Goal: Task Accomplishment & Management: Use online tool/utility

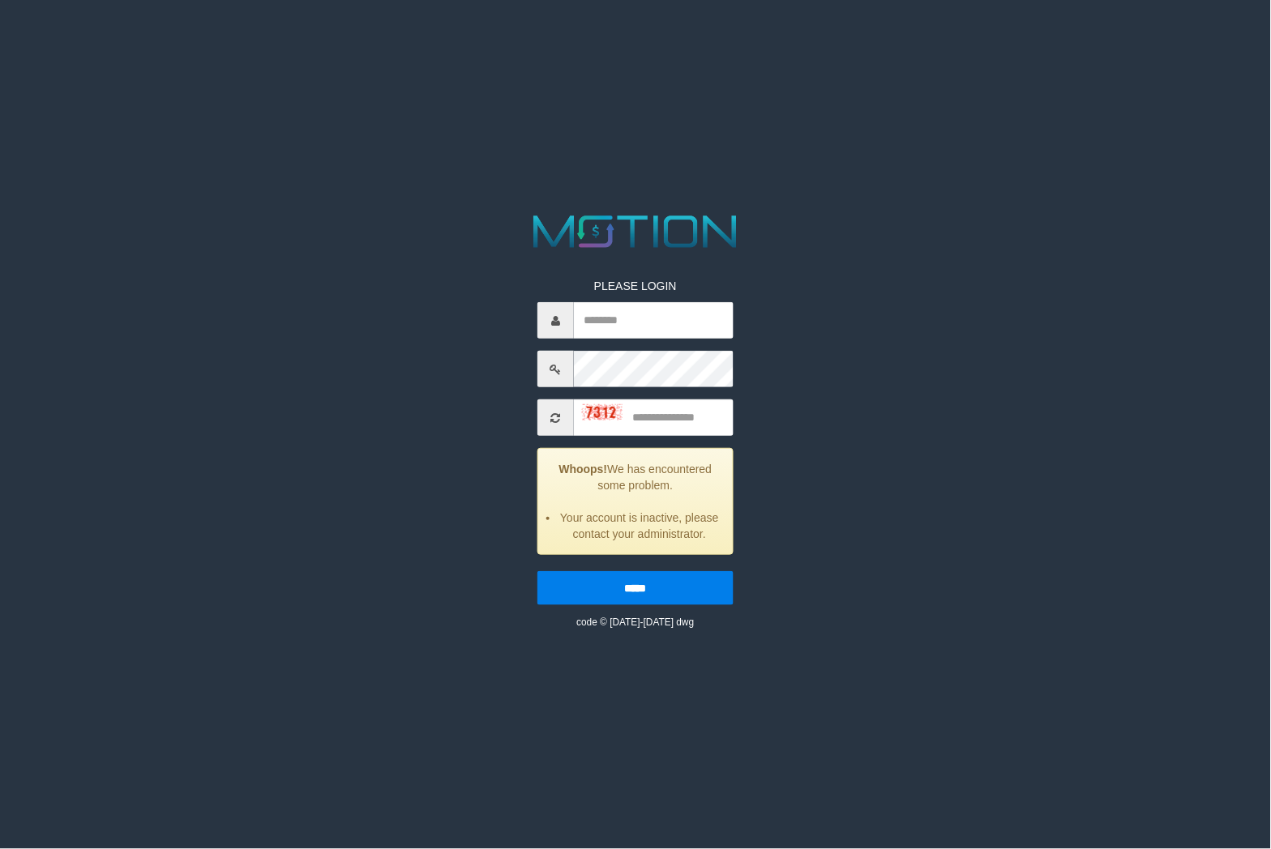
click at [612, 331] on input "text" at bounding box center [653, 320] width 159 height 36
type input "*******"
type input "****"
click at [537, 571] on input "*****" at bounding box center [634, 588] width 195 height 34
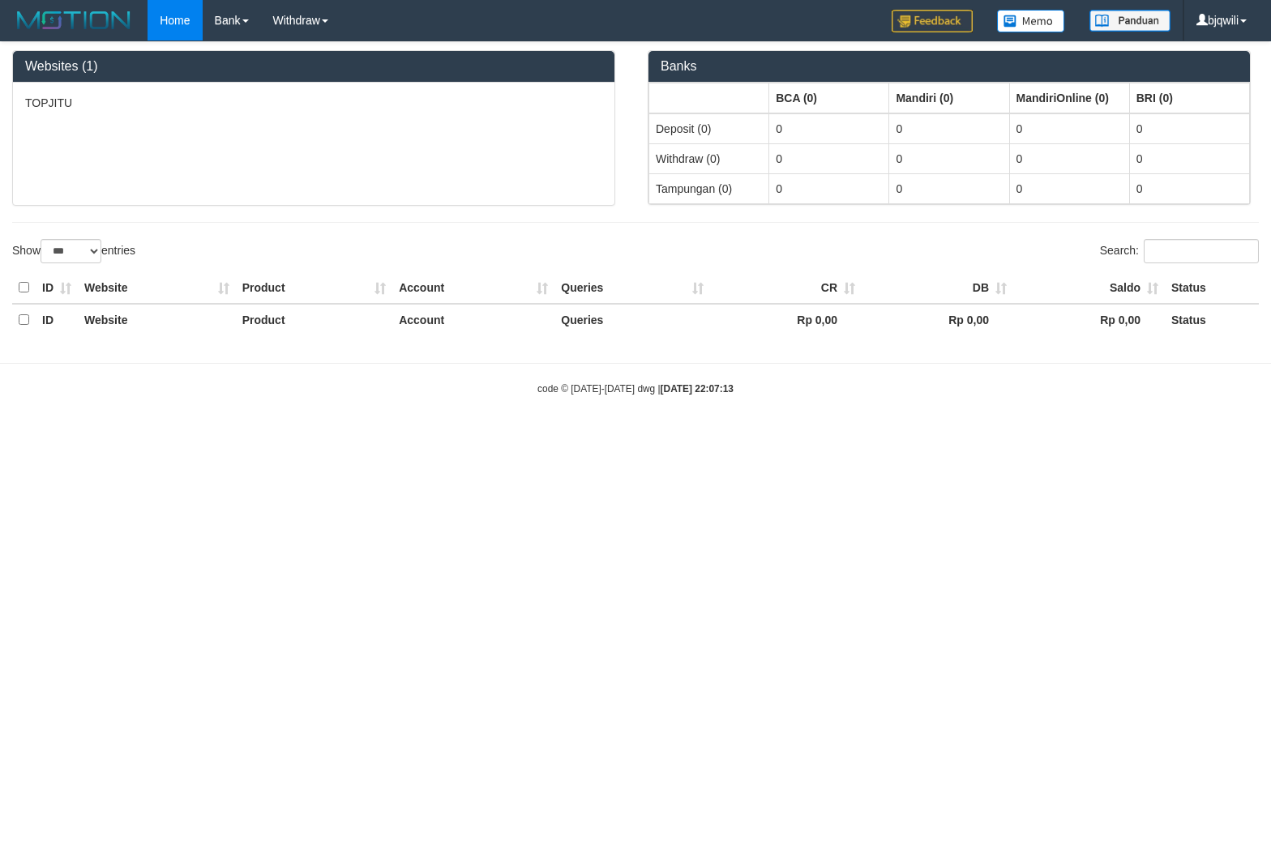
select select "***"
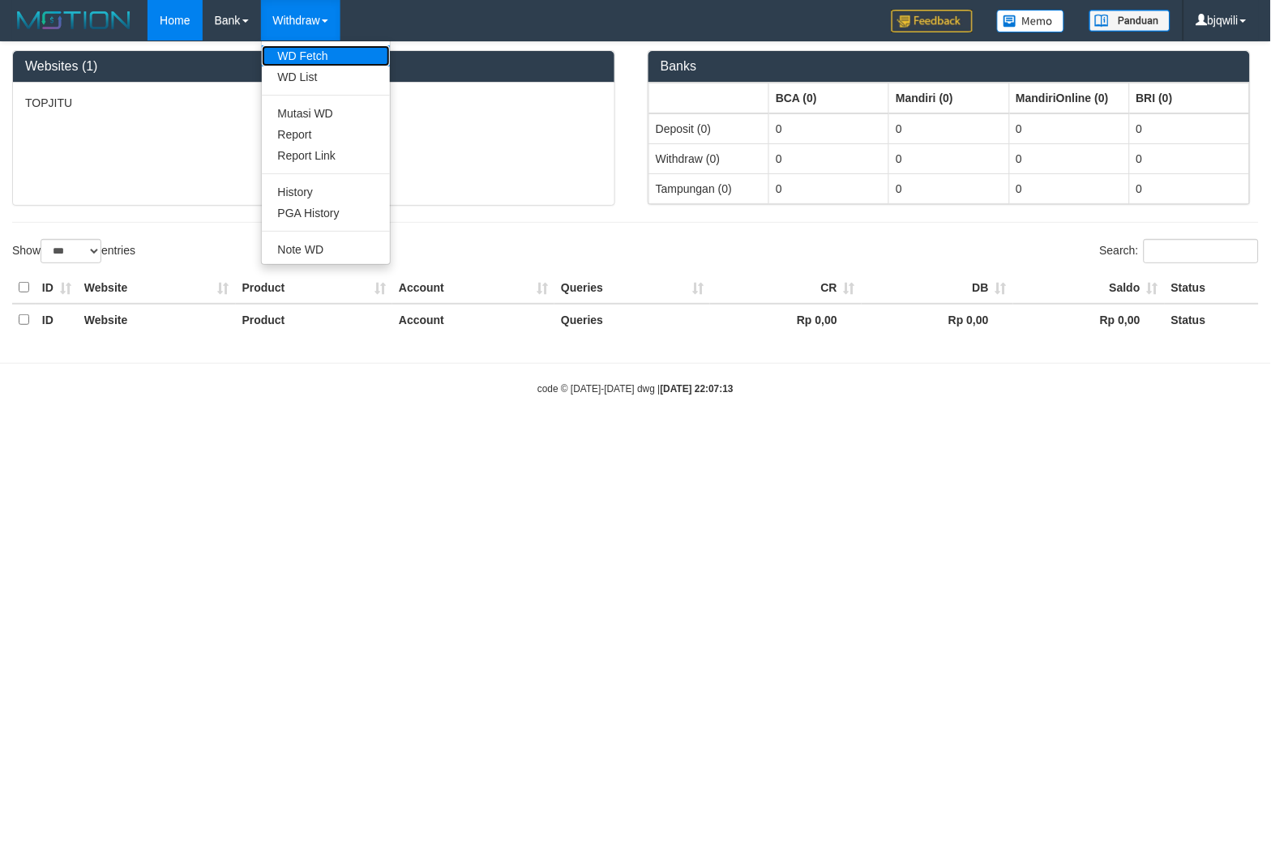
click at [297, 50] on link "WD Fetch" at bounding box center [326, 55] width 128 height 21
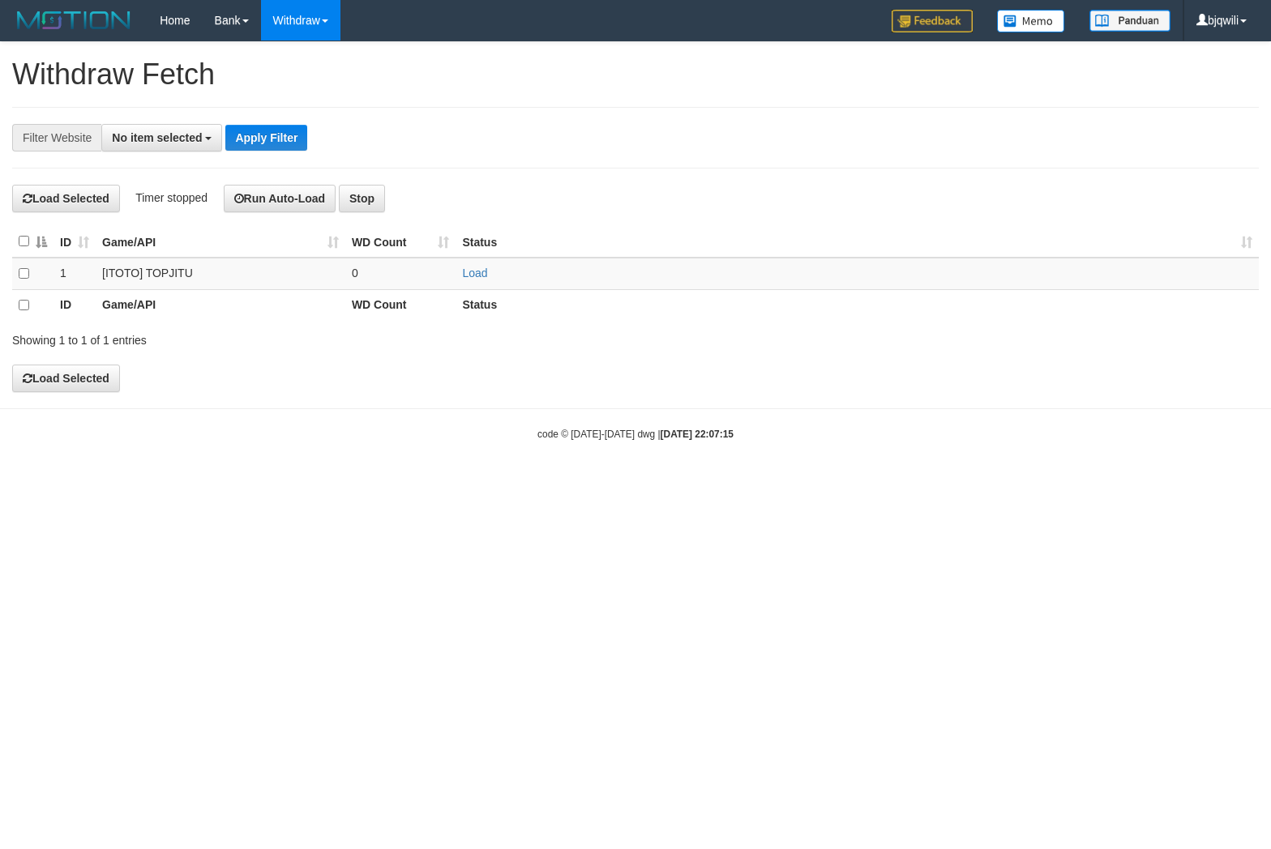
select select
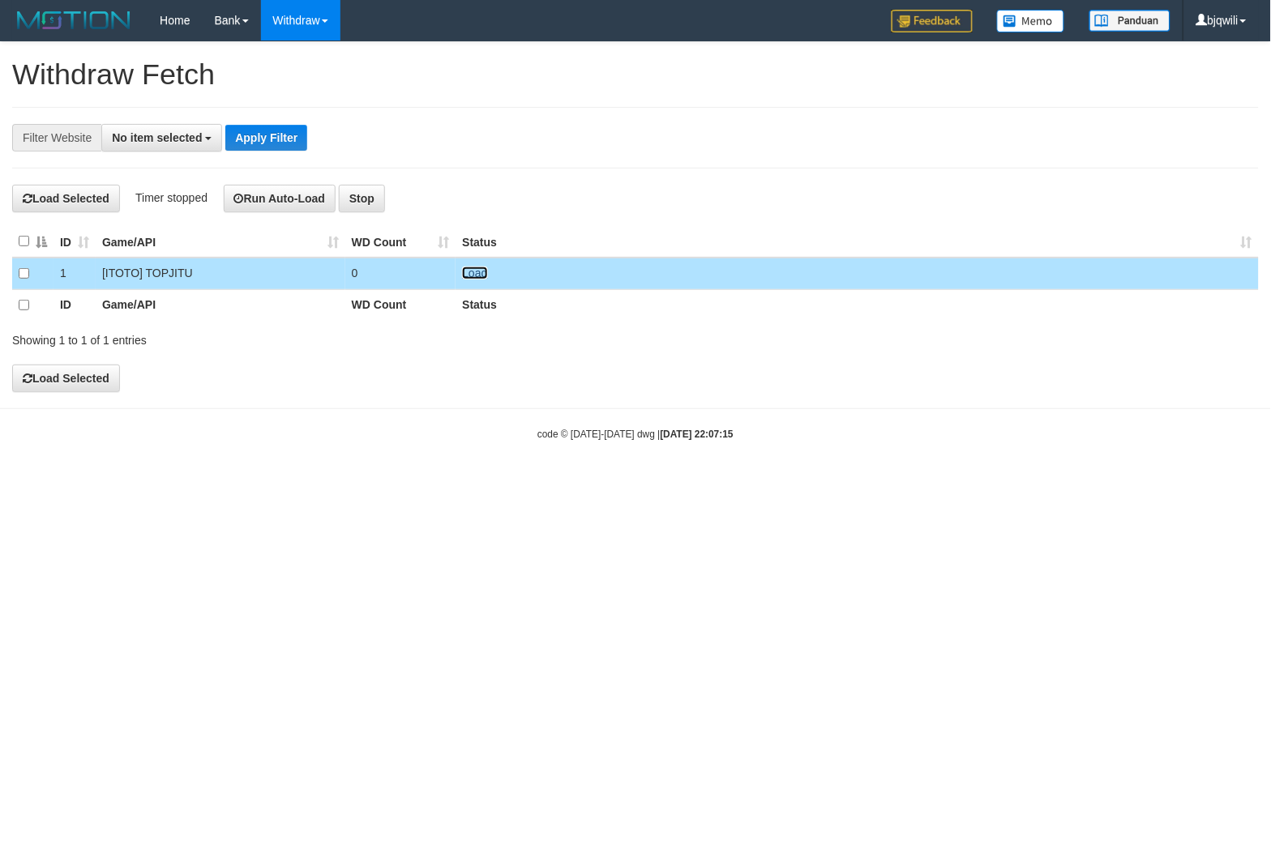
click at [487, 274] on link "Load" at bounding box center [474, 273] width 25 height 13
click at [241, 205] on button "Run Auto-Load" at bounding box center [280, 199] width 113 height 28
click at [53, 804] on button "Open LiveChat chat widget" at bounding box center [30, 811] width 49 height 49
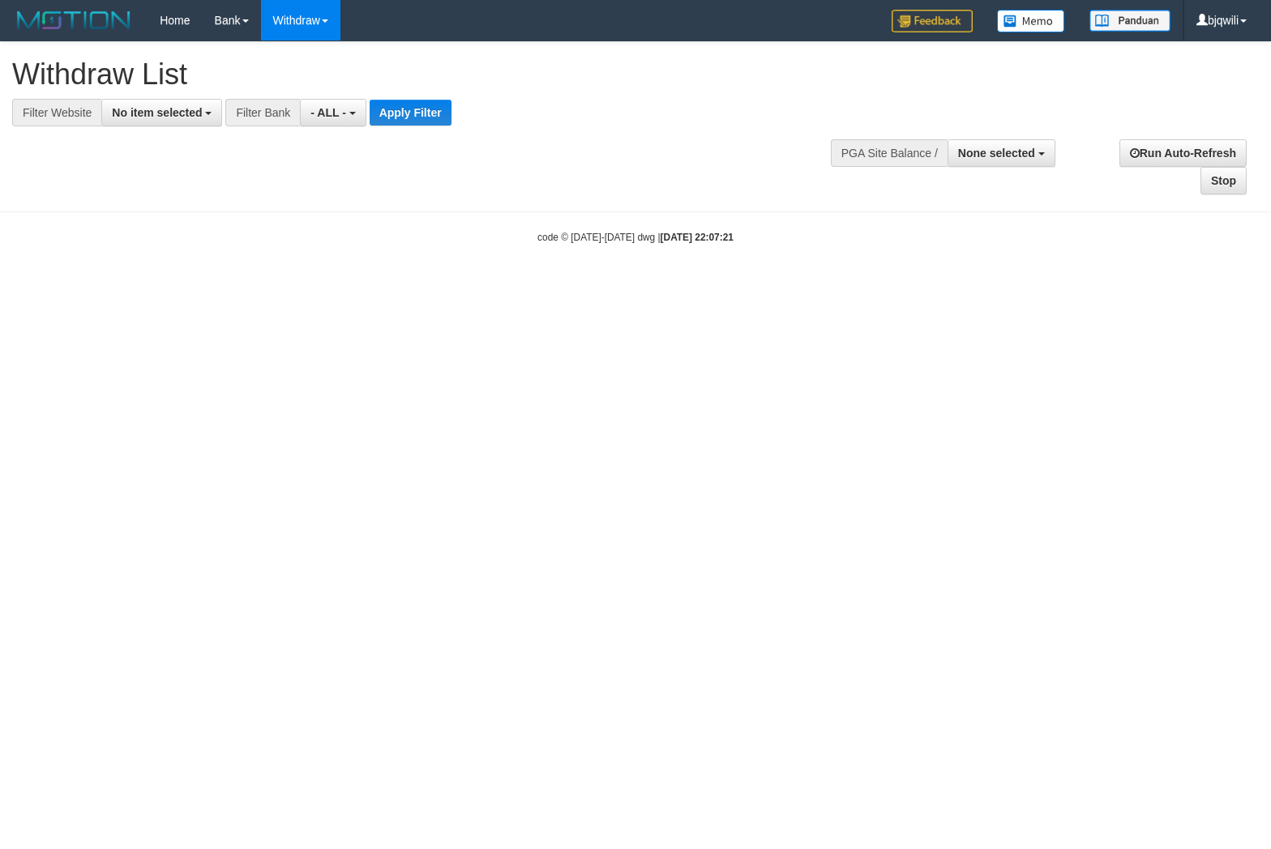
select select
click at [133, 109] on span "No item selected" at bounding box center [157, 112] width 90 height 13
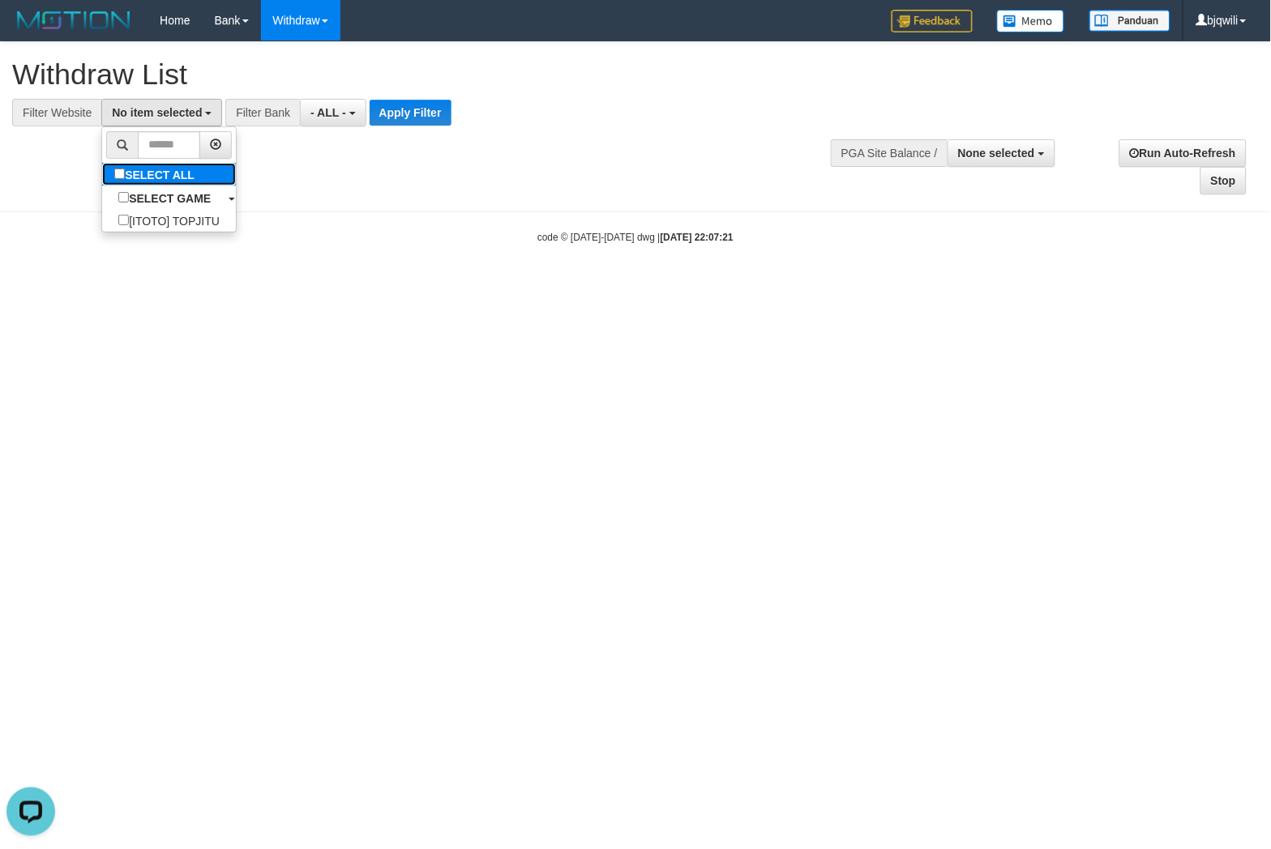
click at [143, 172] on label "SELECT ALL" at bounding box center [156, 174] width 109 height 23
select select "****"
click at [346, 118] on button "- ALL -" at bounding box center [335, 113] width 66 height 28
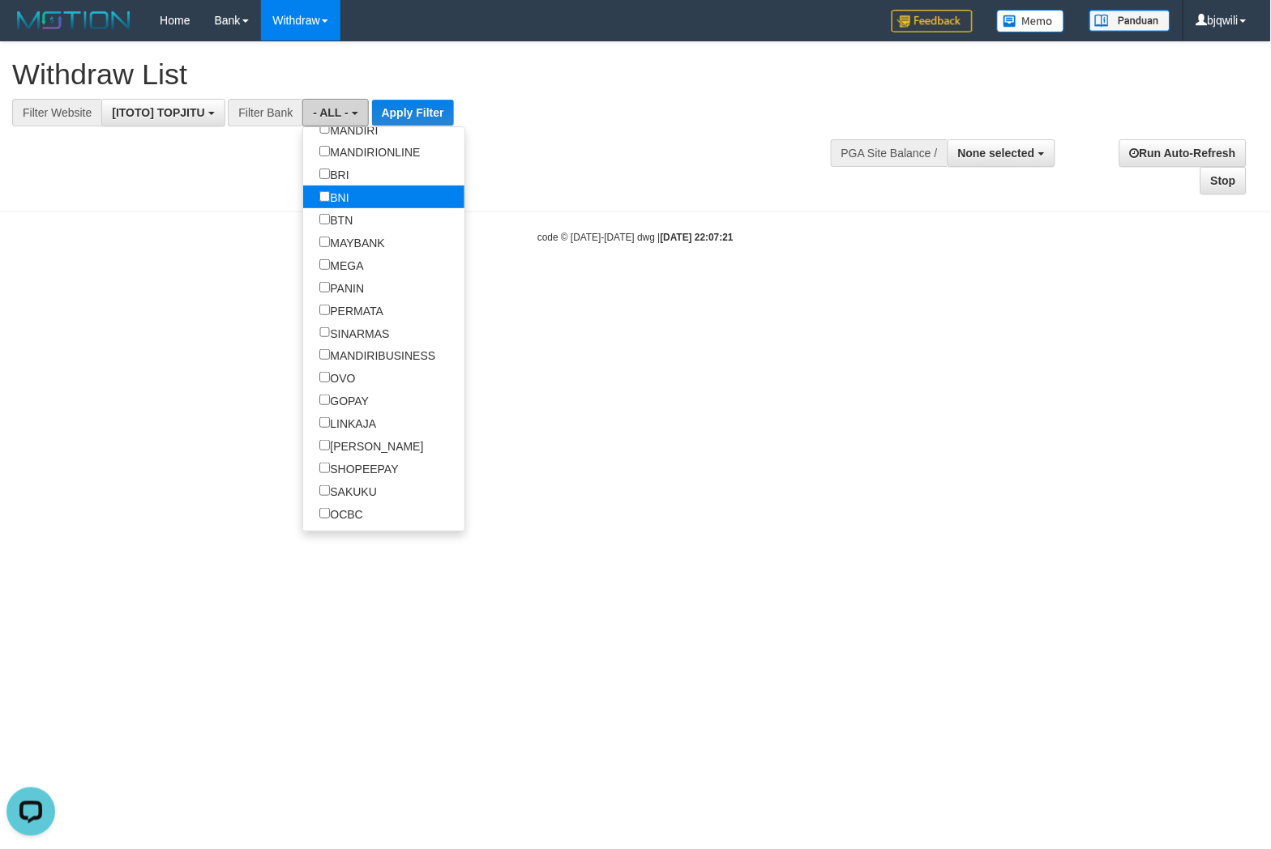
scroll to position [180, 0]
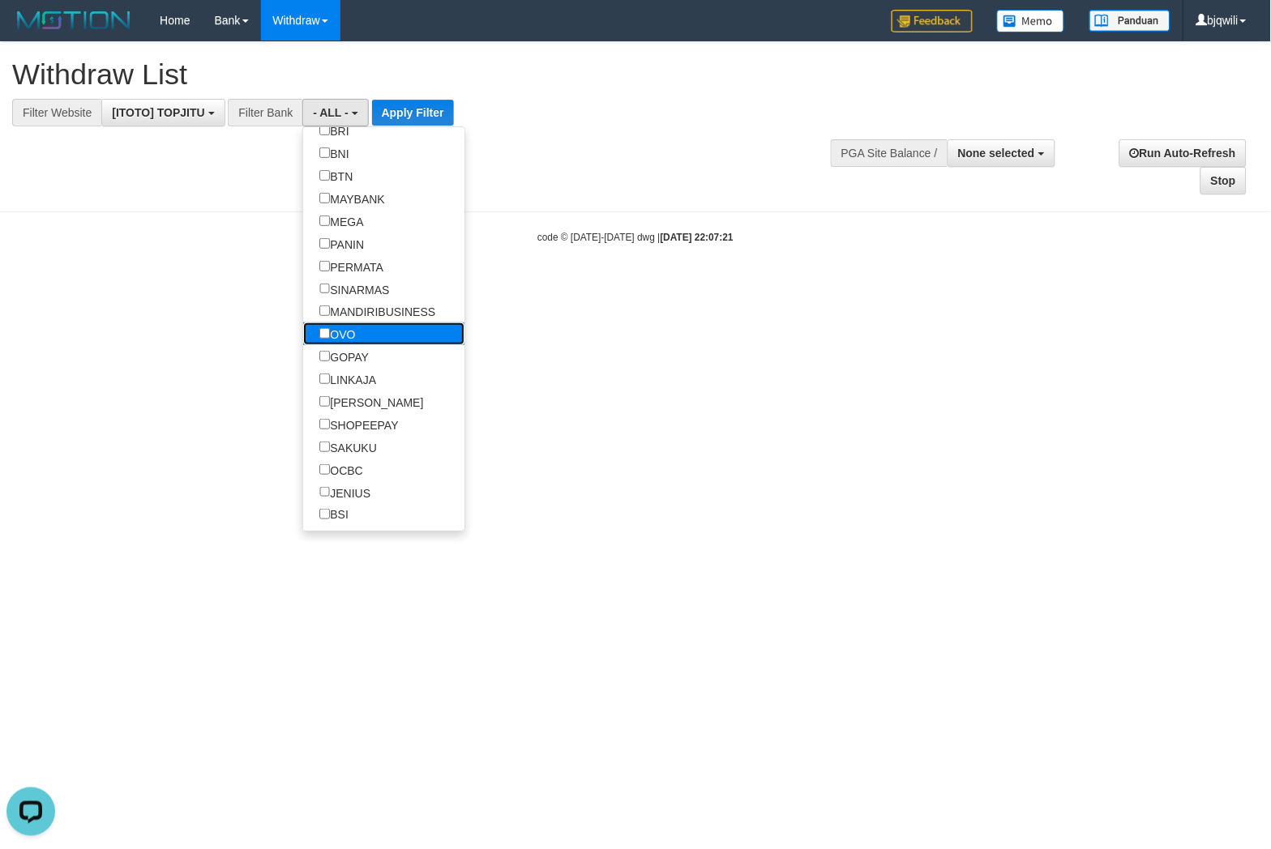
click at [355, 345] on label "OVO" at bounding box center [337, 334] width 68 height 23
select select "***"
click at [355, 368] on label "GOPAY" at bounding box center [344, 356] width 82 height 23
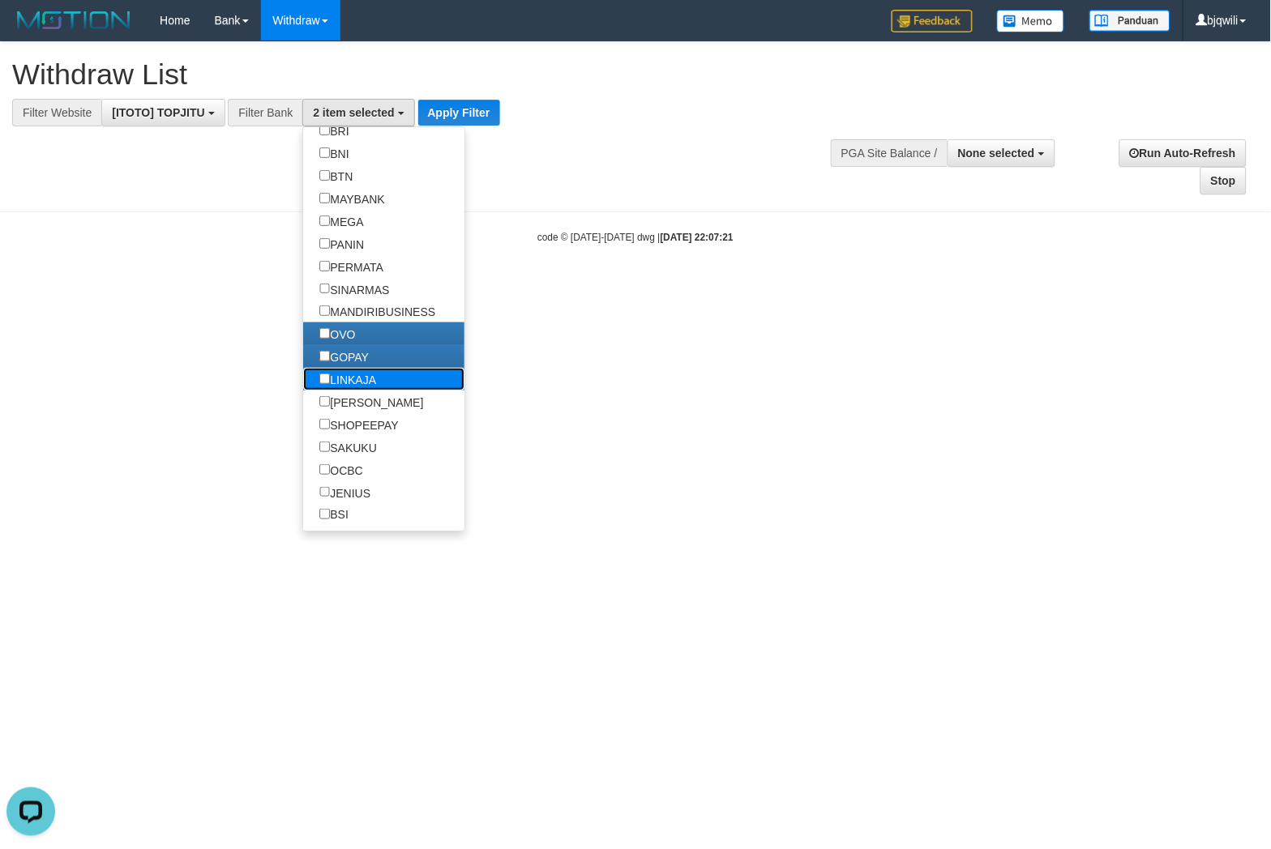
click at [346, 391] on label "LINKAJA" at bounding box center [347, 379] width 89 height 23
click at [342, 413] on label "[PERSON_NAME]" at bounding box center [371, 402] width 136 height 23
click at [473, 115] on button "Apply Filter" at bounding box center [459, 113] width 82 height 26
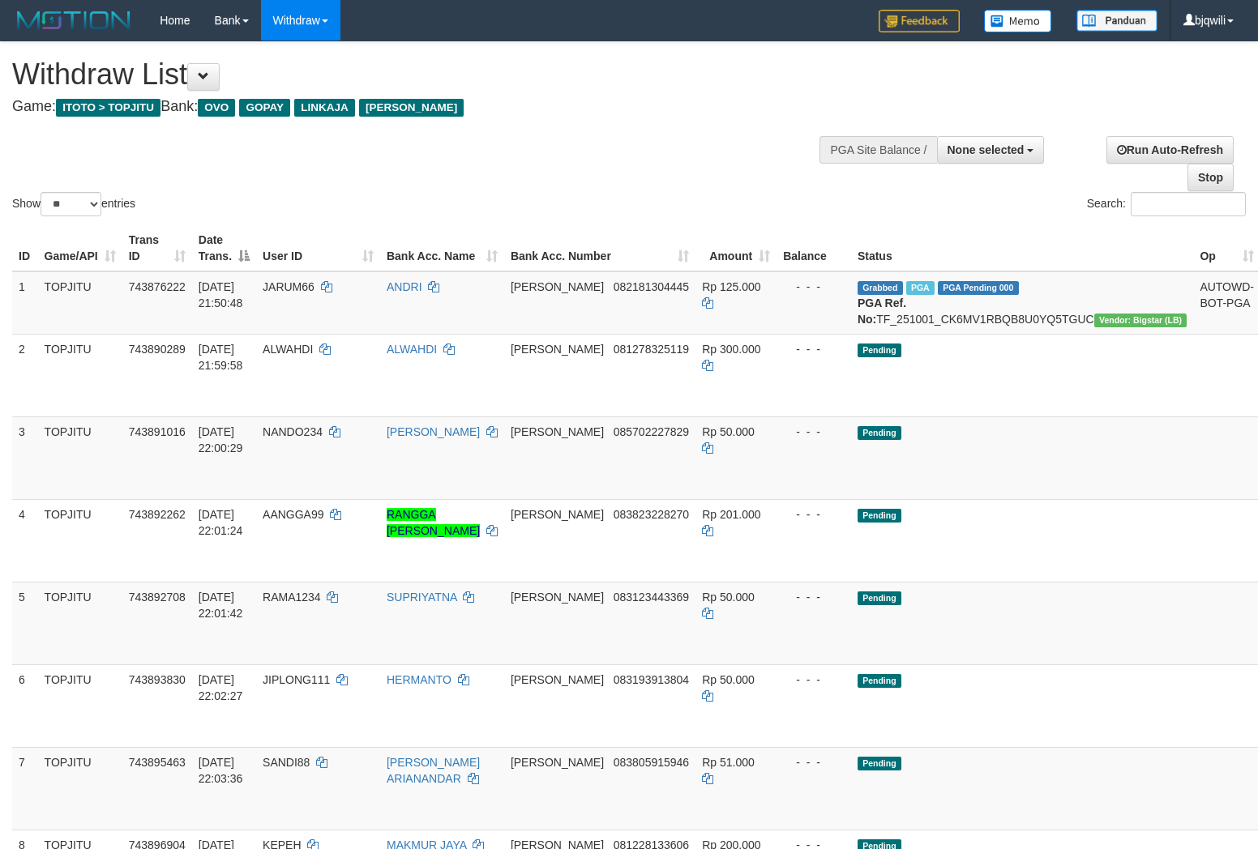
select select
select select "**"
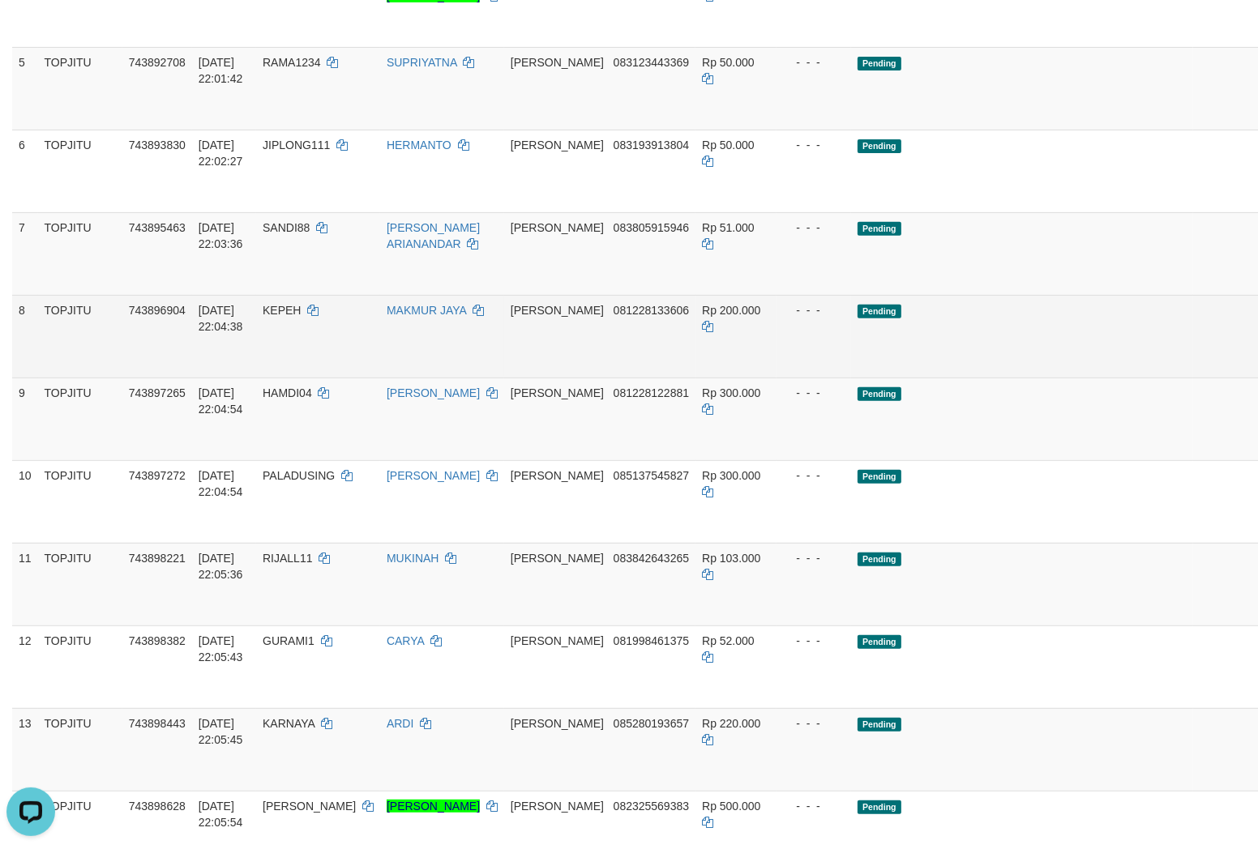
scroll to position [540, 0]
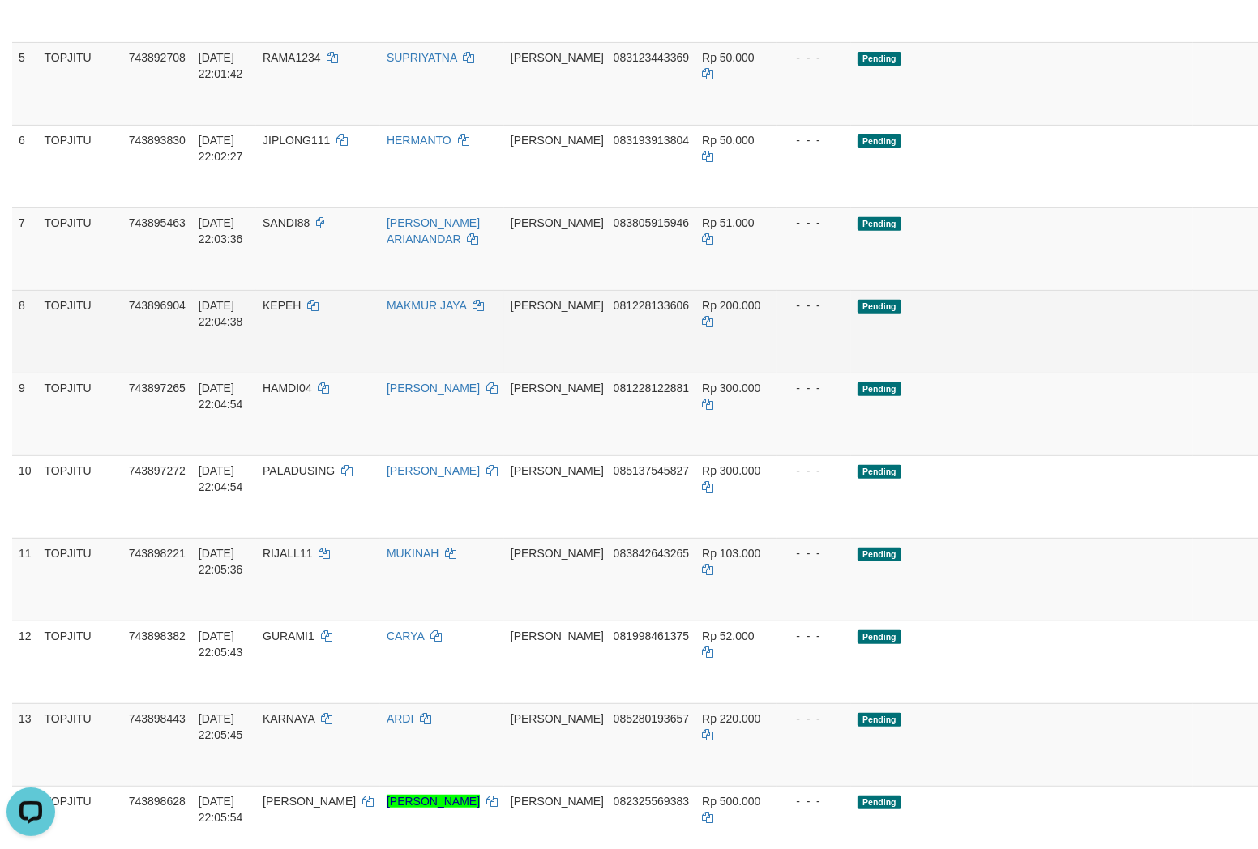
click at [968, 373] on td "Pending" at bounding box center [1022, 331] width 342 height 83
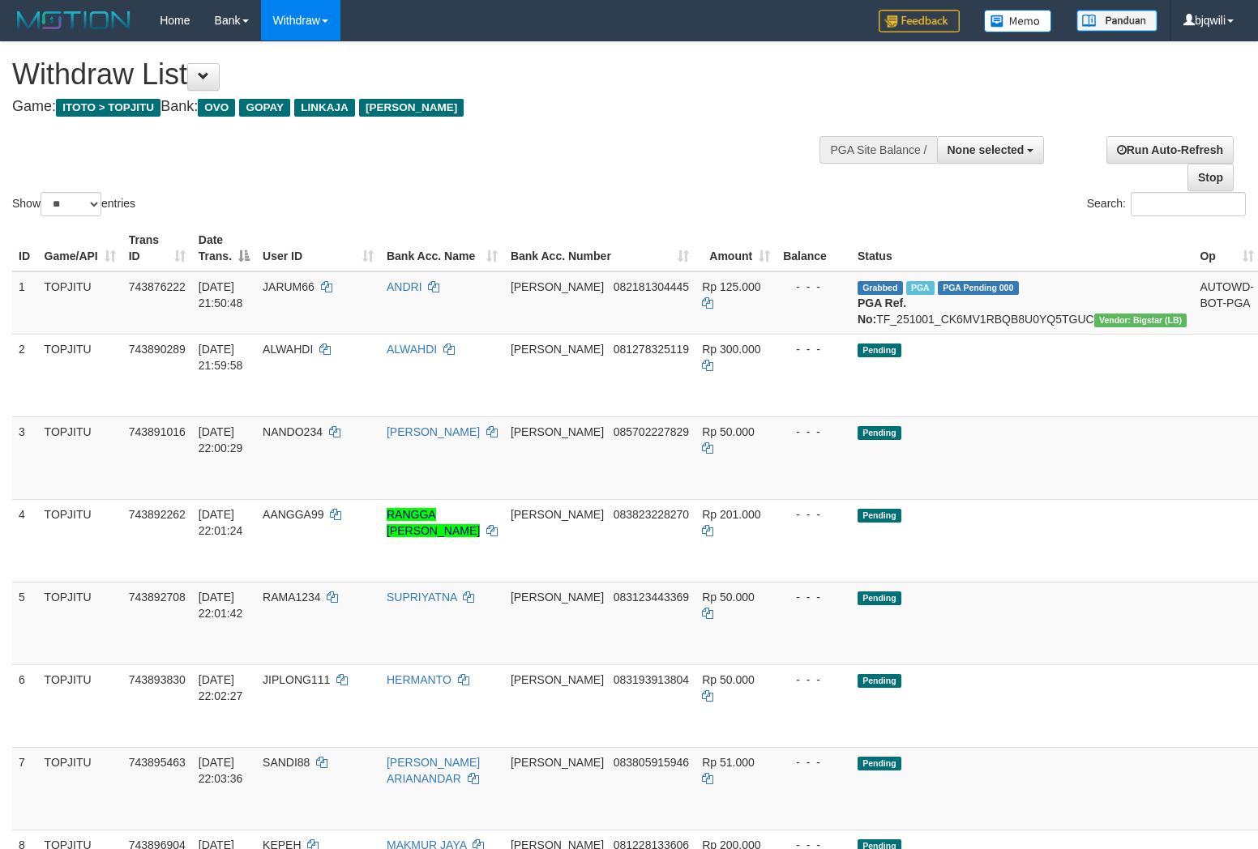
select select
select select "**"
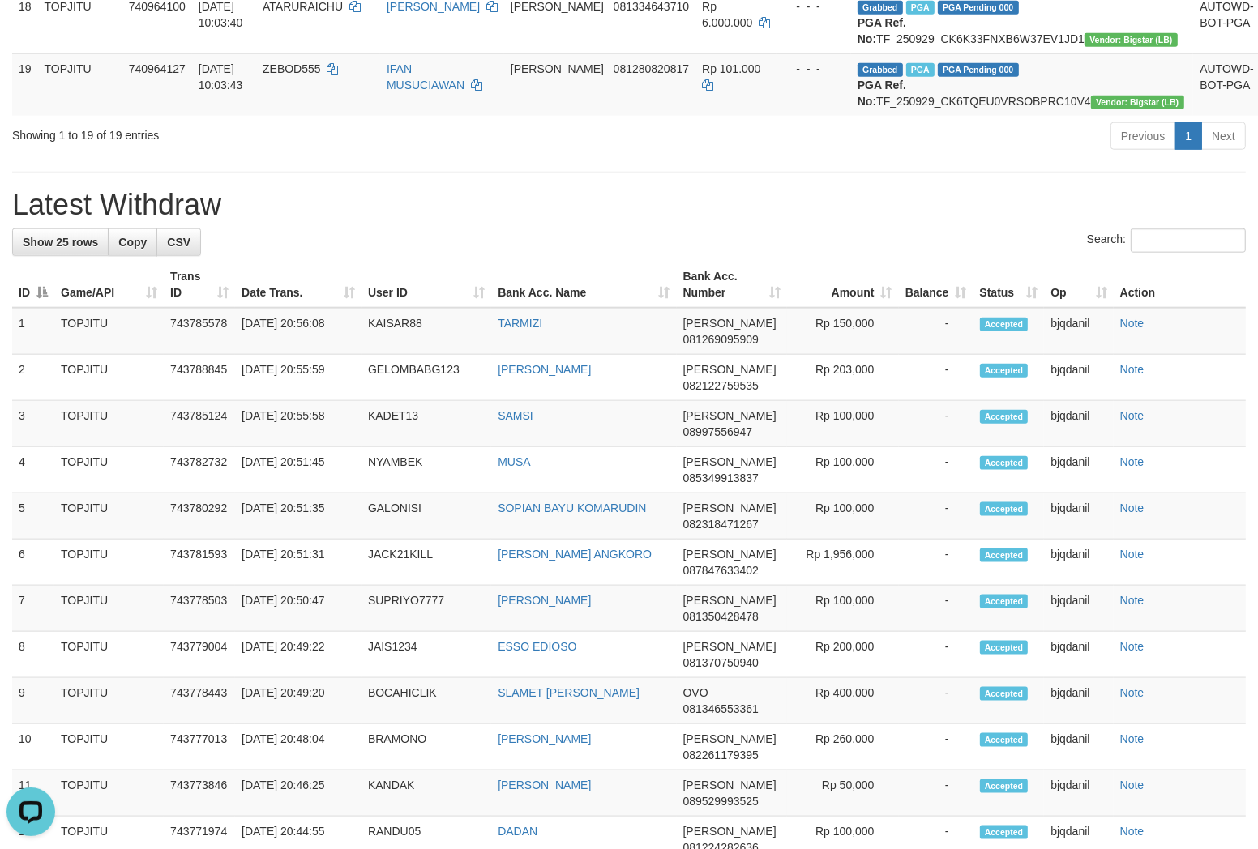
click at [131, 173] on hr at bounding box center [628, 172] width 1233 height 1
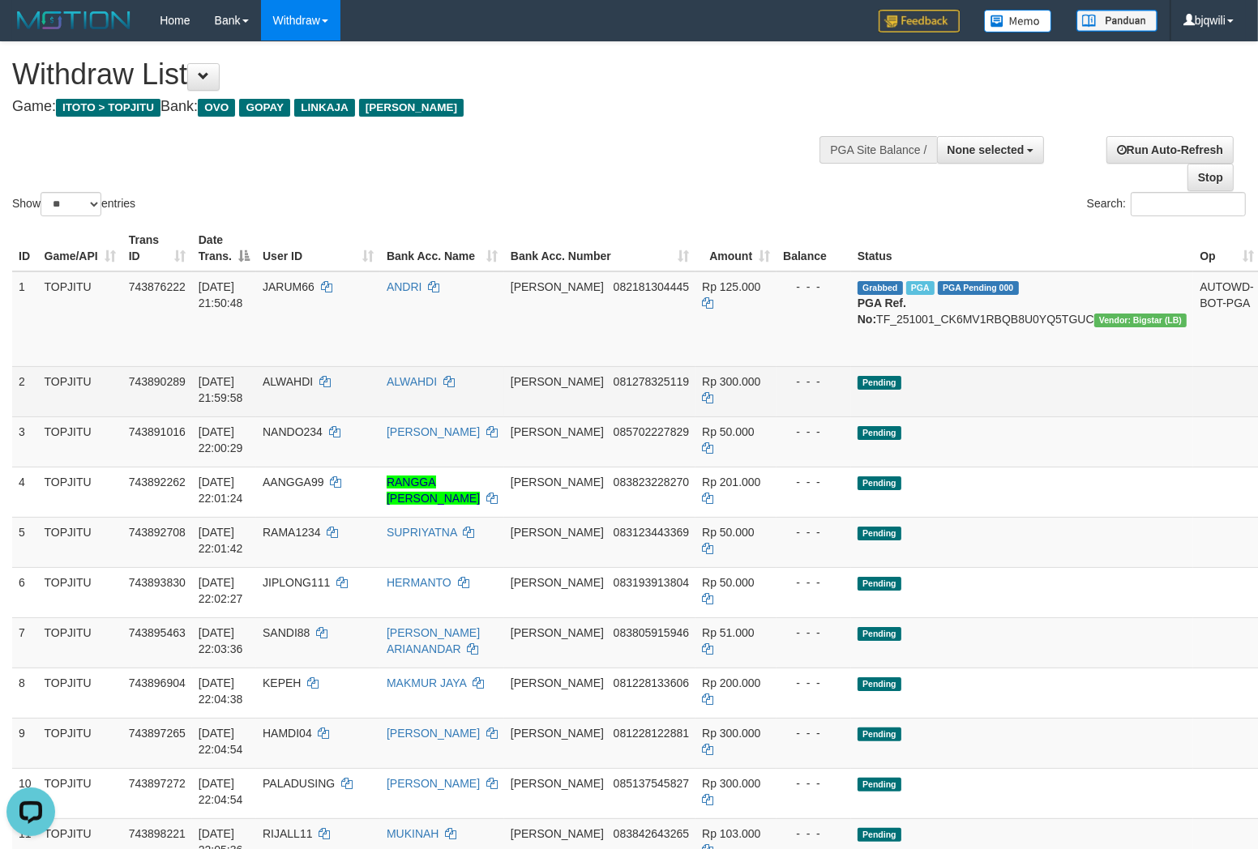
click at [313, 388] on span "ALWAHDI" at bounding box center [288, 381] width 50 height 13
copy span "ALWAHDI"
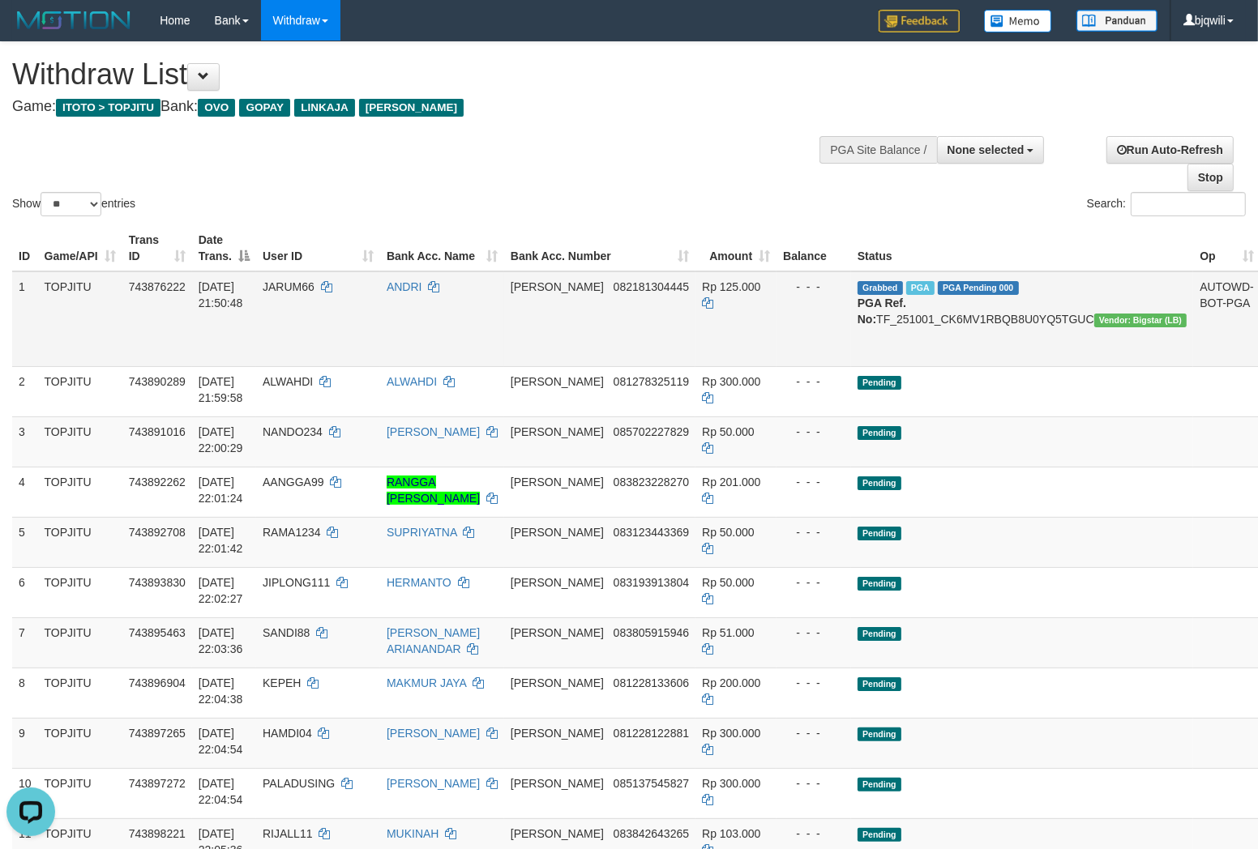
click at [366, 352] on td "JARUM66" at bounding box center [318, 319] width 124 height 96
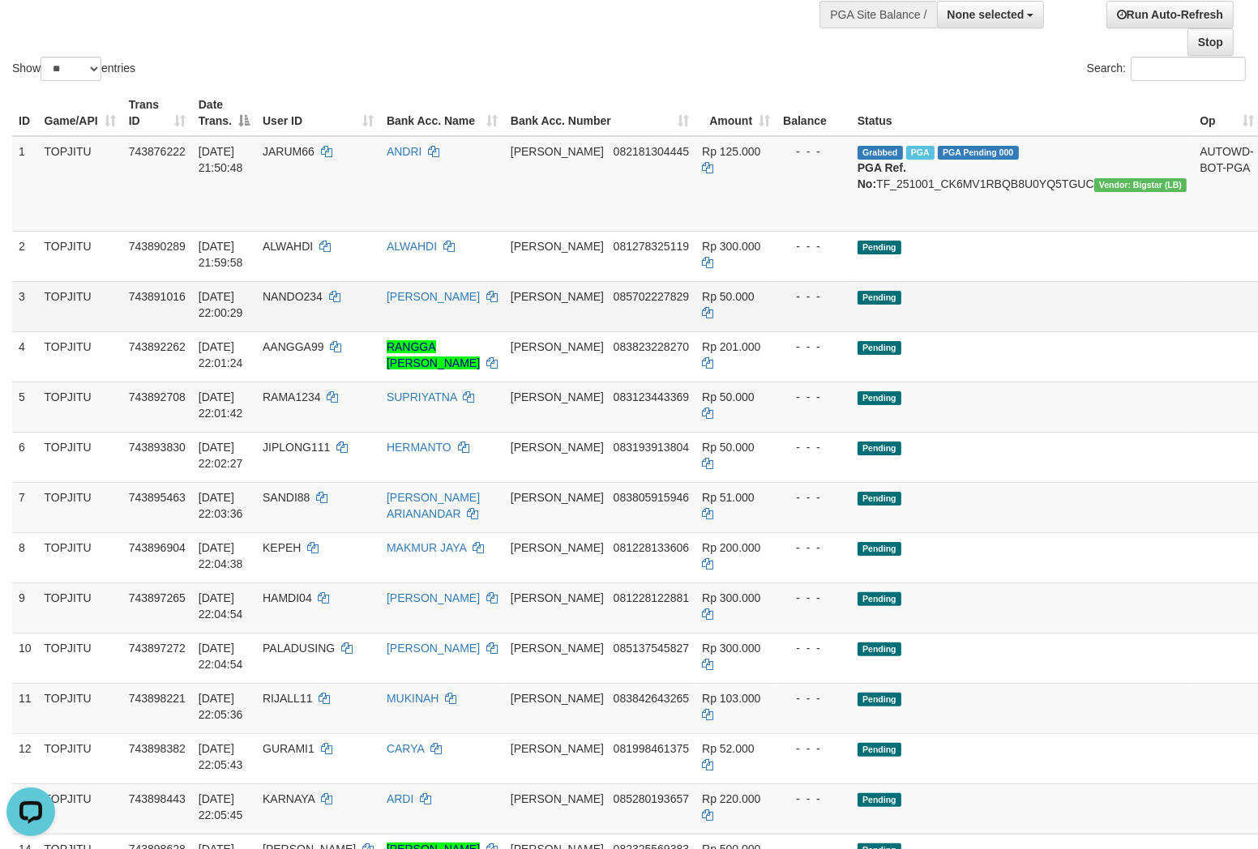
scroll to position [180, 0]
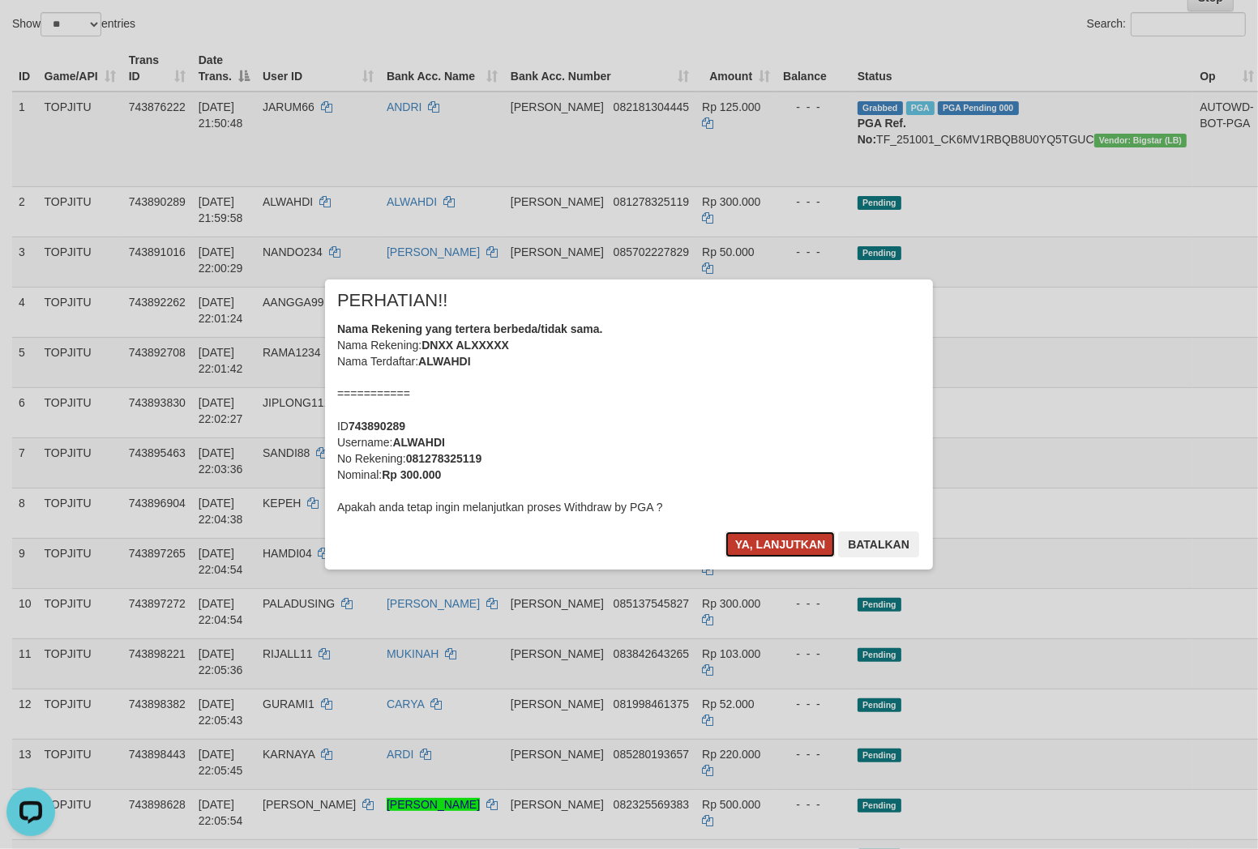
click at [765, 548] on button "Ya, lanjutkan" at bounding box center [780, 545] width 110 height 26
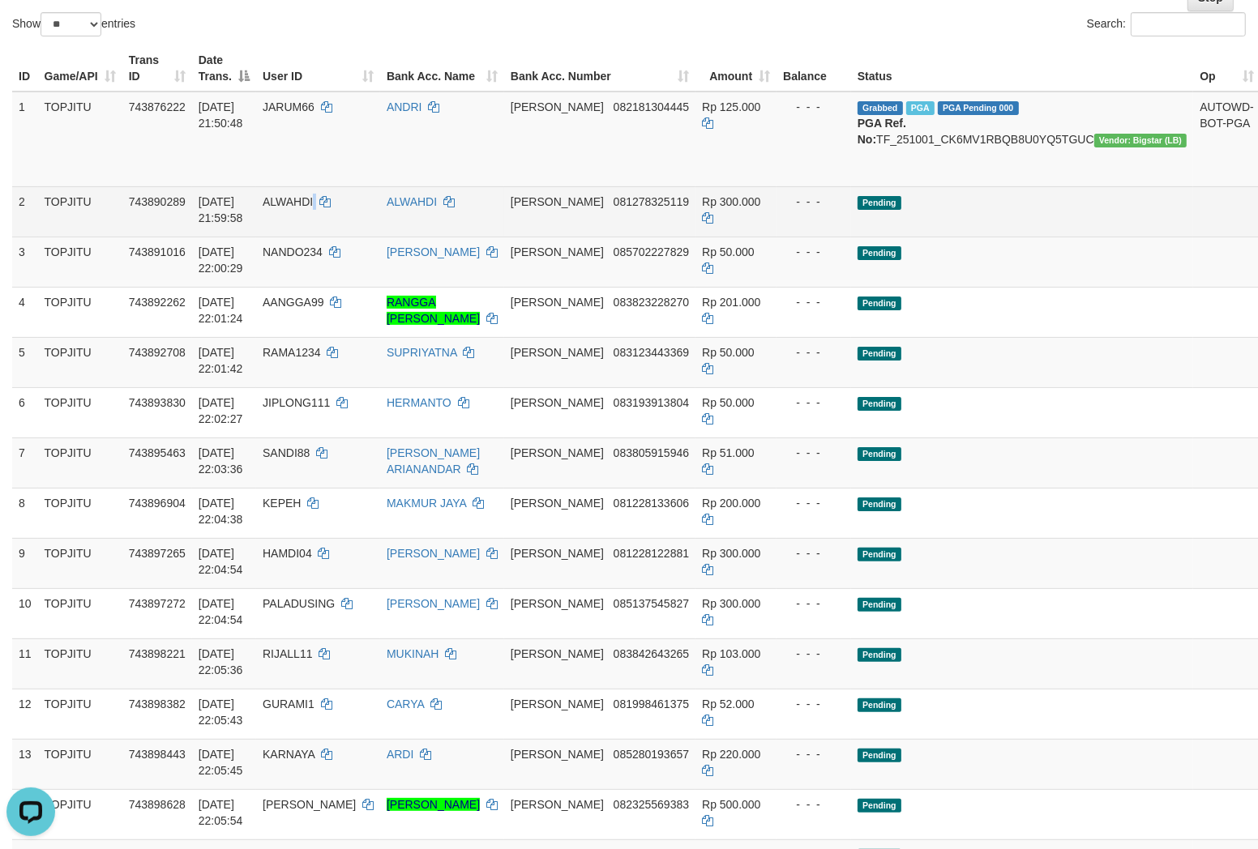
click at [358, 237] on td "ALWAHDI" at bounding box center [318, 211] width 124 height 50
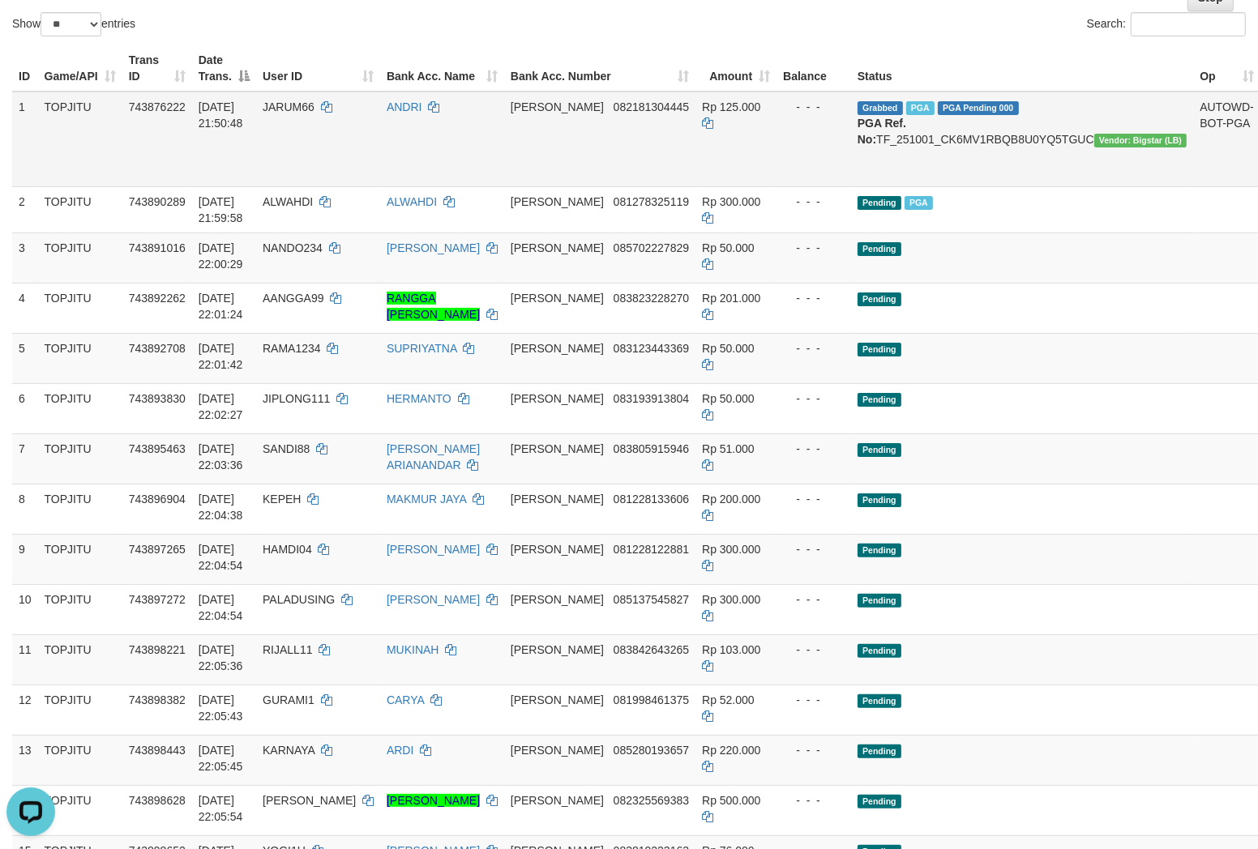
click at [380, 157] on td "JARUM66" at bounding box center [318, 140] width 124 height 96
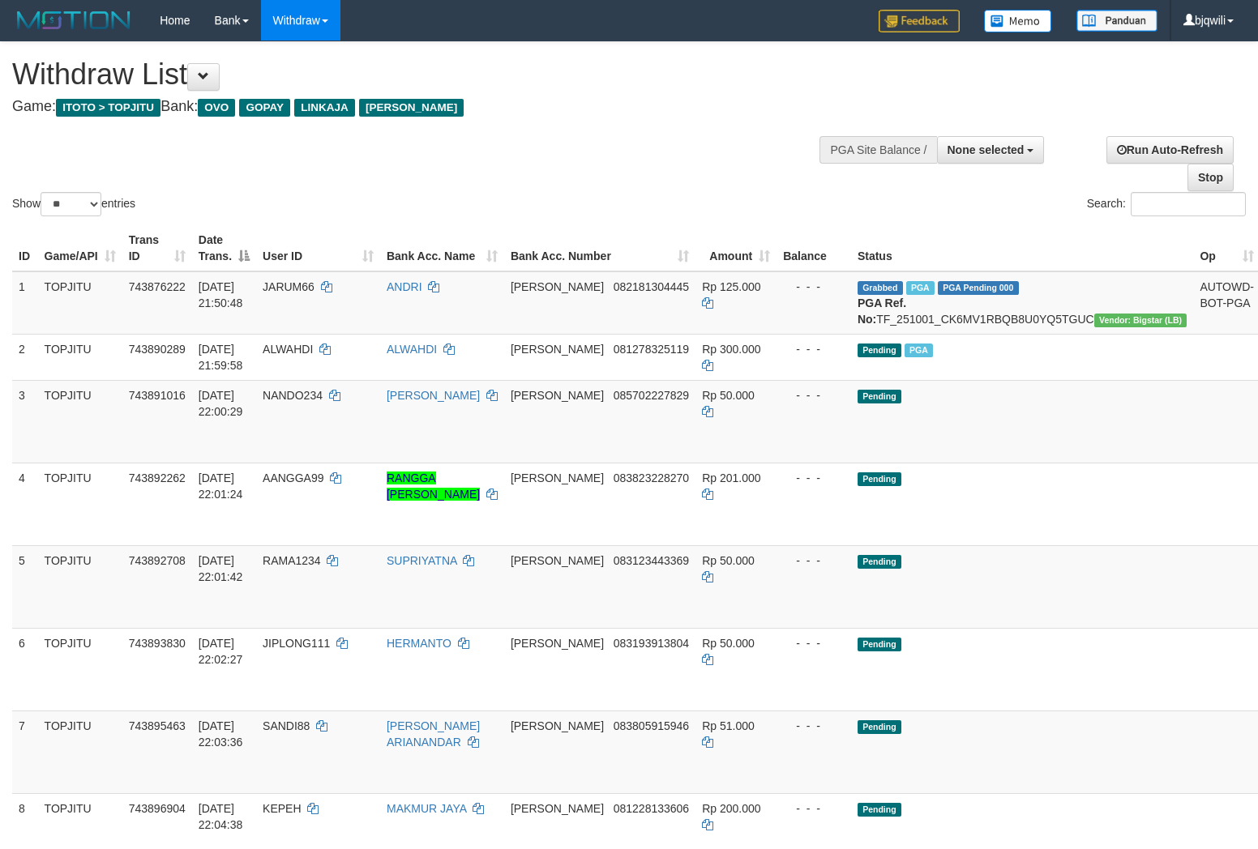
select select
select select "**"
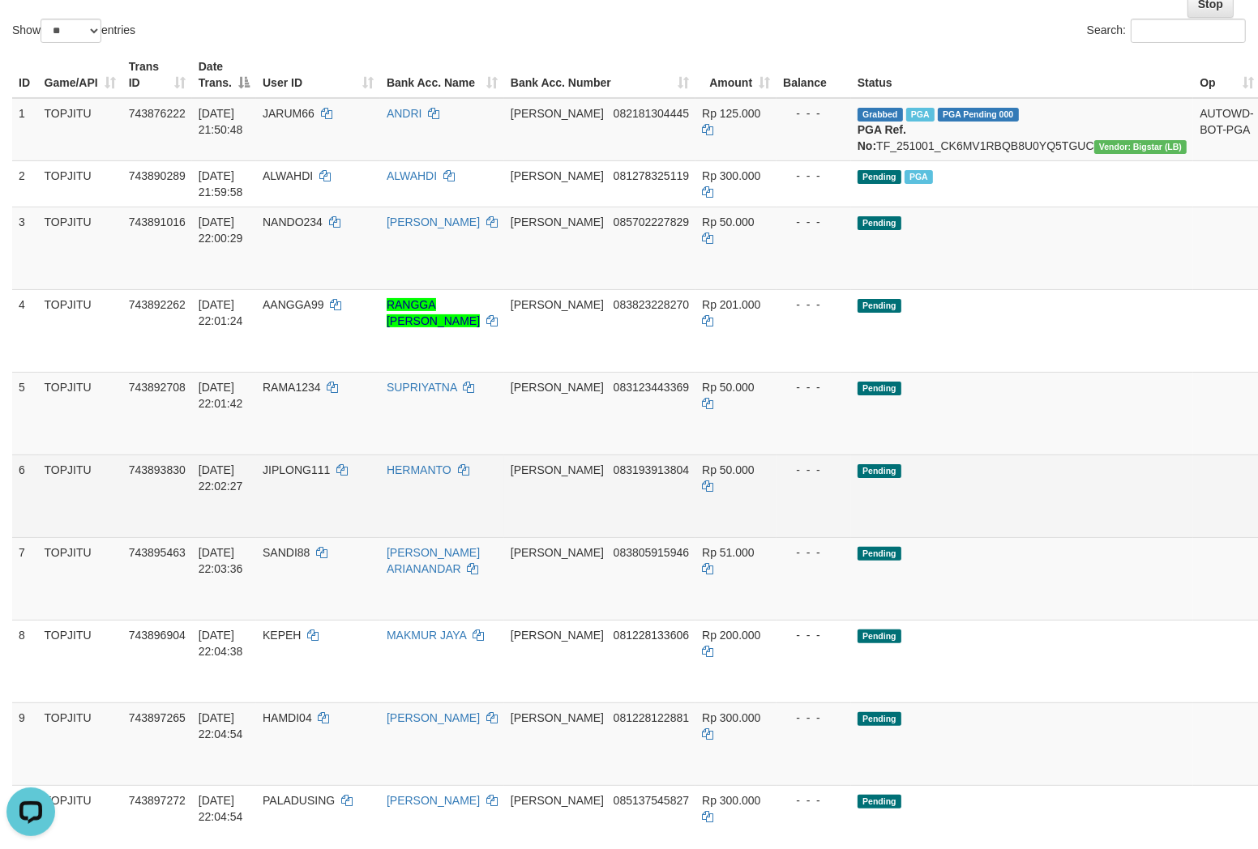
click at [1007, 490] on td "Pending" at bounding box center [1022, 496] width 342 height 83
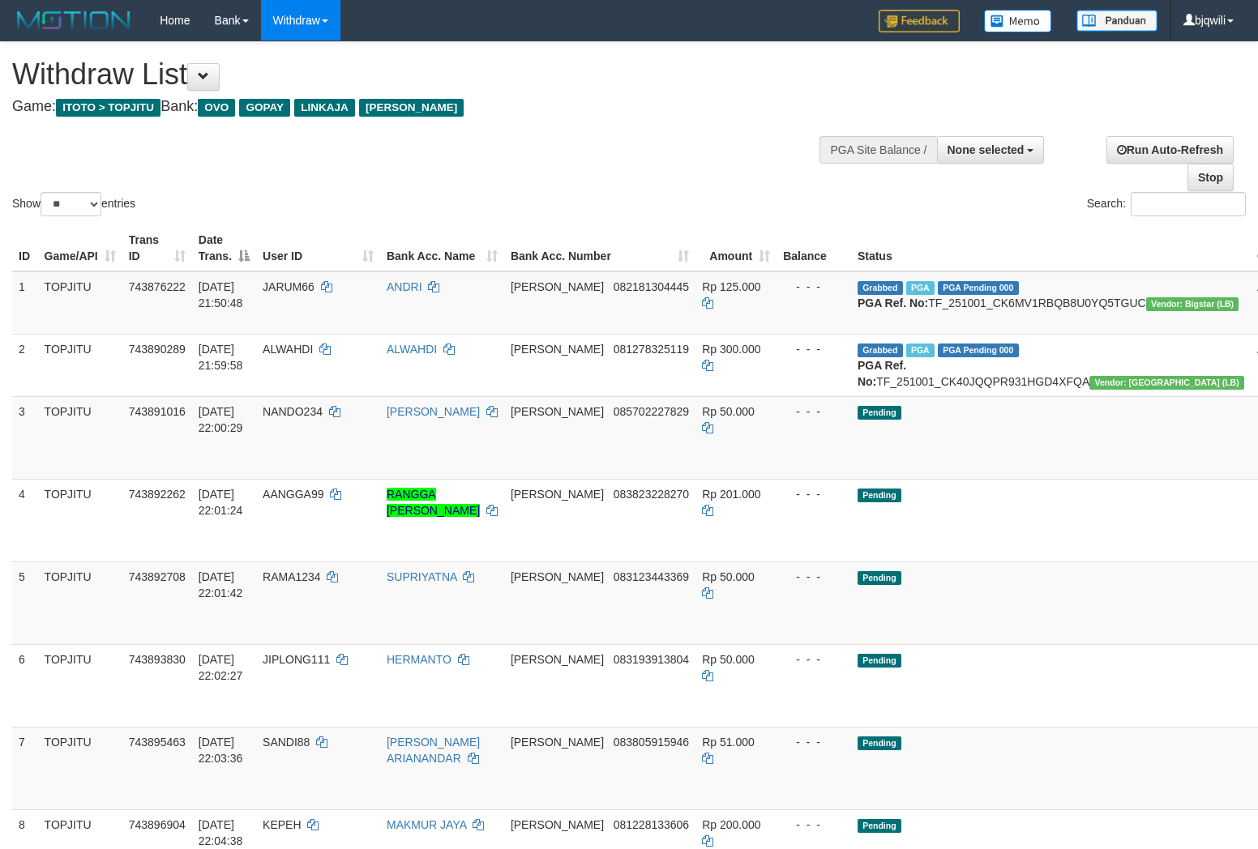
select select
select select "**"
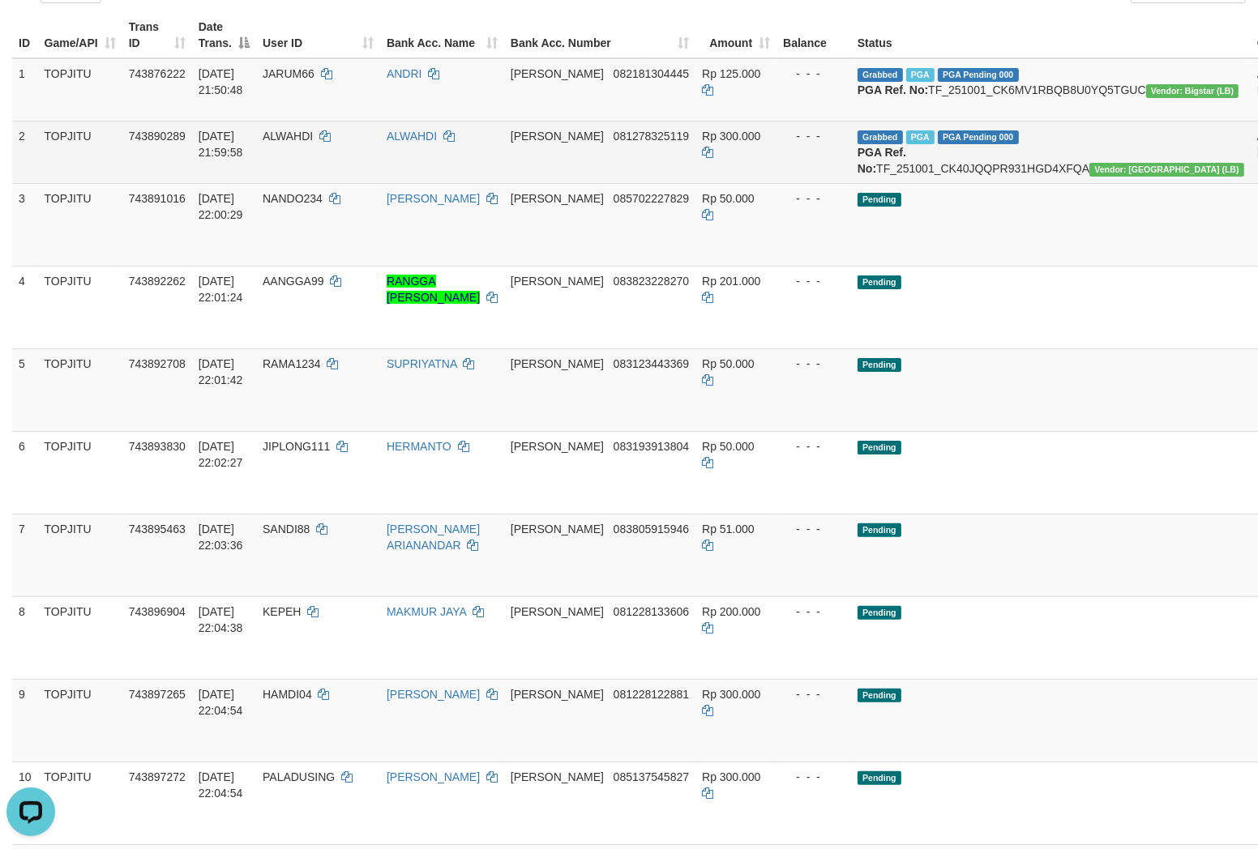
click at [339, 160] on td "ALWAHDI" at bounding box center [318, 152] width 124 height 62
drag, startPoint x: 339, startPoint y: 160, endPoint x: 318, endPoint y: 160, distance: 20.3
click at [318, 160] on td "ALWAHDI" at bounding box center [318, 152] width 124 height 62
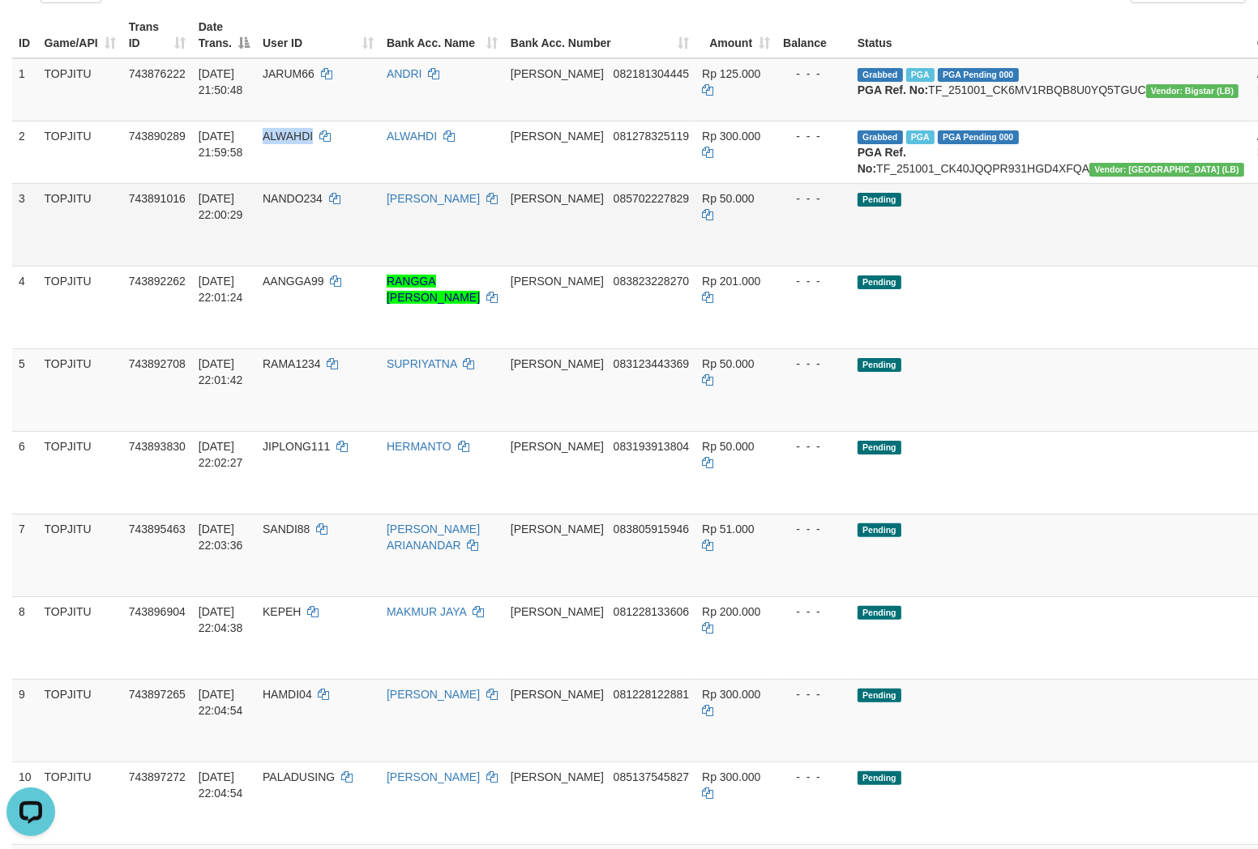
copy span "ALWAHDI"
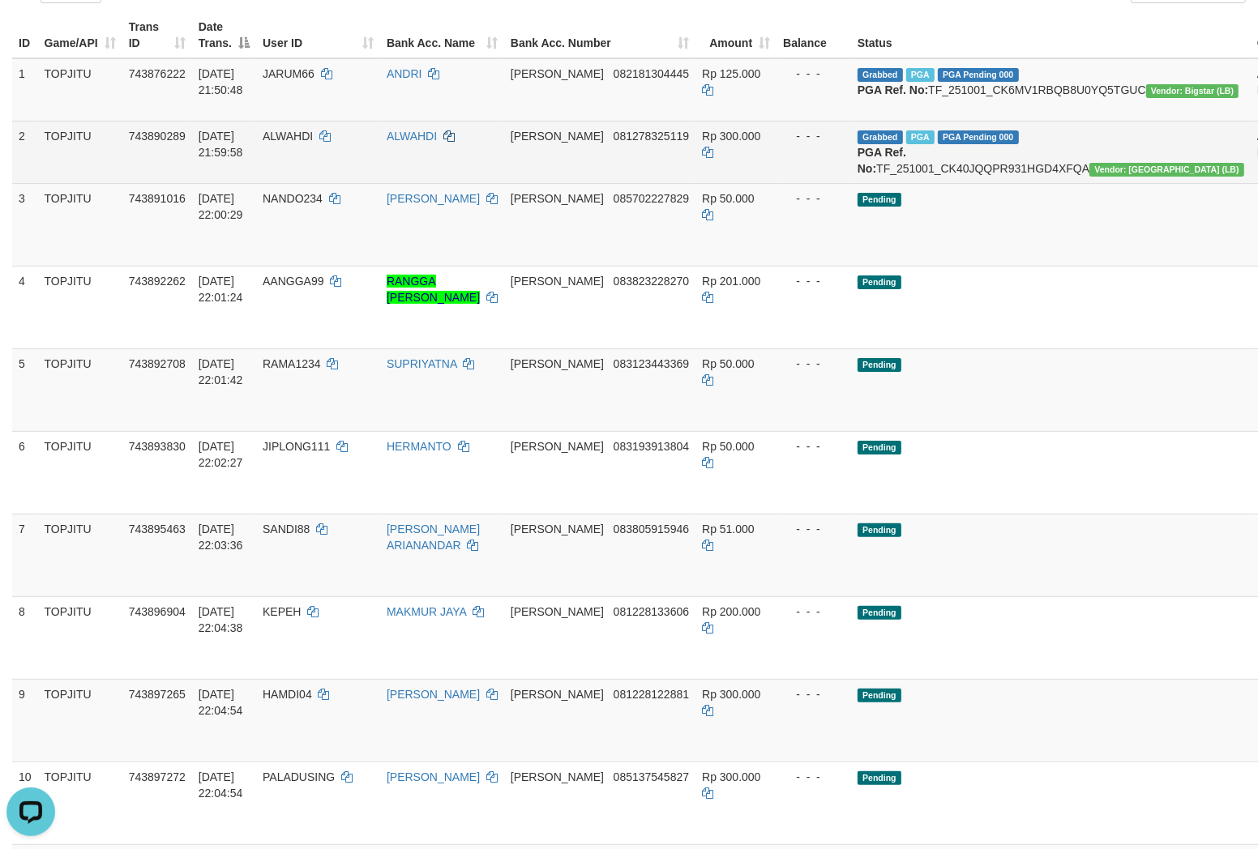
click at [487, 156] on td "ALWAHDI" at bounding box center [442, 152] width 124 height 62
click at [455, 142] on icon at bounding box center [448, 135] width 11 height 11
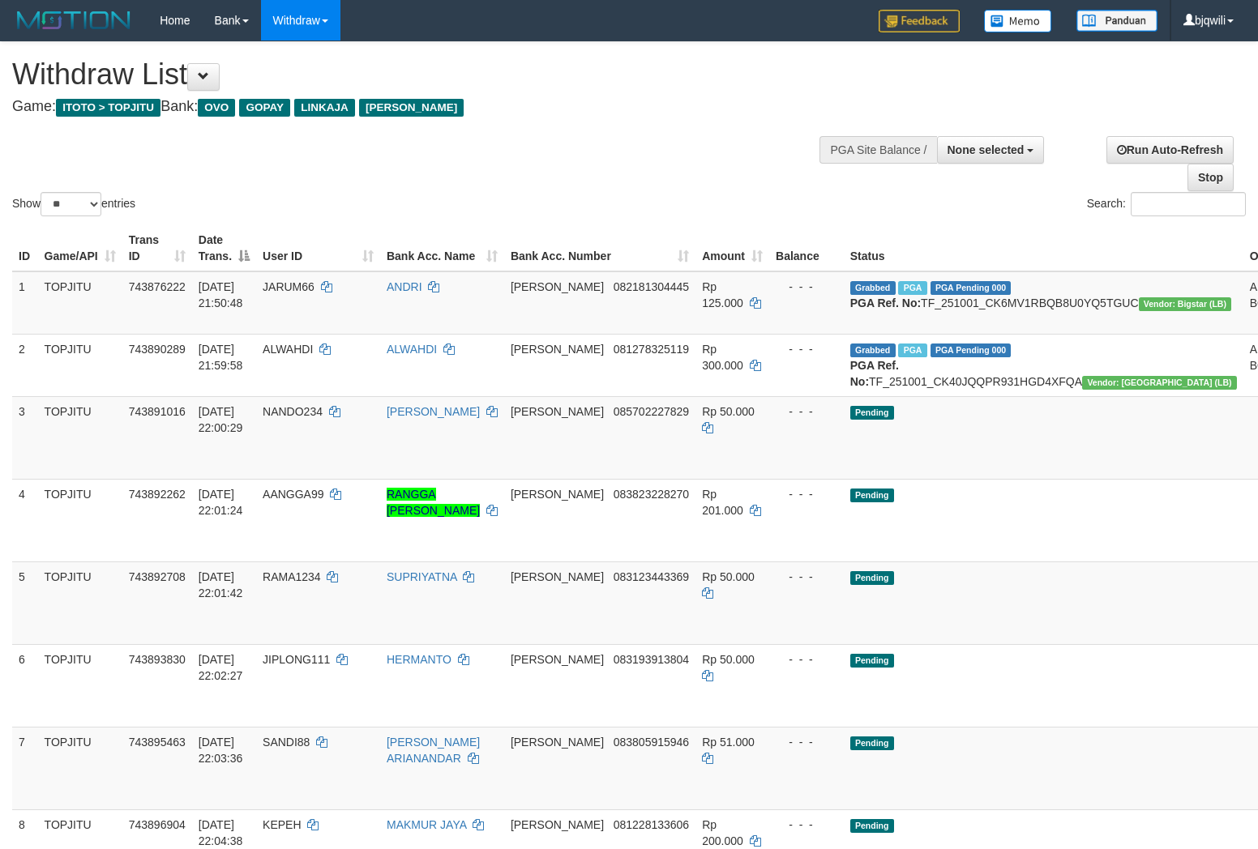
select select
select select "**"
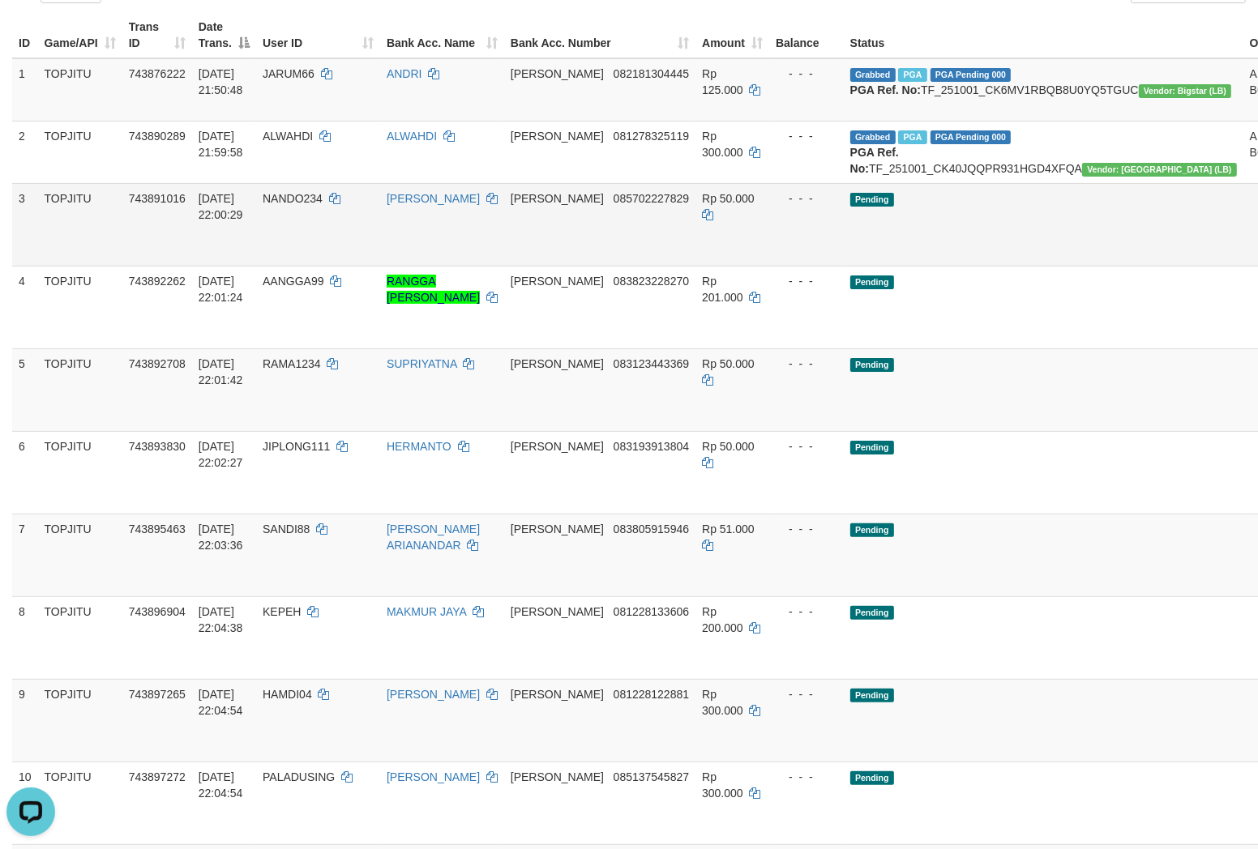
click at [380, 266] on td "NANDO234" at bounding box center [318, 224] width 124 height 83
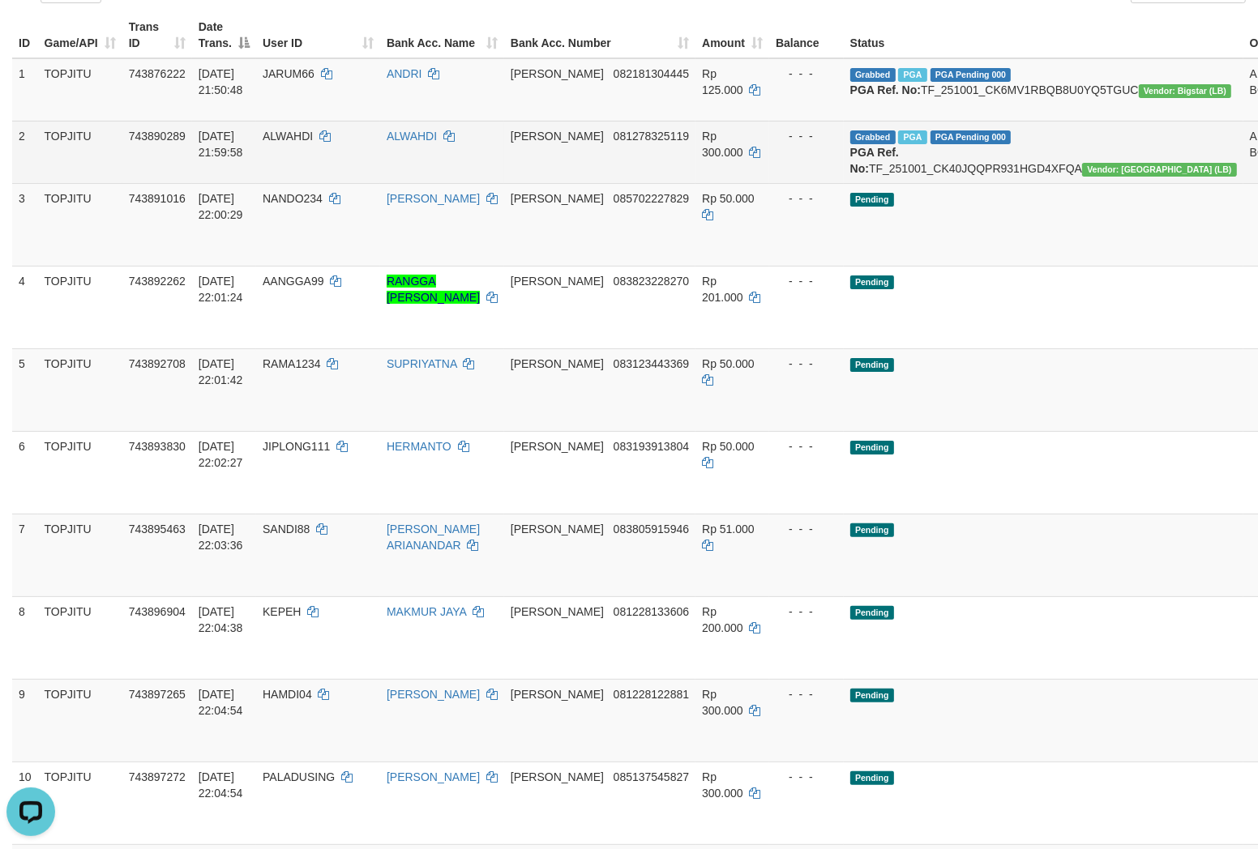
click at [313, 143] on span "ALWAHDI" at bounding box center [288, 136] width 50 height 13
copy span "W"
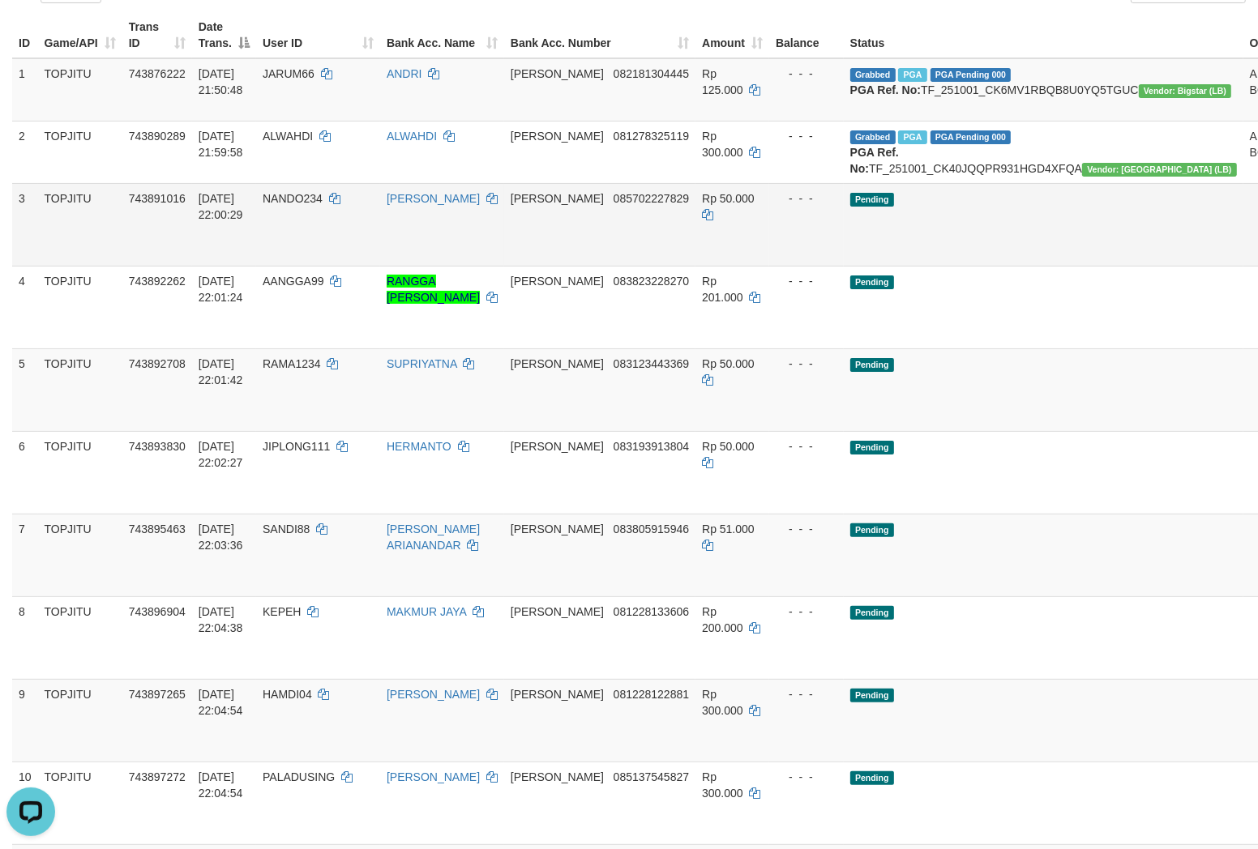
click at [319, 254] on td "NANDO234" at bounding box center [318, 224] width 124 height 83
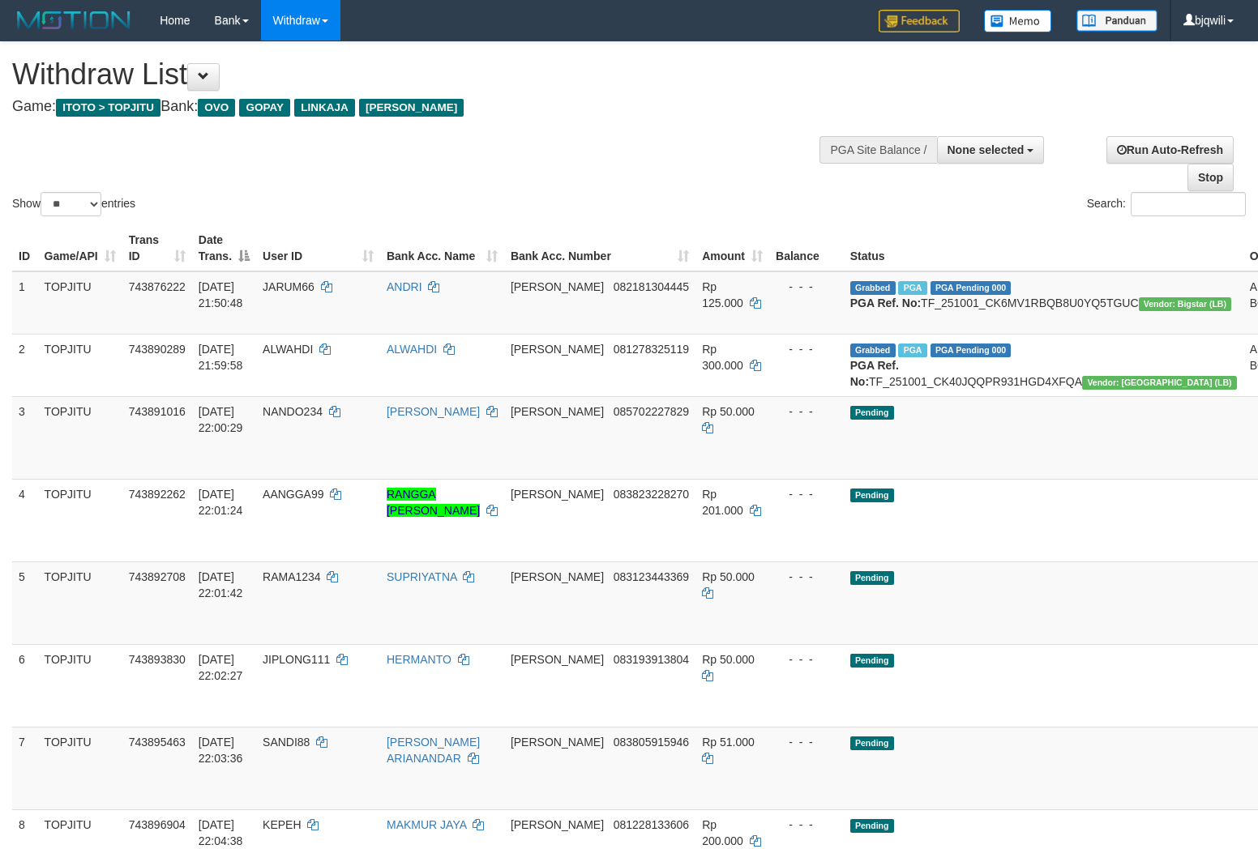
select select
select select "**"
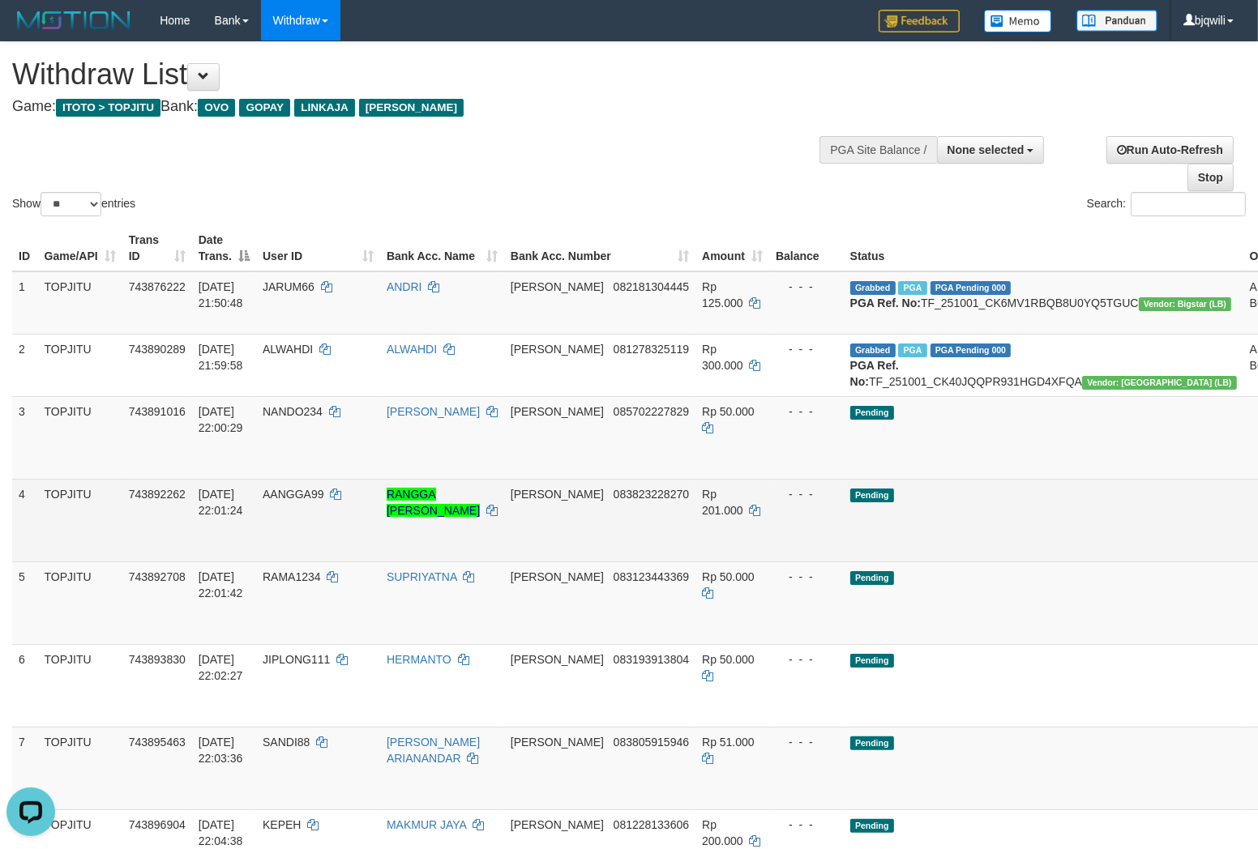
click at [1002, 544] on td "Pending" at bounding box center [1044, 520] width 400 height 83
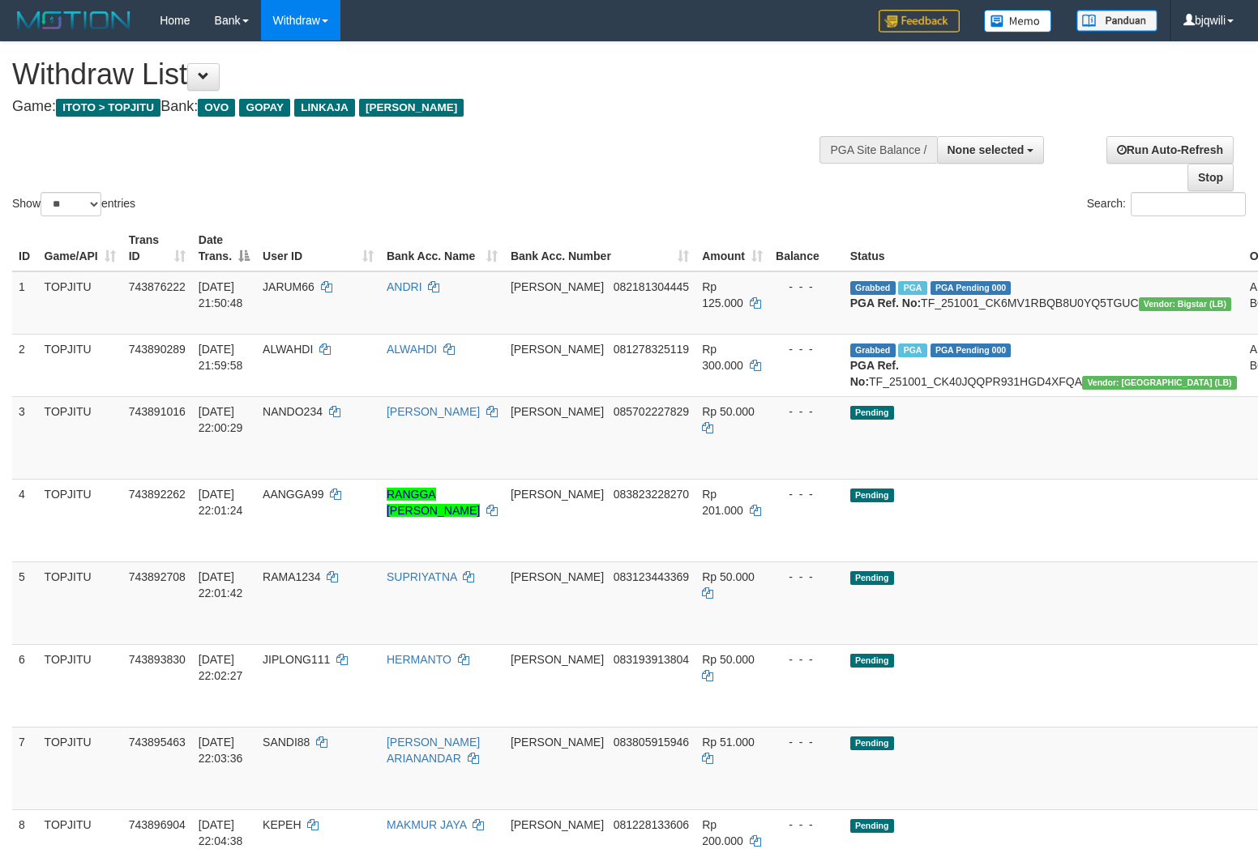
select select
select select "**"
drag, startPoint x: 0, startPoint y: 0, endPoint x: 1019, endPoint y: 494, distance: 1133.0
click at [1002, 538] on td "Pending" at bounding box center [1044, 520] width 400 height 83
select select
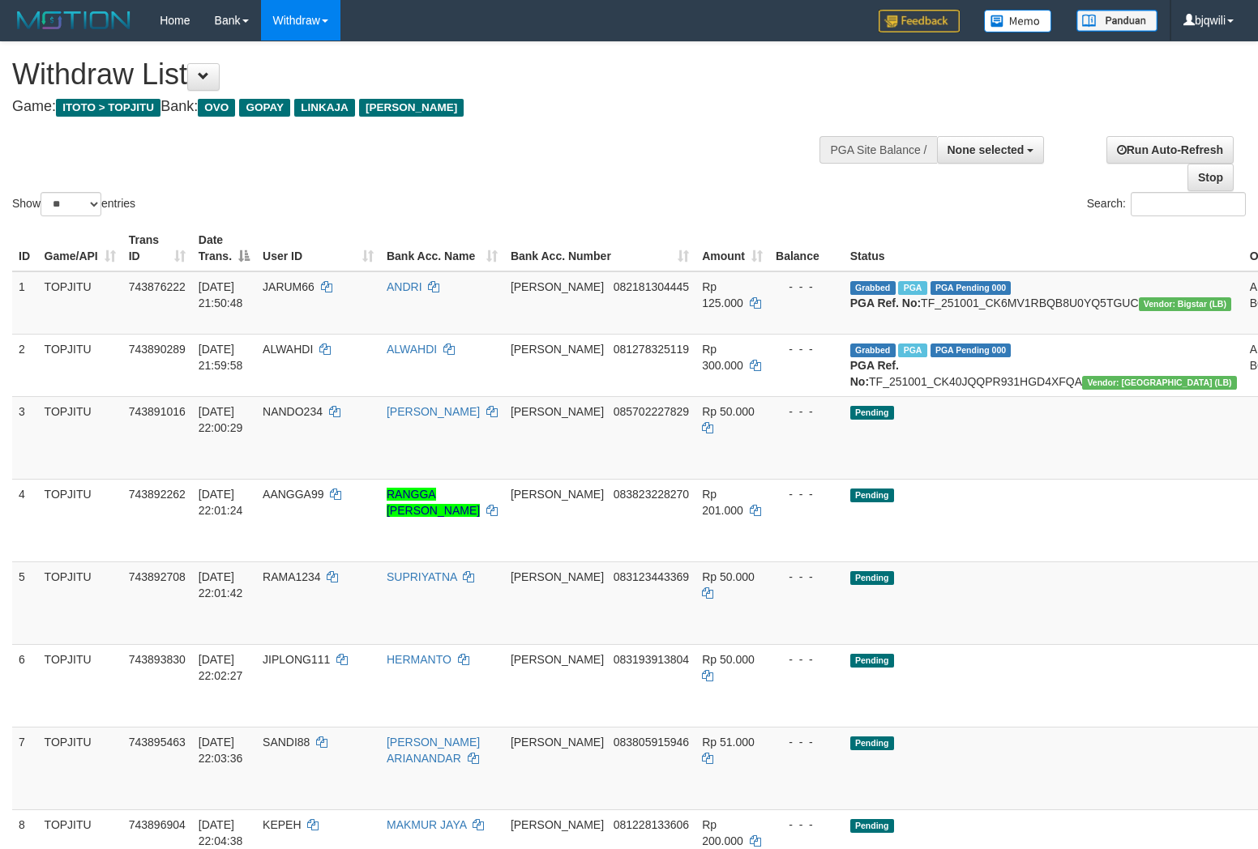
select select "**"
drag, startPoint x: 1133, startPoint y: 489, endPoint x: 1111, endPoint y: 491, distance: 22.0
click at [1243, 479] on td at bounding box center [1276, 437] width 67 height 83
click at [1036, 479] on td "Pending" at bounding box center [1044, 437] width 400 height 83
select select
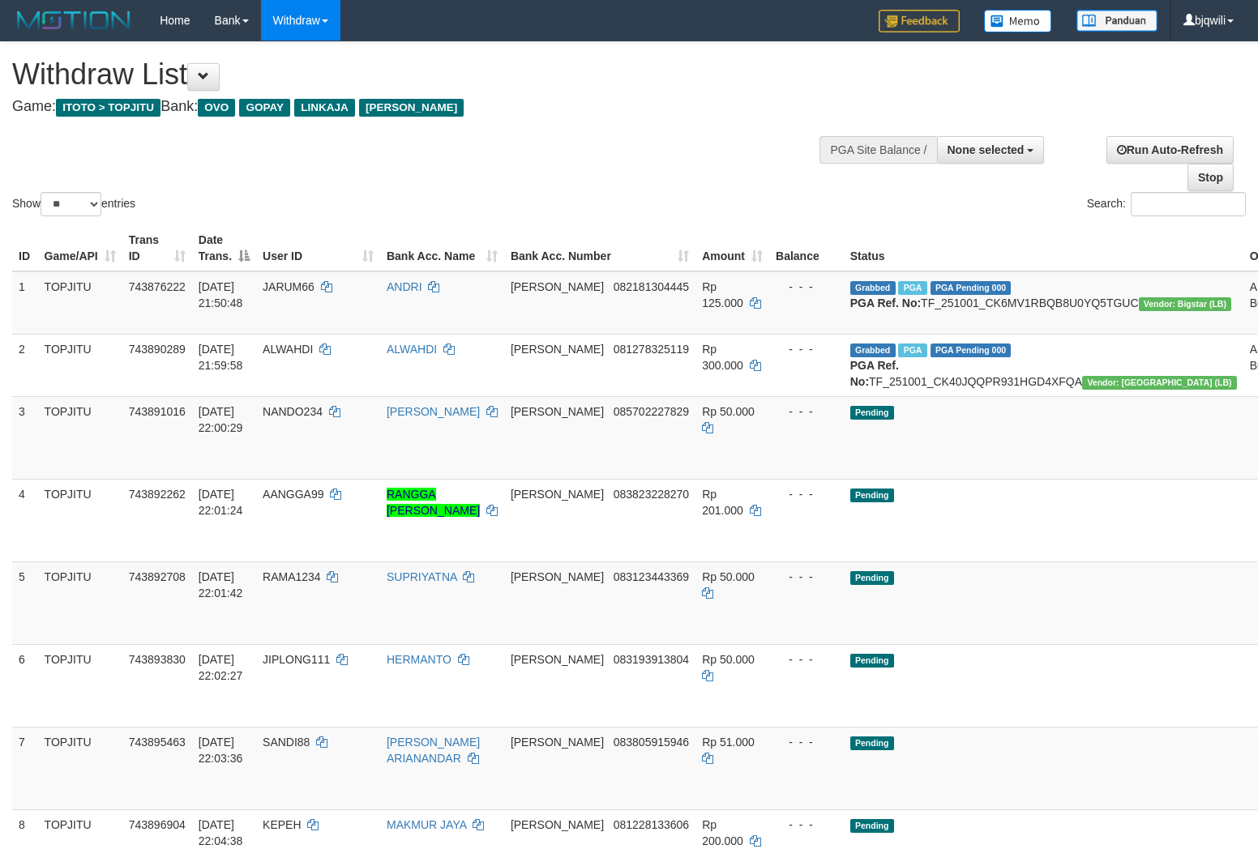
select select "**"
click at [965, 479] on td "Pending" at bounding box center [1044, 437] width 400 height 83
click at [978, 318] on td "Grabbed PGA PGA Pending 000 PGA Ref. No: TF_251001_CK6MV1RBQB8U0YQ5TGUC Vendor:…" at bounding box center [1044, 302] width 400 height 63
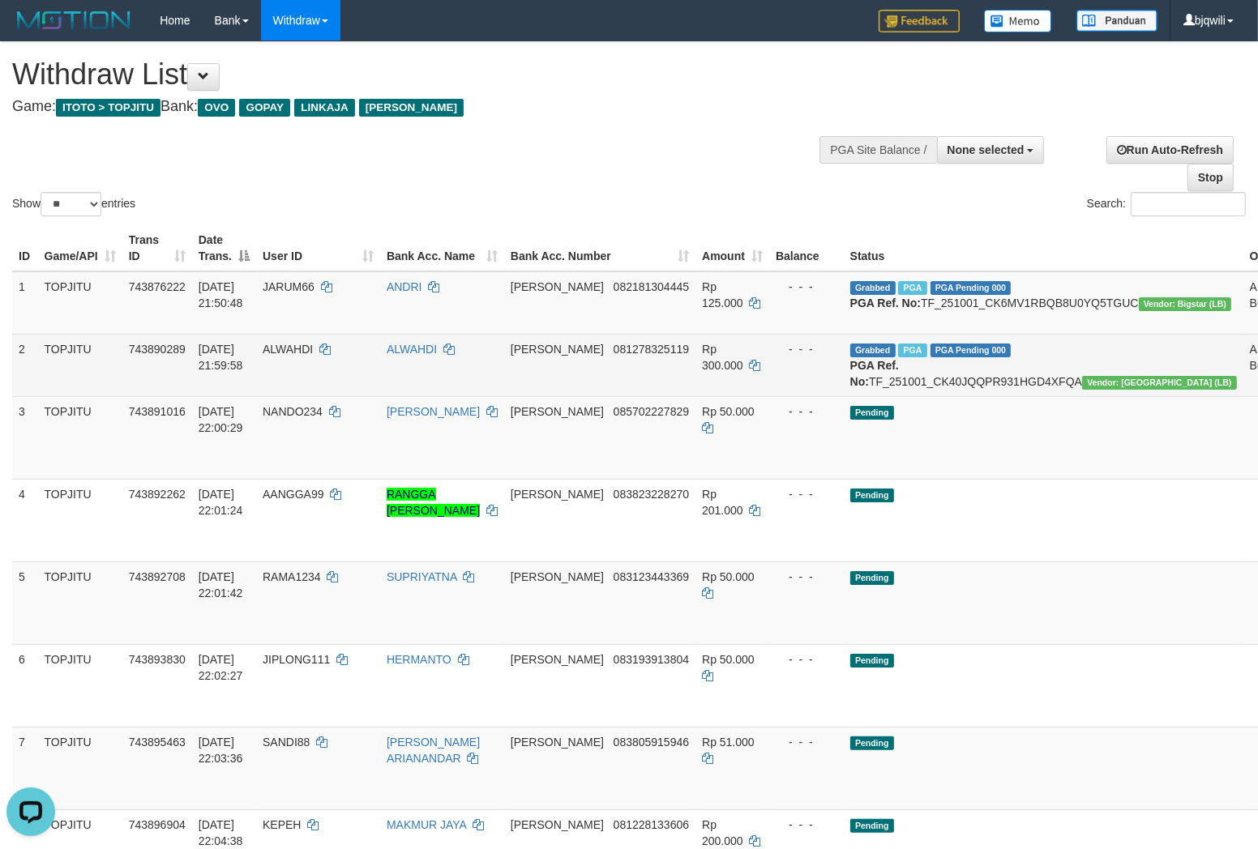
copy td "TF_251001_CK6MV1RBQB8U0YQ5TGUC"
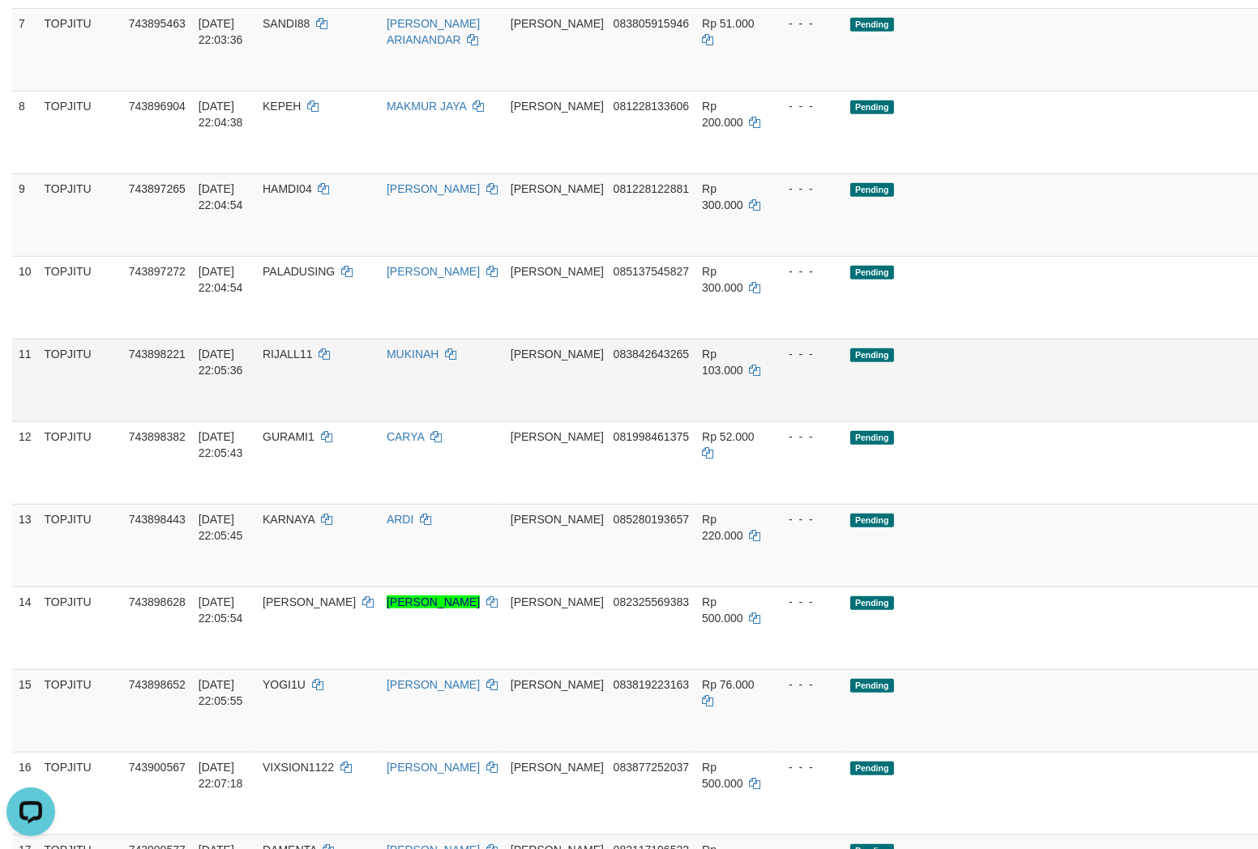
scroll to position [720, 0]
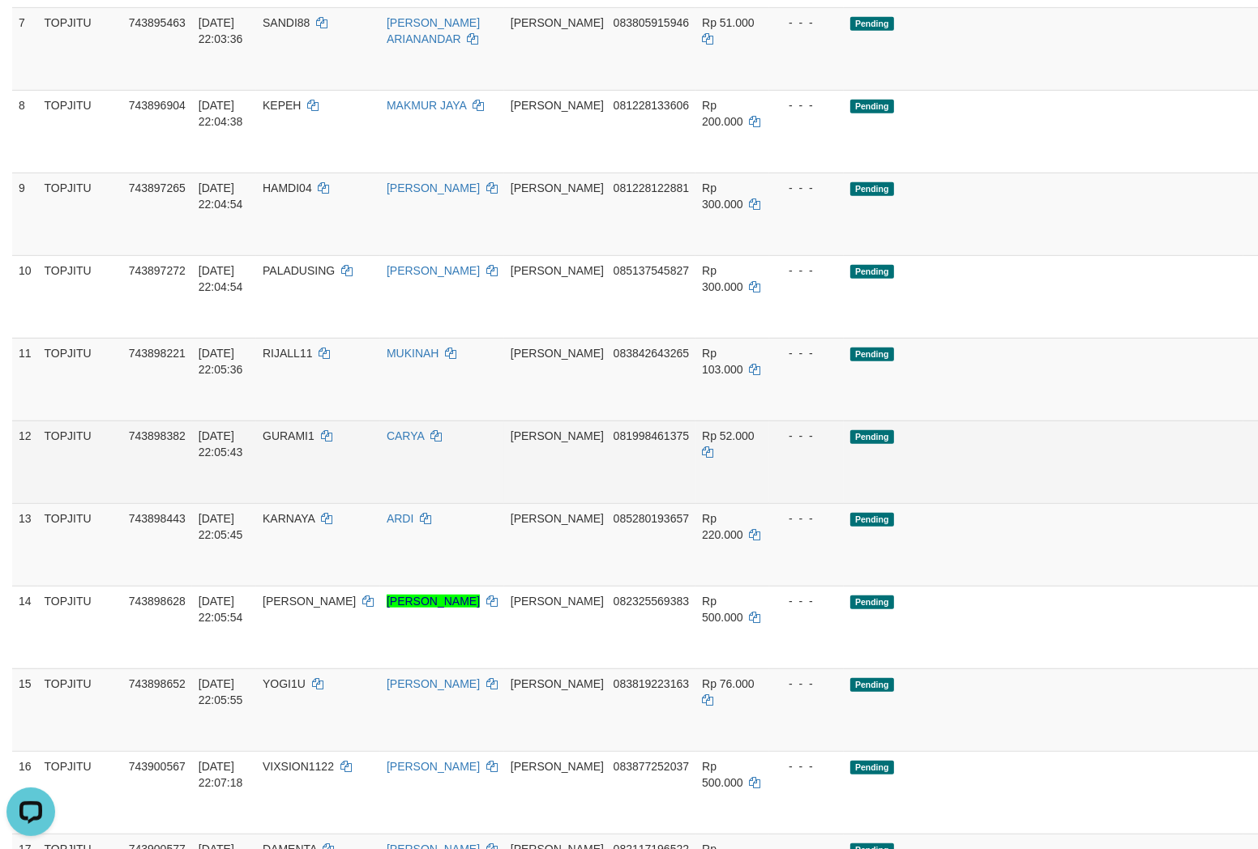
click at [256, 503] on td "[DATE] 22:05:43" at bounding box center [224, 462] width 64 height 83
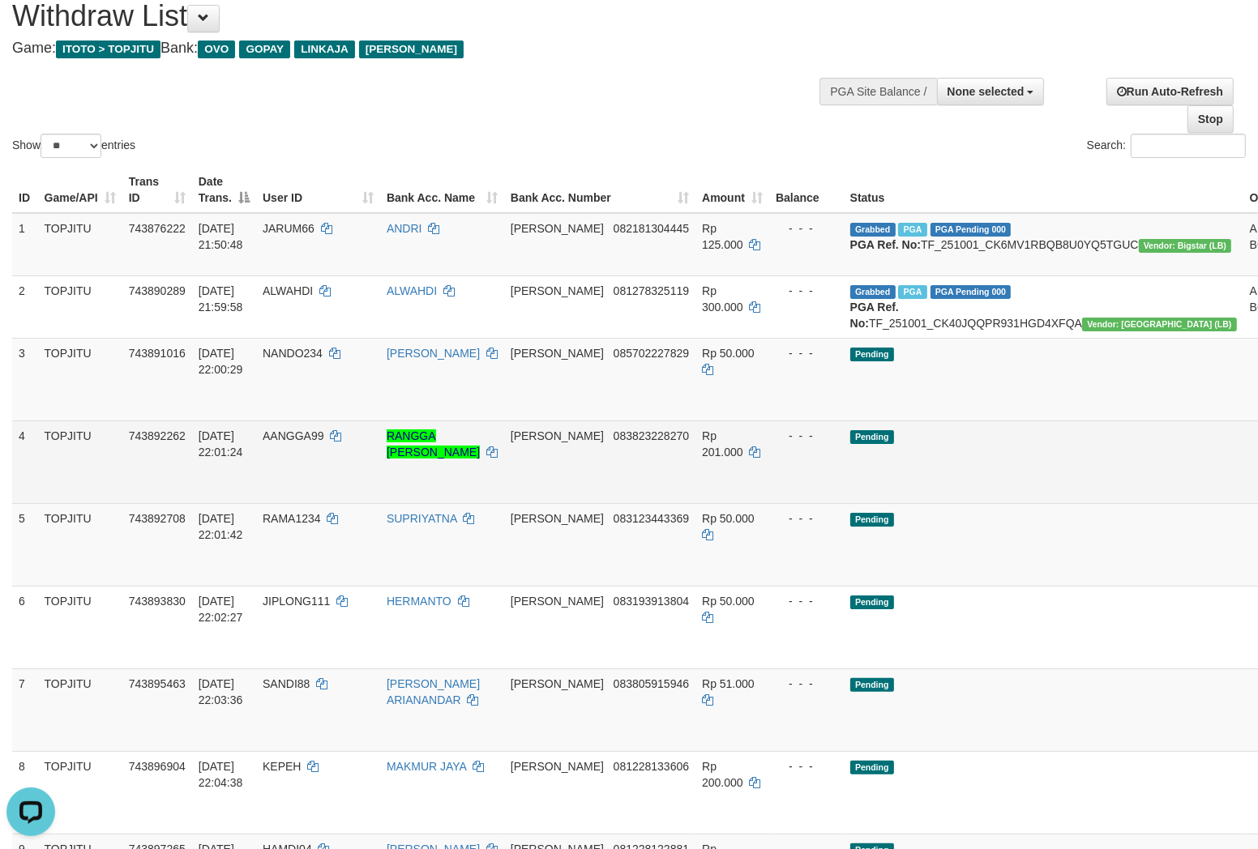
scroll to position [0, 0]
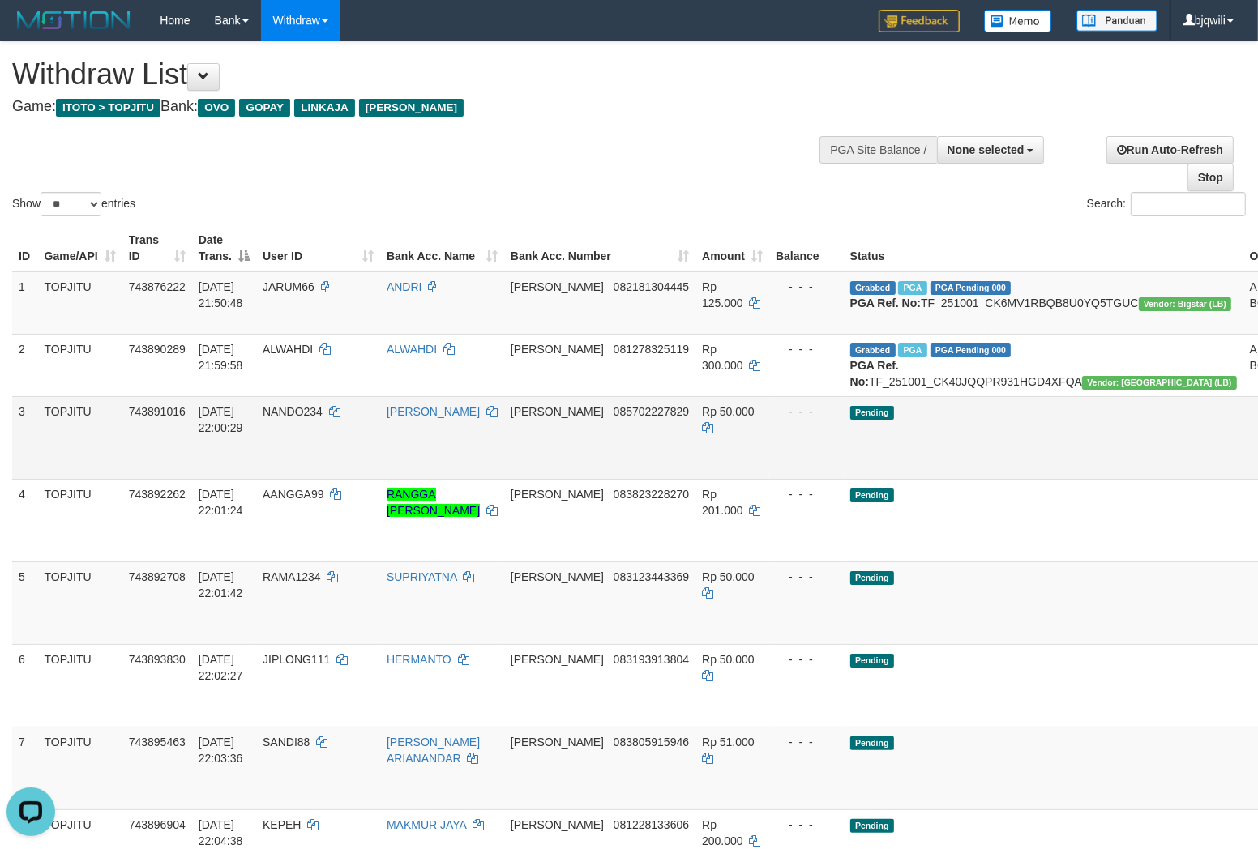
click at [977, 479] on td "Pending" at bounding box center [1044, 437] width 400 height 83
select select
select select "**"
click at [978, 479] on td "Pending" at bounding box center [1044, 437] width 400 height 83
select select
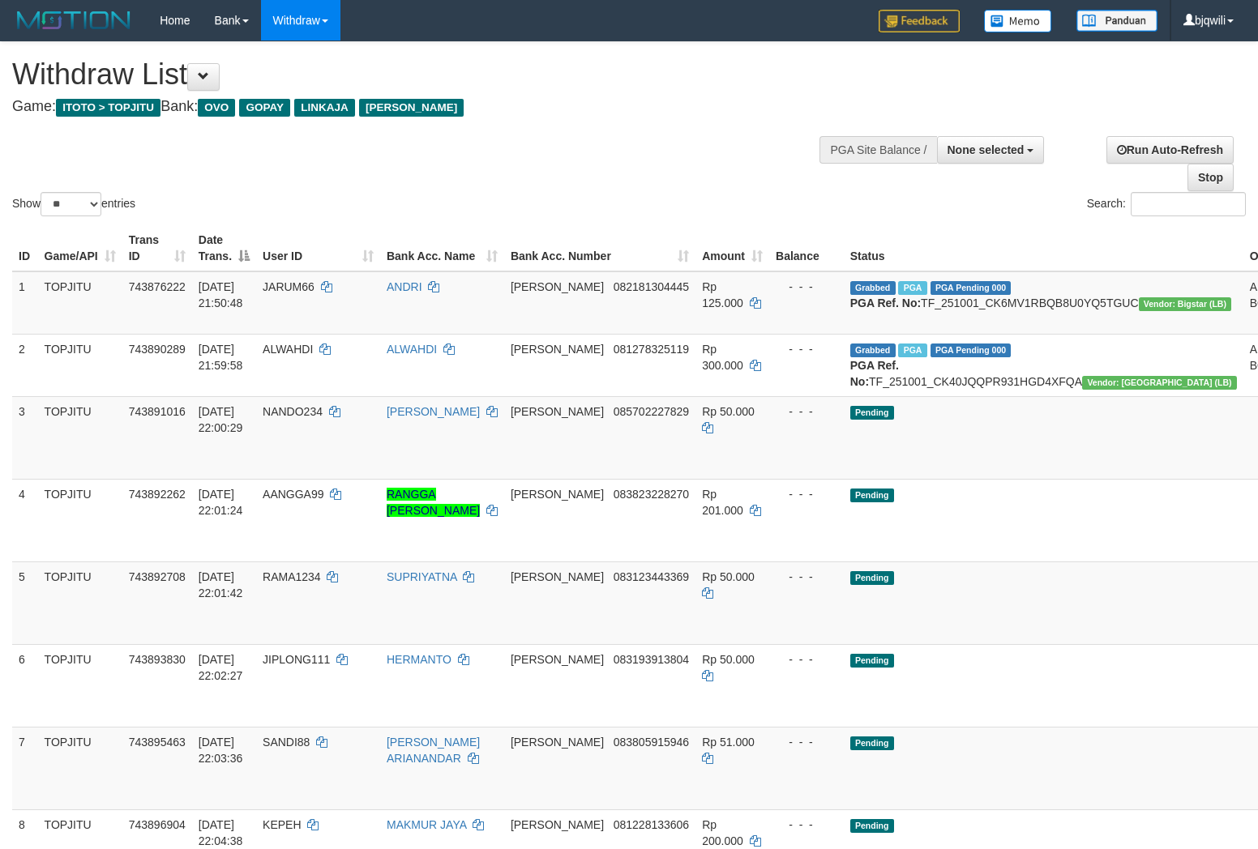
select select "**"
click at [1001, 138] on button "None selected" at bounding box center [991, 150] width 108 height 28
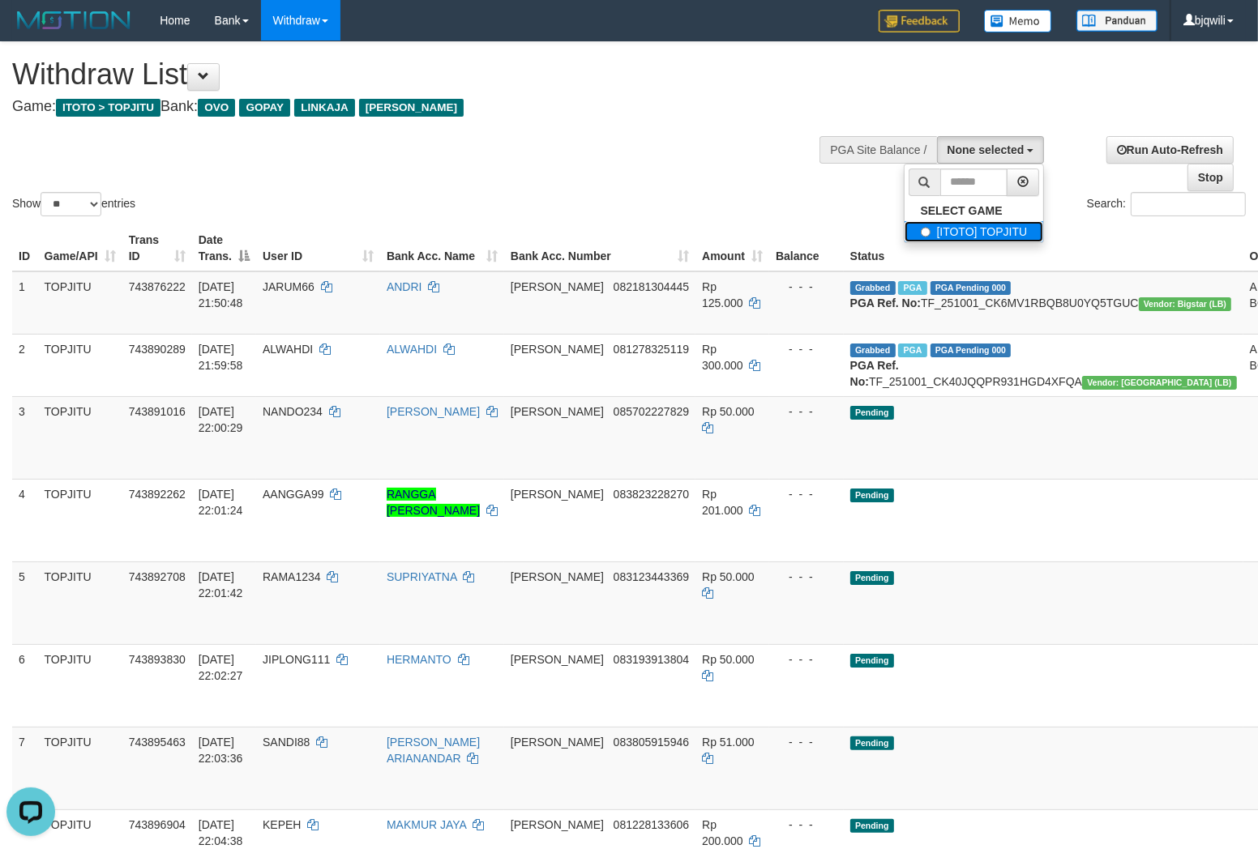
click at [981, 229] on label "[ITOTO] TOPJITU" at bounding box center [973, 231] width 139 height 21
select select "****"
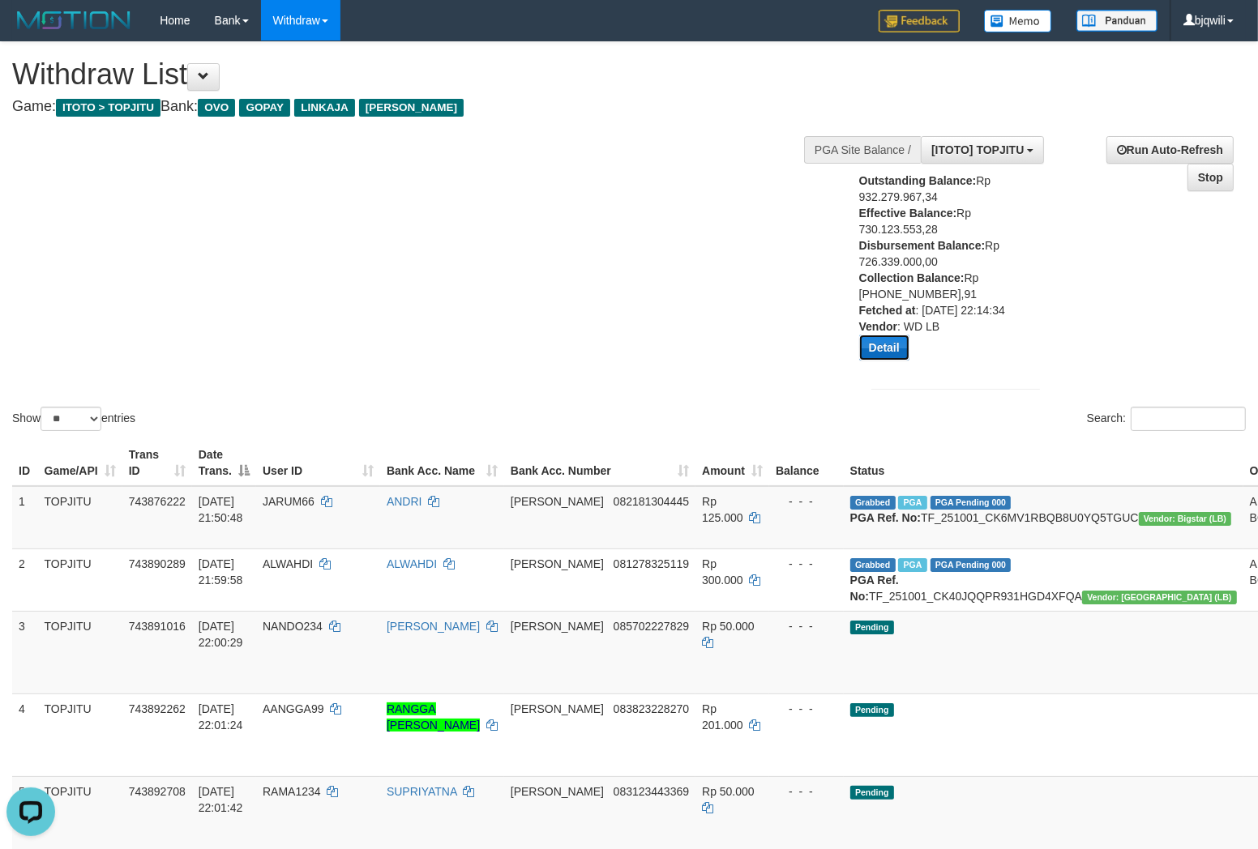
click at [888, 361] on button "Detail" at bounding box center [884, 348] width 50 height 26
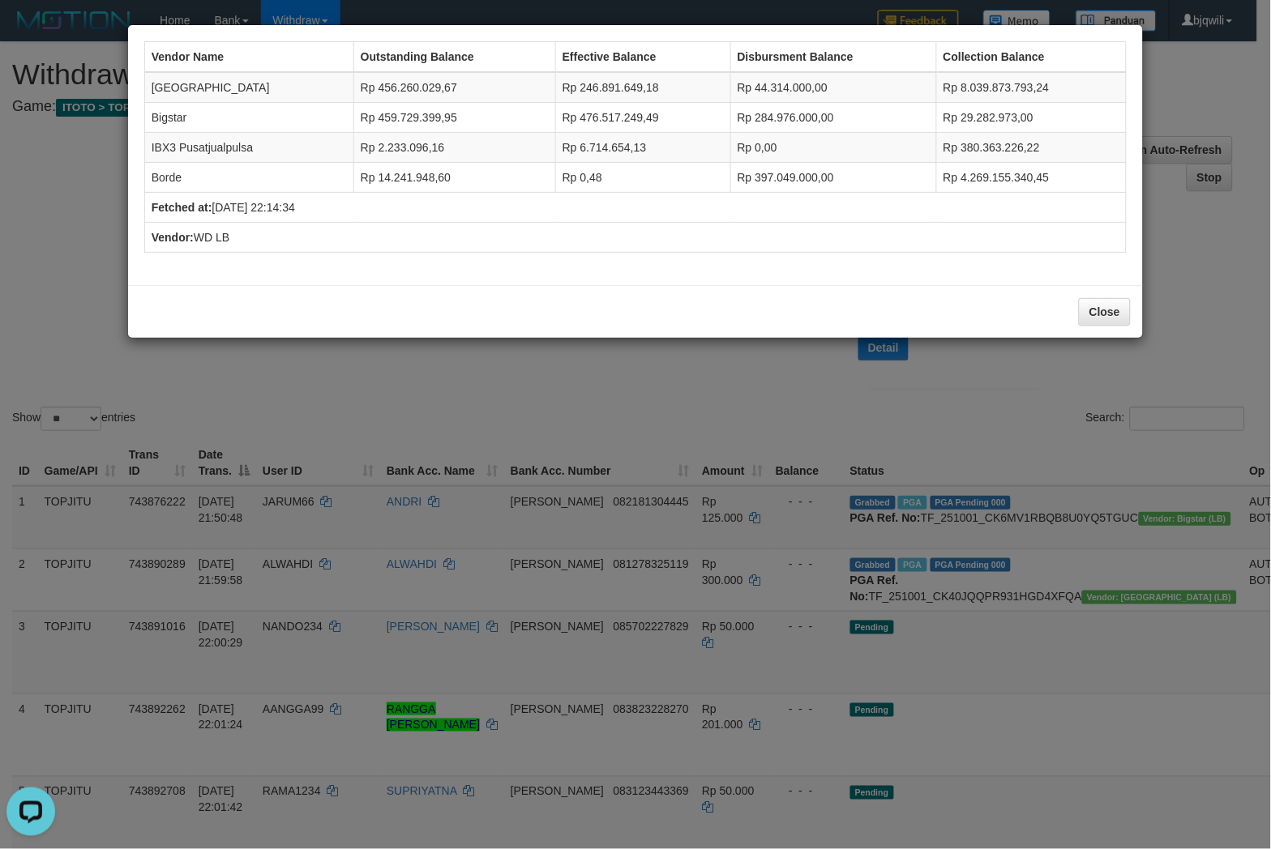
click at [725, 401] on div "Vendor Name Outstanding Balance Effective Balance Disbursment Balance Collectio…" at bounding box center [635, 424] width 1271 height 849
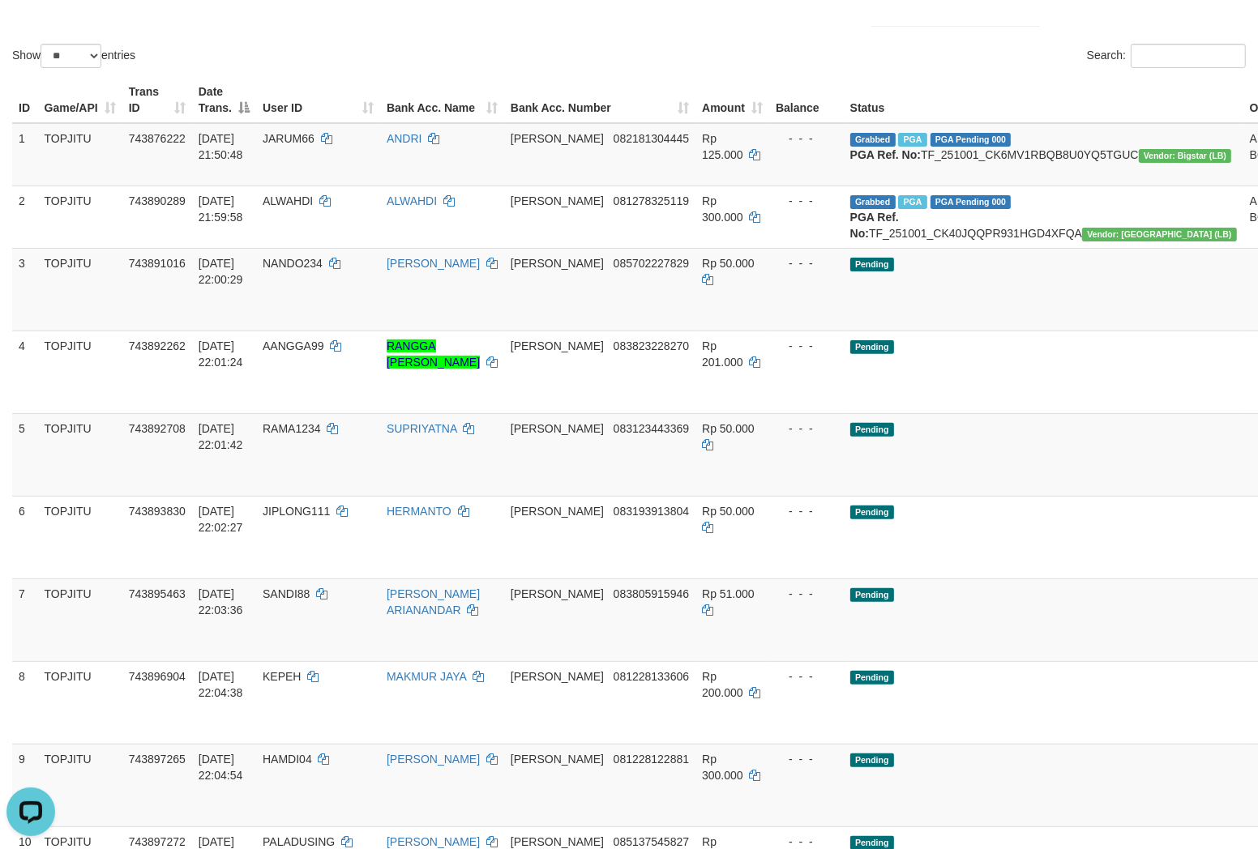
scroll to position [360, 0]
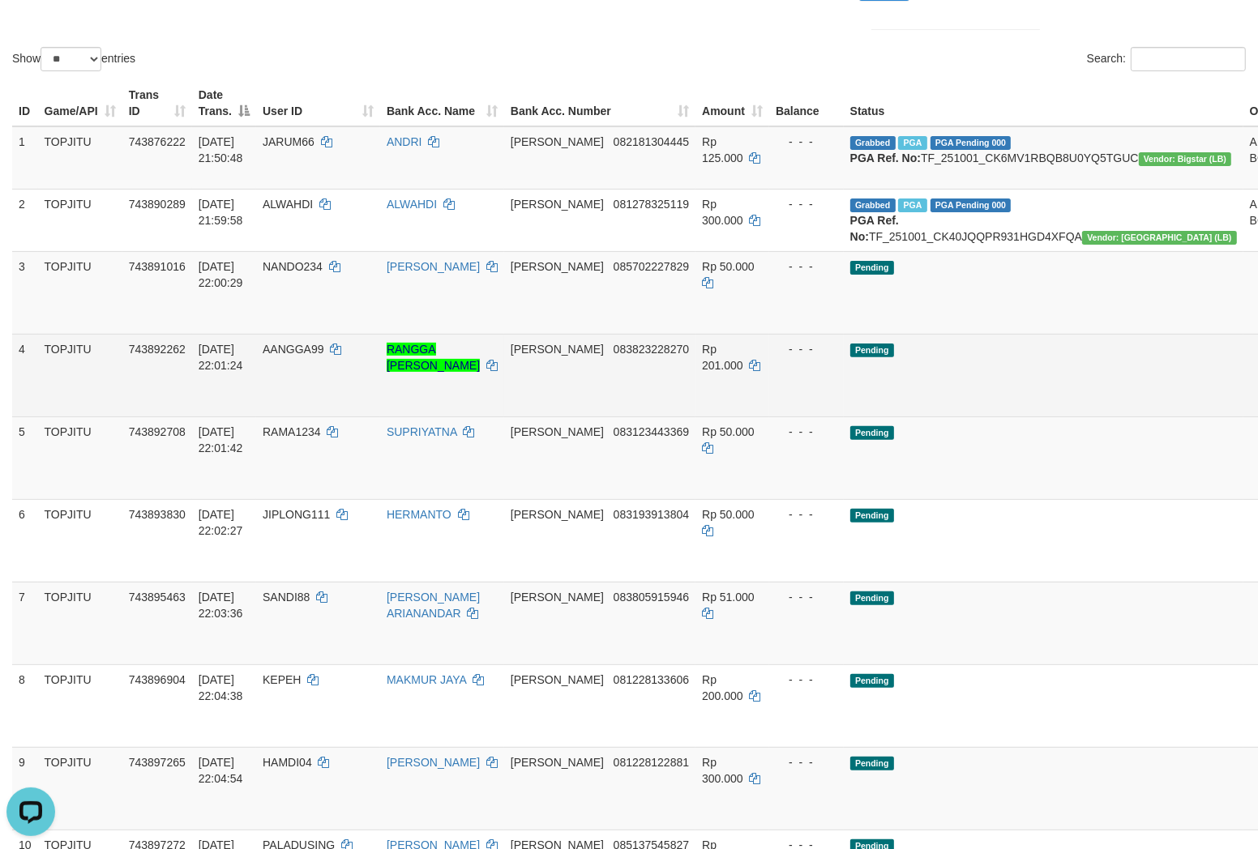
click at [961, 417] on td "Pending" at bounding box center [1044, 375] width 400 height 83
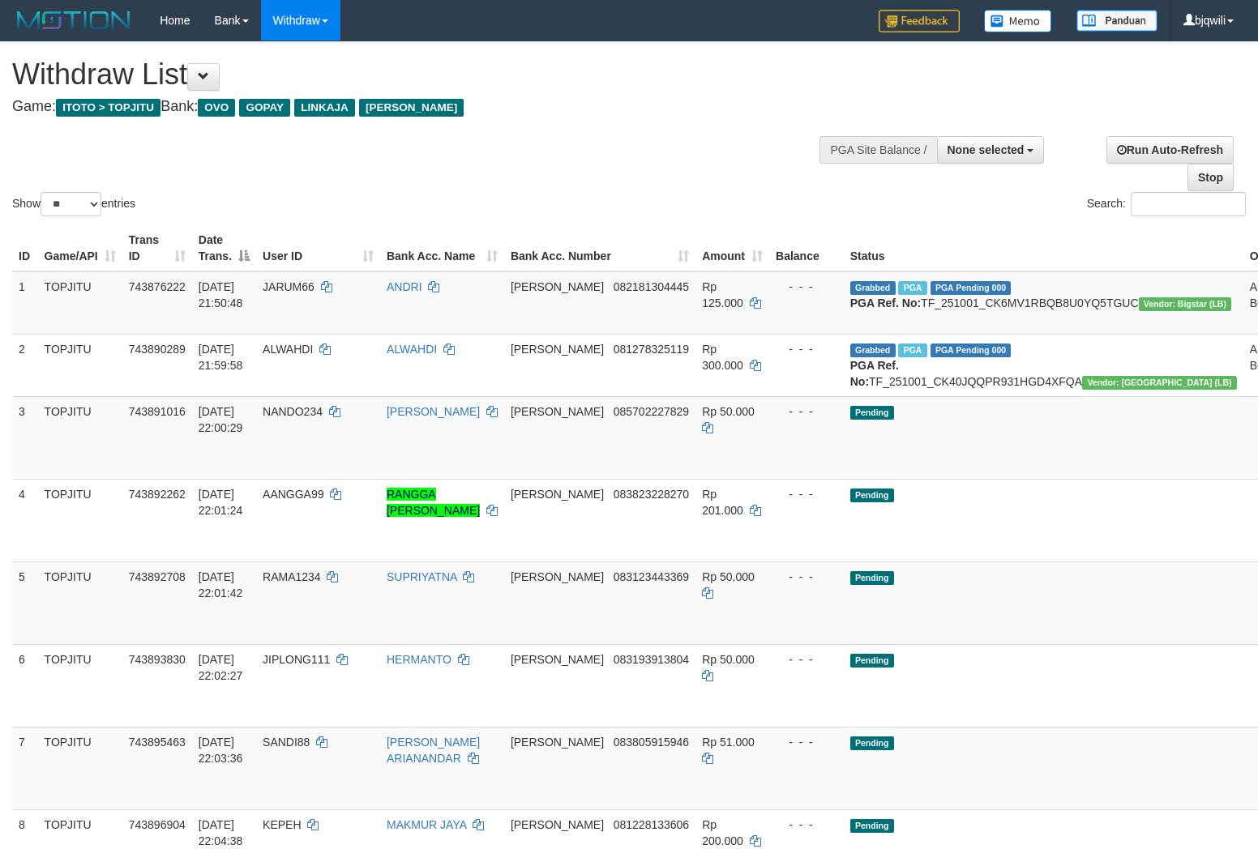
select select
select select "**"
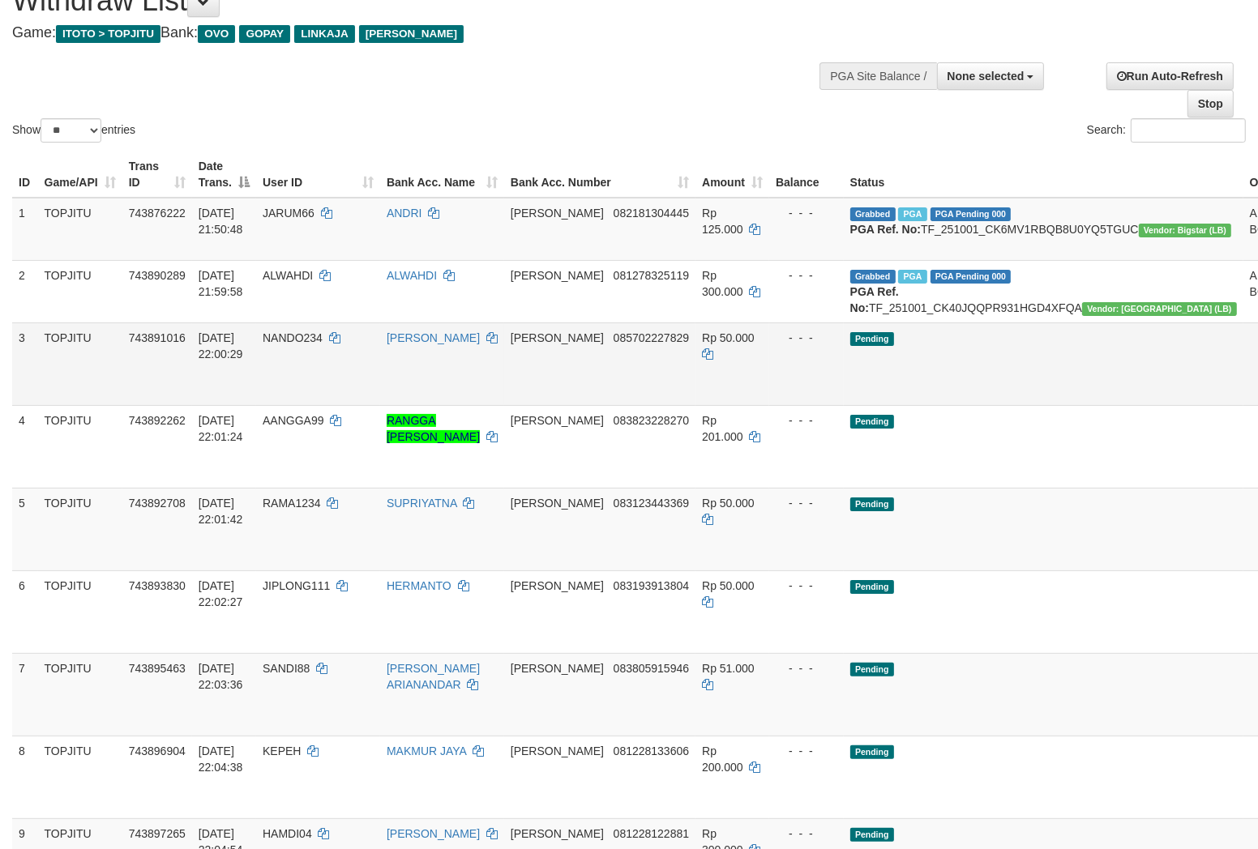
scroll to position [44, 0]
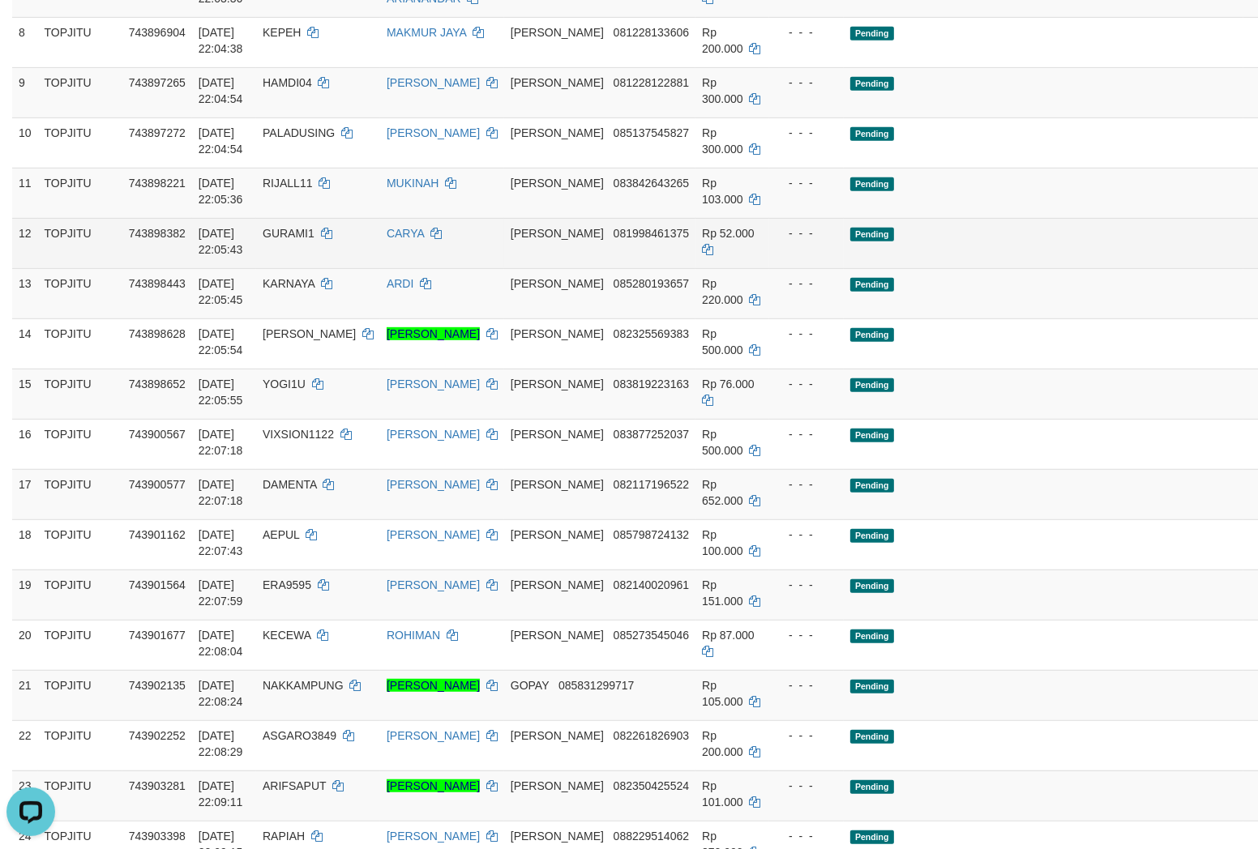
scroll to position [764, 0]
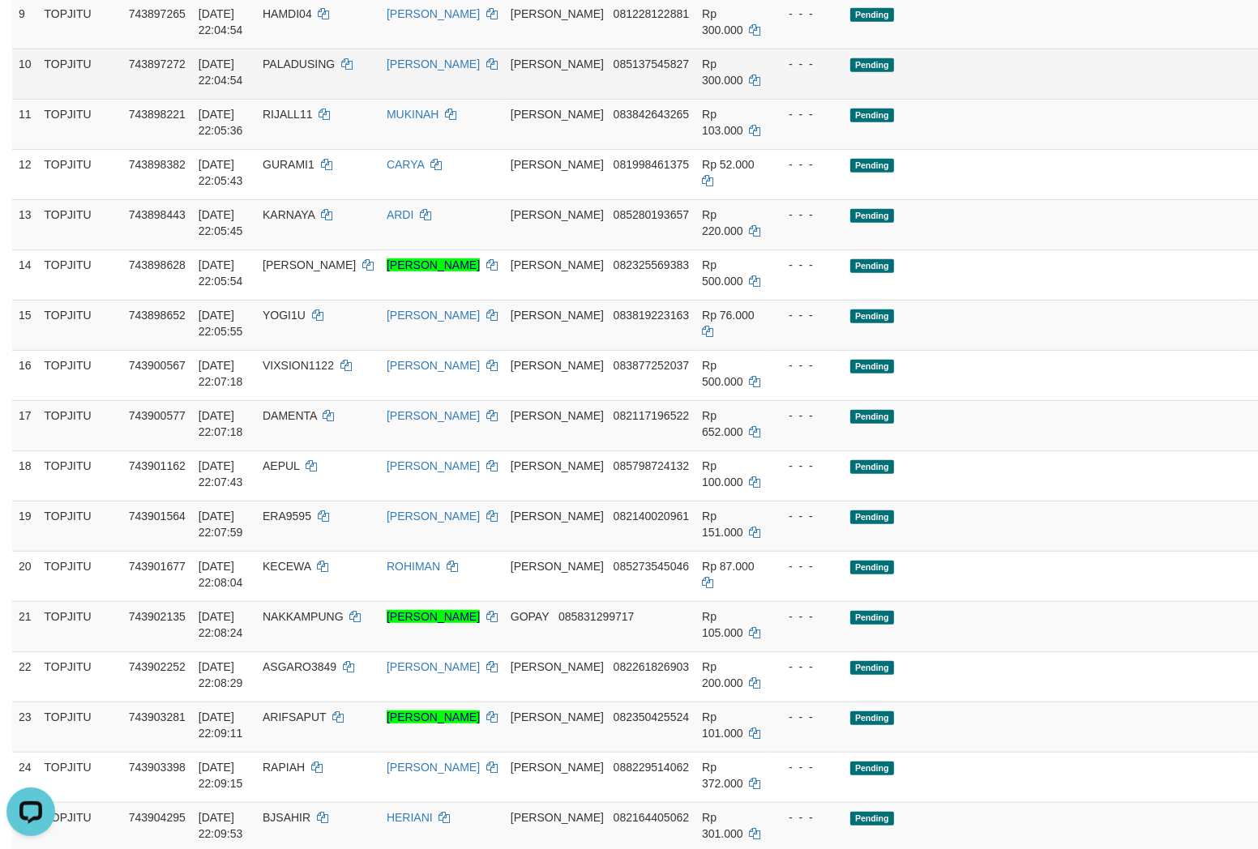
click at [122, 99] on td "TOPJITU" at bounding box center [80, 74] width 84 height 50
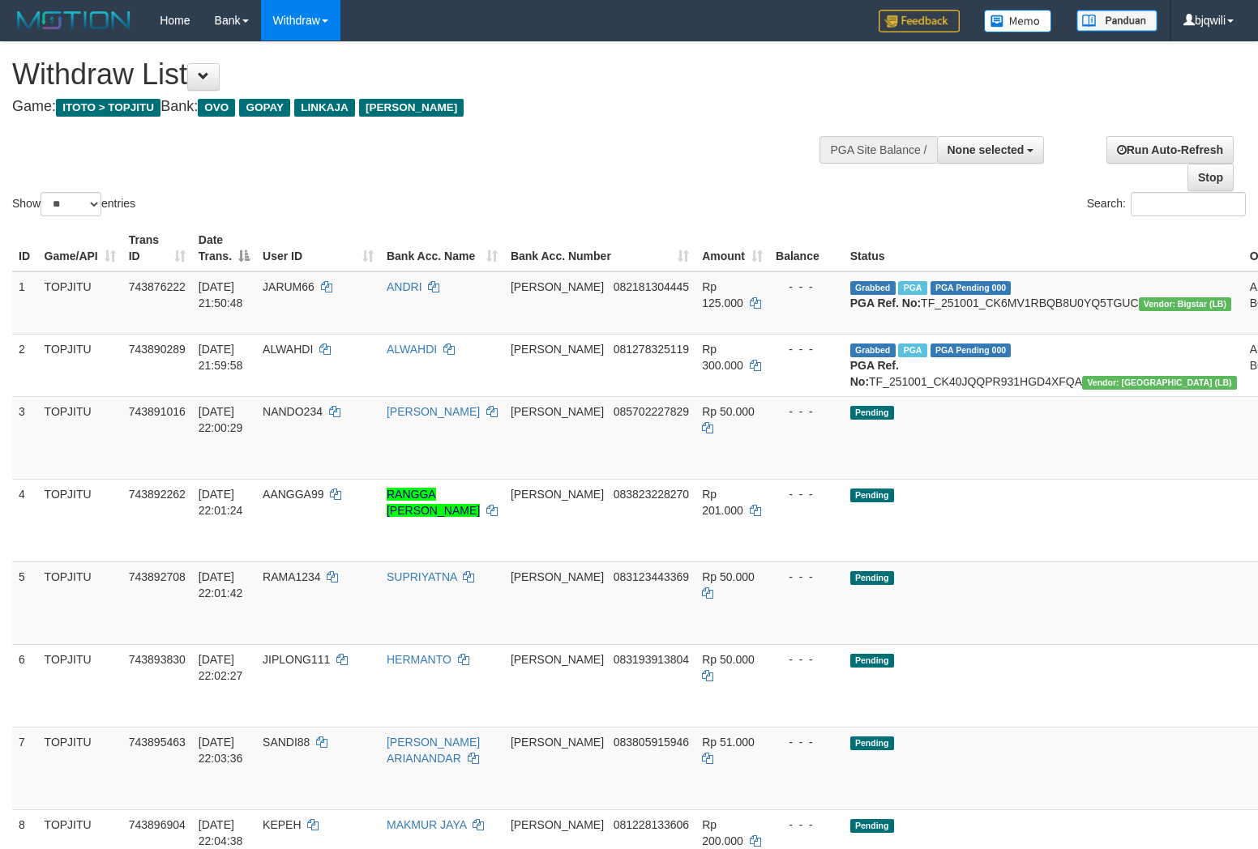
select select
select select "**"
click at [1041, 320] on td "Grabbed PGA PGA Pending 000 PGA Ref. No: TF_251001_CK6MV1RBQB8U0YQ5TGUC Vendor:…" at bounding box center [1044, 302] width 400 height 63
copy td "TF_251001_CK6MV1RBQB8U0YQ5TGUC"
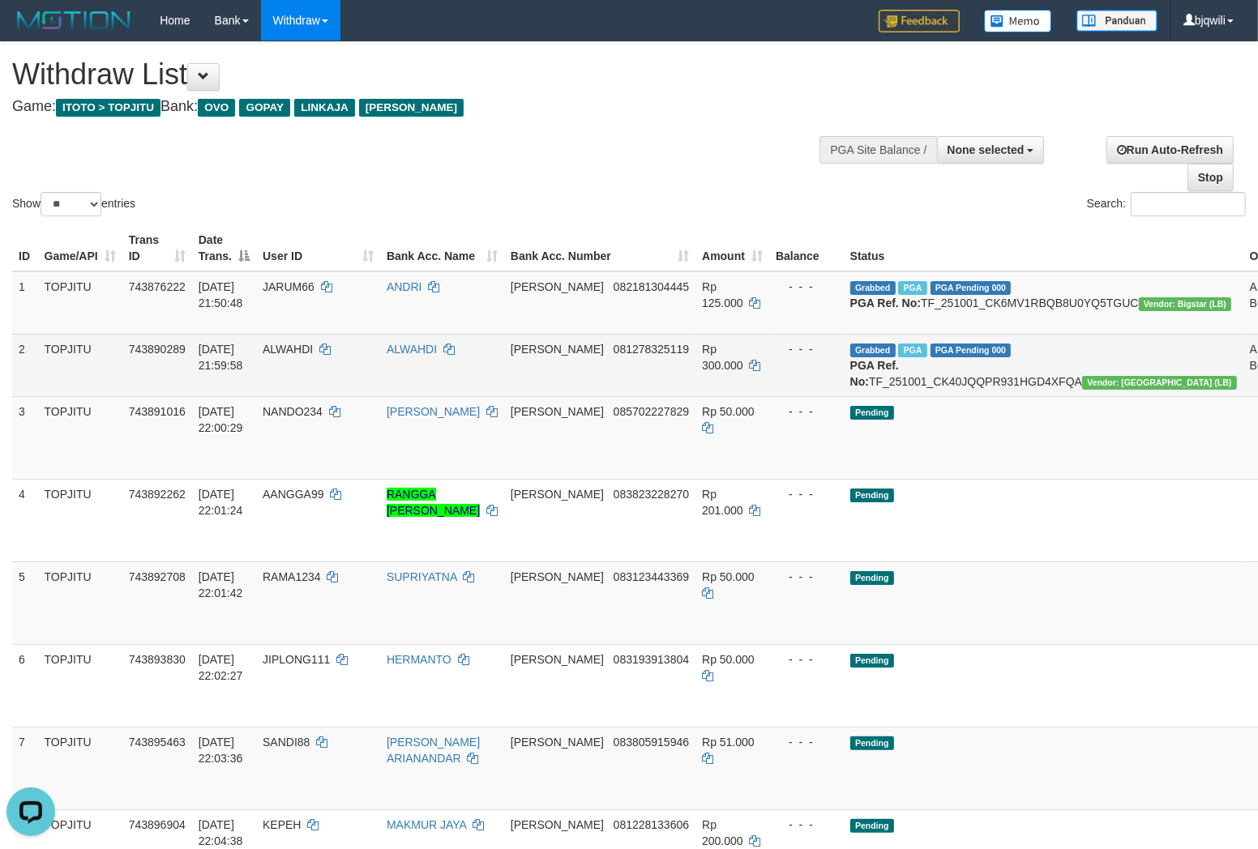
click at [989, 389] on td "Grabbed PGA PGA Pending 000 PGA Ref. No: TF_251001_CK40JQQPR931HGD4XFQA Vendor:…" at bounding box center [1044, 365] width 400 height 62
click at [978, 396] on td "Grabbed PGA PGA Pending 000 PGA Ref. No: TF_251001_CK40JQQPR931HGD4XFQA Vendor:…" at bounding box center [1044, 365] width 400 height 62
copy td "TF_251001_CK40JQQPR931HGD4XFQA"
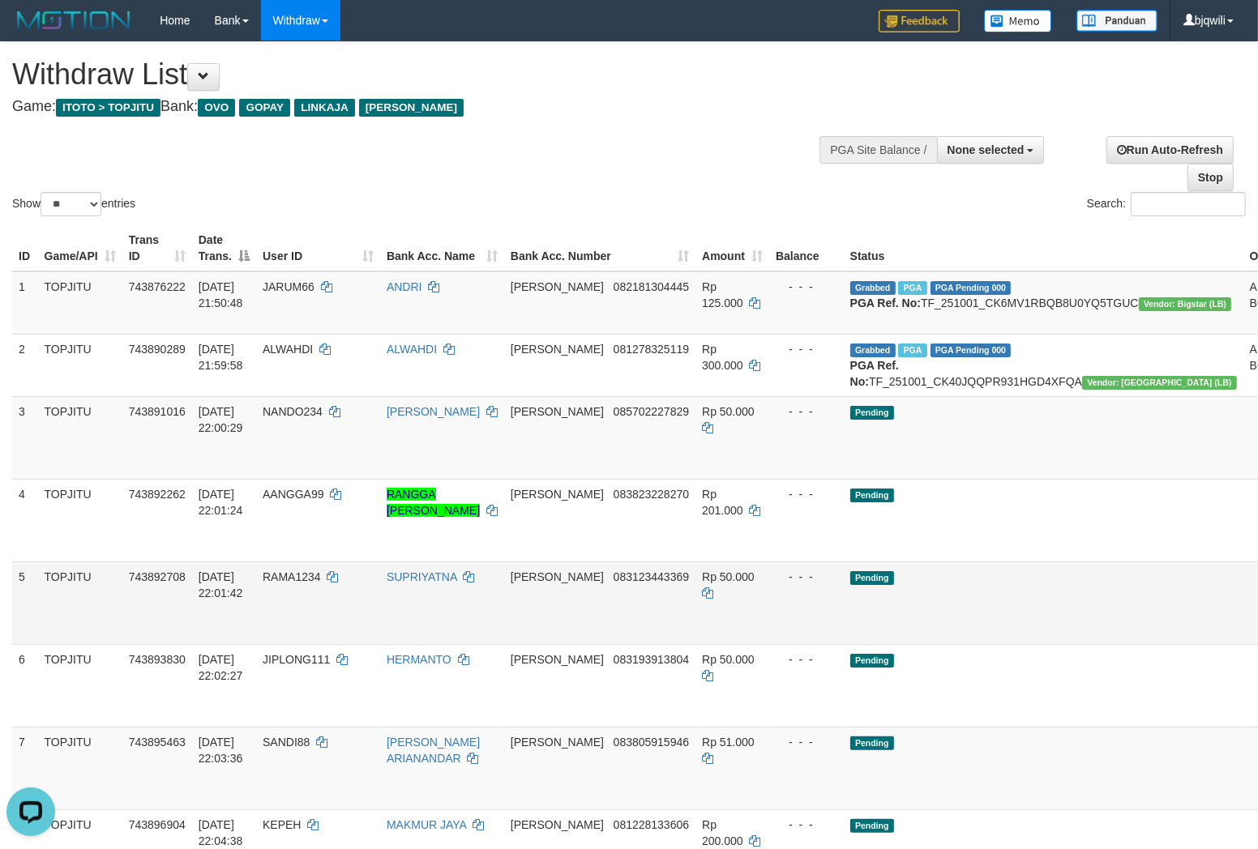
drag, startPoint x: 1016, startPoint y: 592, endPoint x: 973, endPoint y: 626, distance: 54.8
click at [1016, 562] on td "Pending" at bounding box center [1044, 520] width 400 height 83
select select
select select "**"
click at [323, 418] on span "NANDO234" at bounding box center [293, 411] width 60 height 13
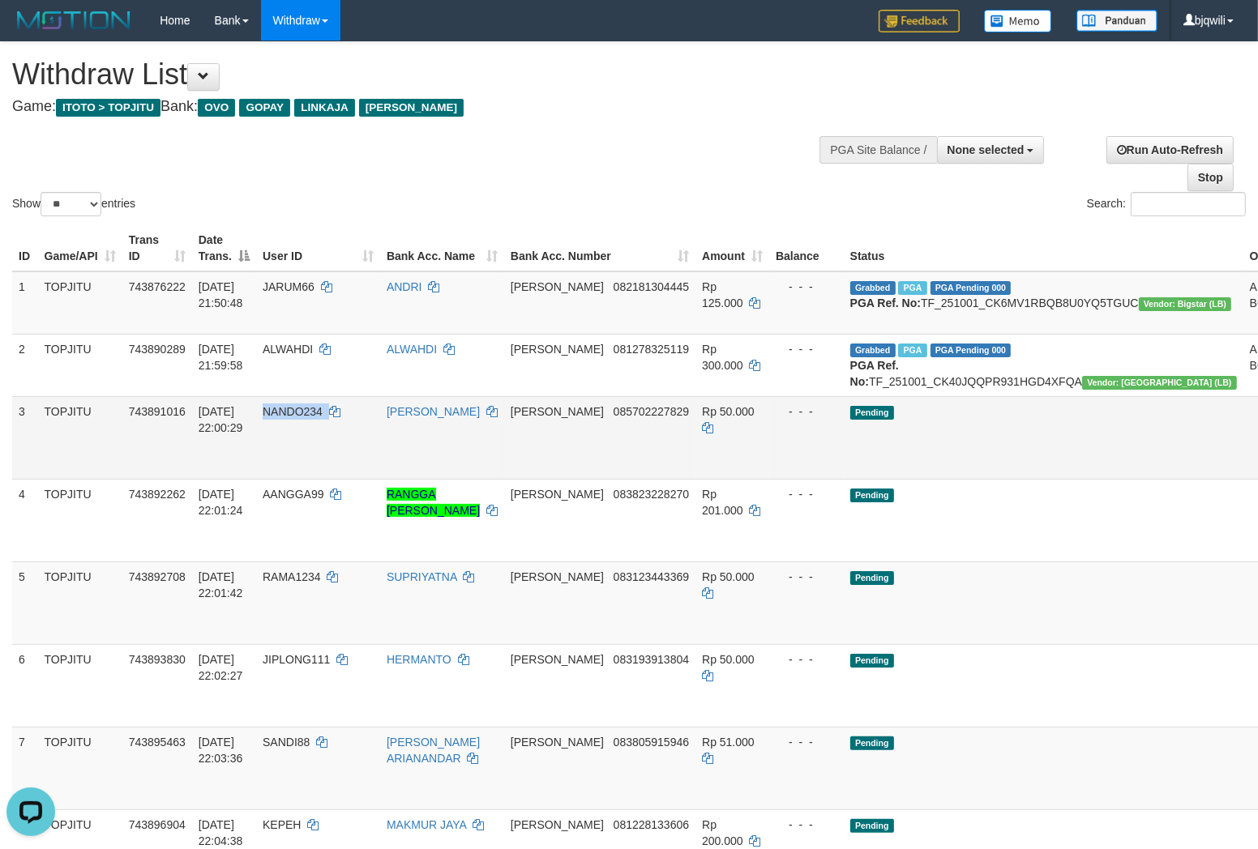
click at [323, 418] on span "NANDO234" at bounding box center [293, 411] width 60 height 13
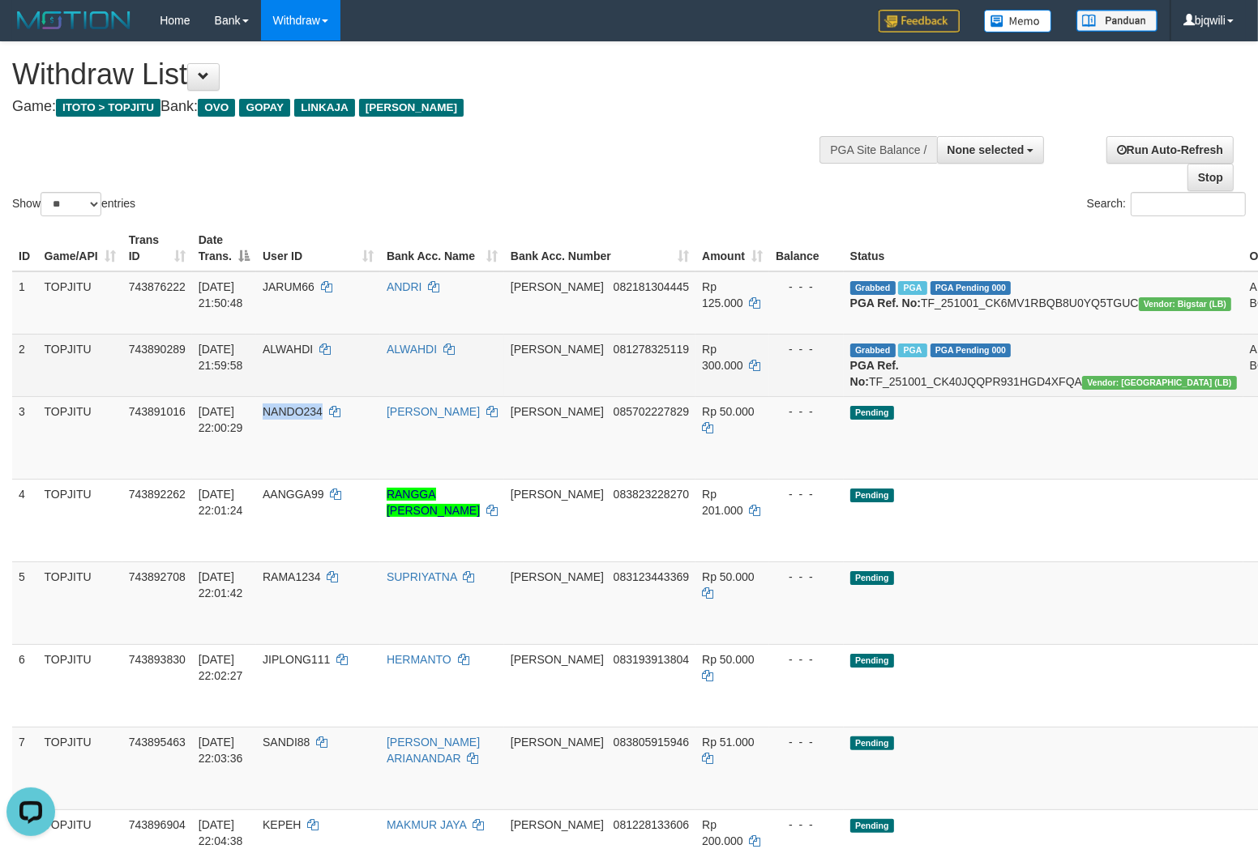
copy span "NANDO234"
click at [363, 396] on td "ALWAHDI" at bounding box center [318, 365] width 124 height 62
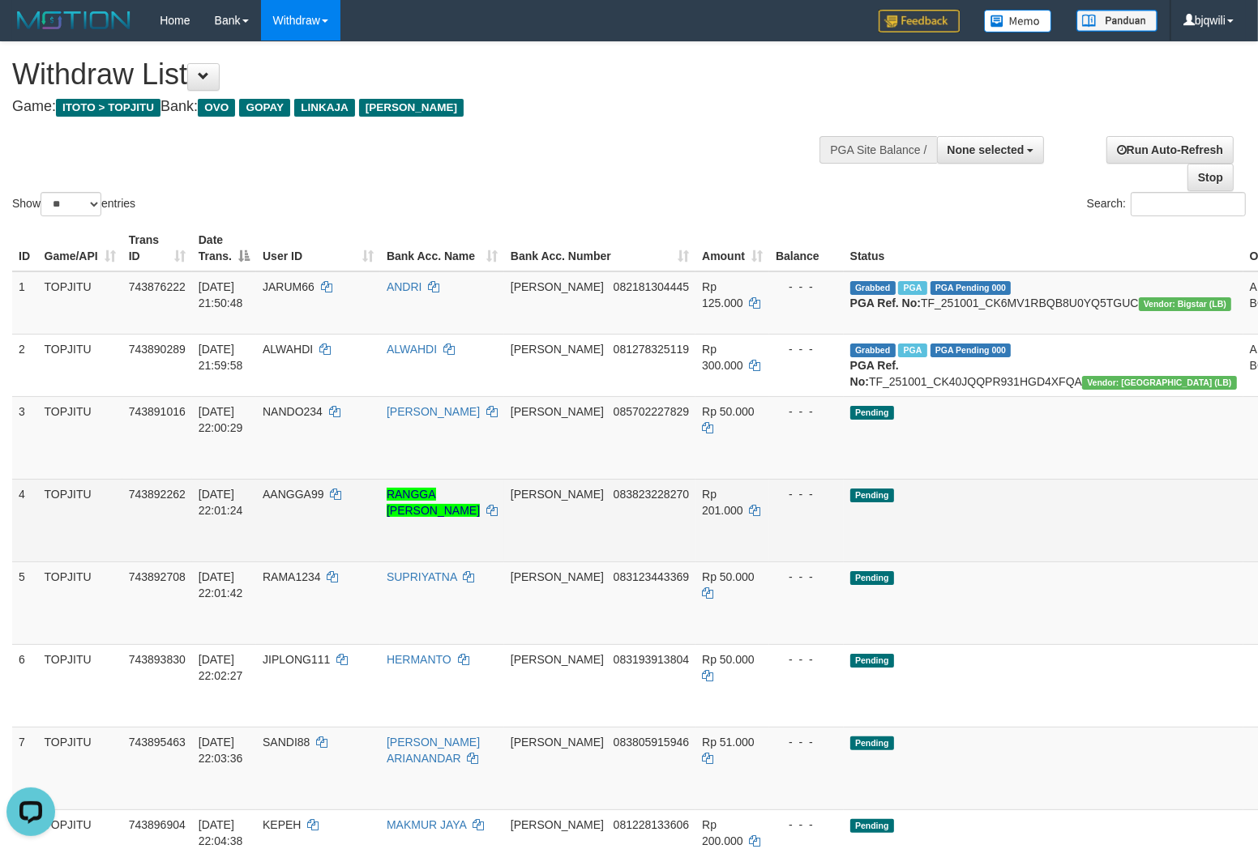
click at [968, 531] on td "Pending" at bounding box center [1044, 520] width 400 height 83
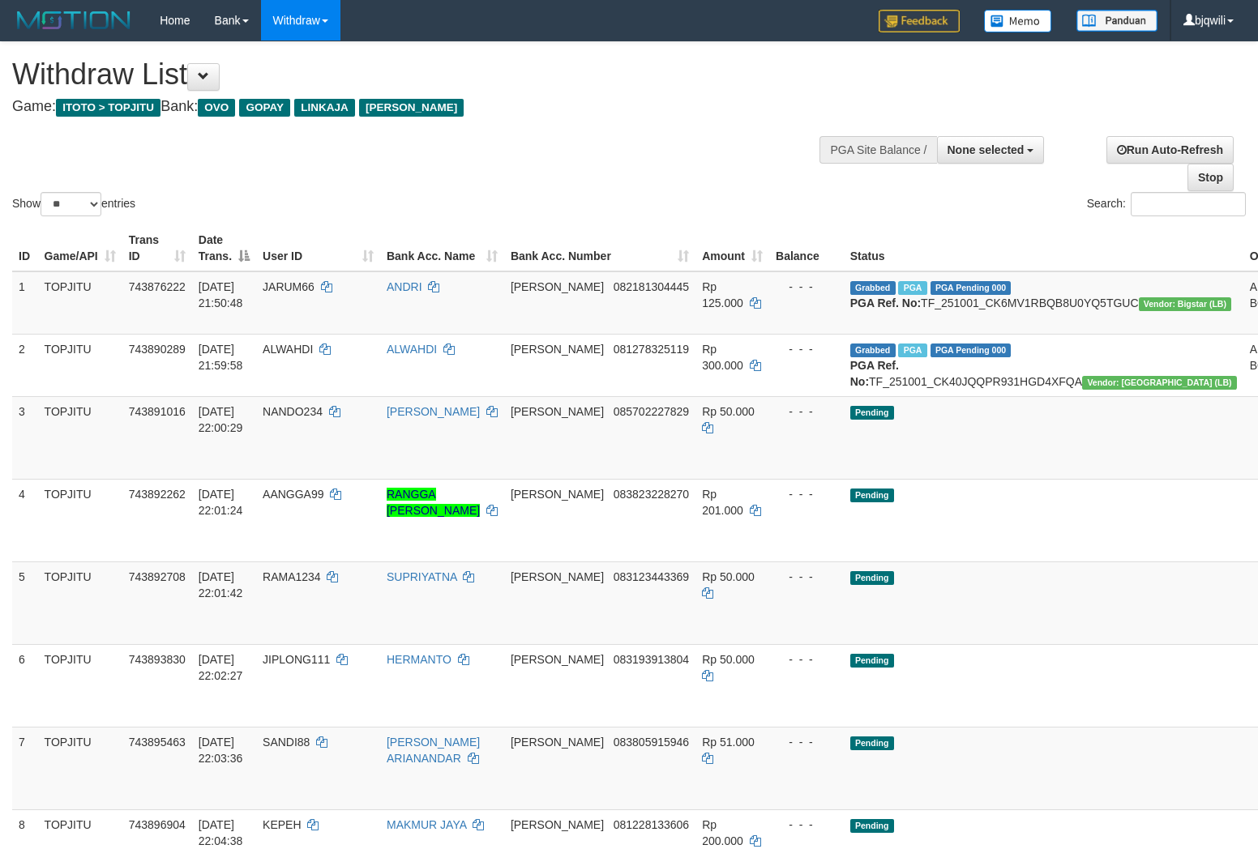
select select
select select "**"
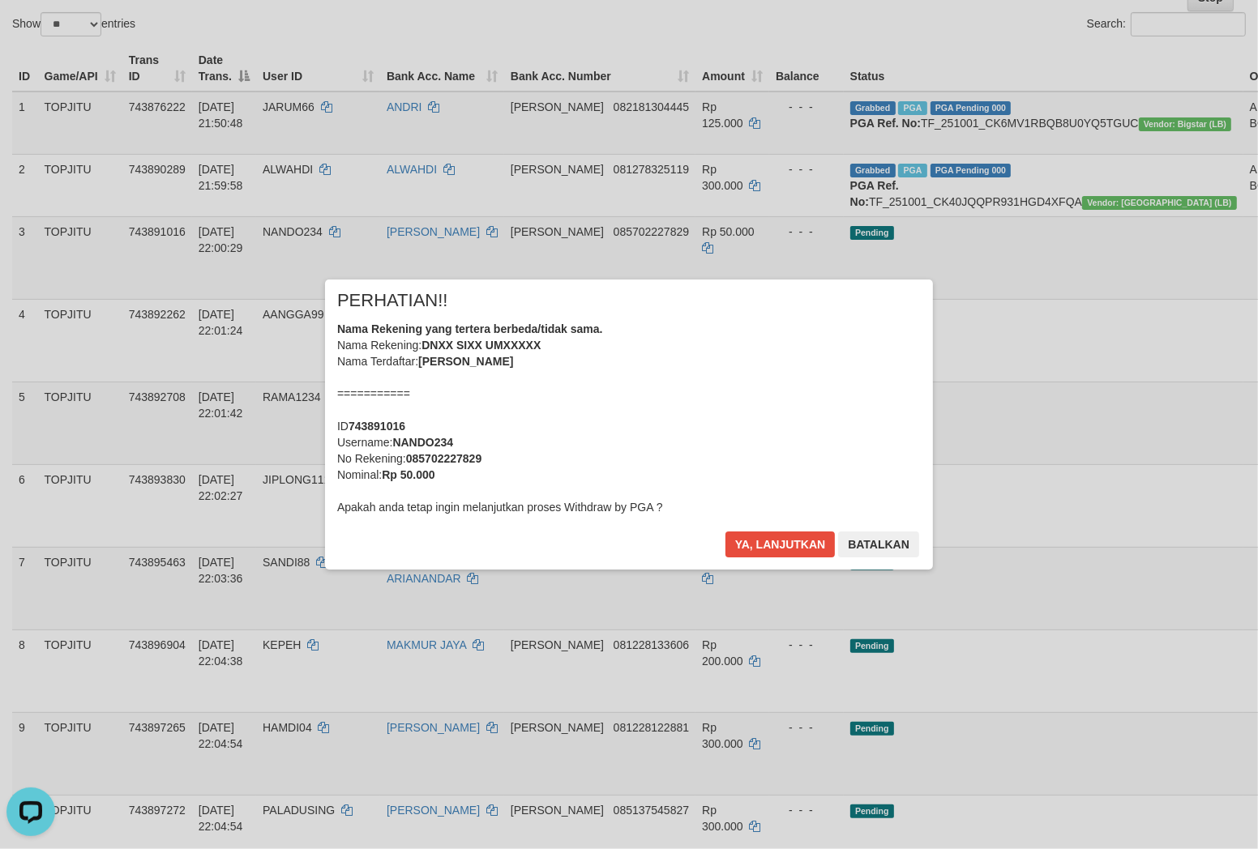
click at [772, 564] on div "Ya, lanjutkan Batalkan" at bounding box center [822, 551] width 197 height 38
click at [778, 540] on button "Ya, lanjutkan" at bounding box center [780, 545] width 110 height 26
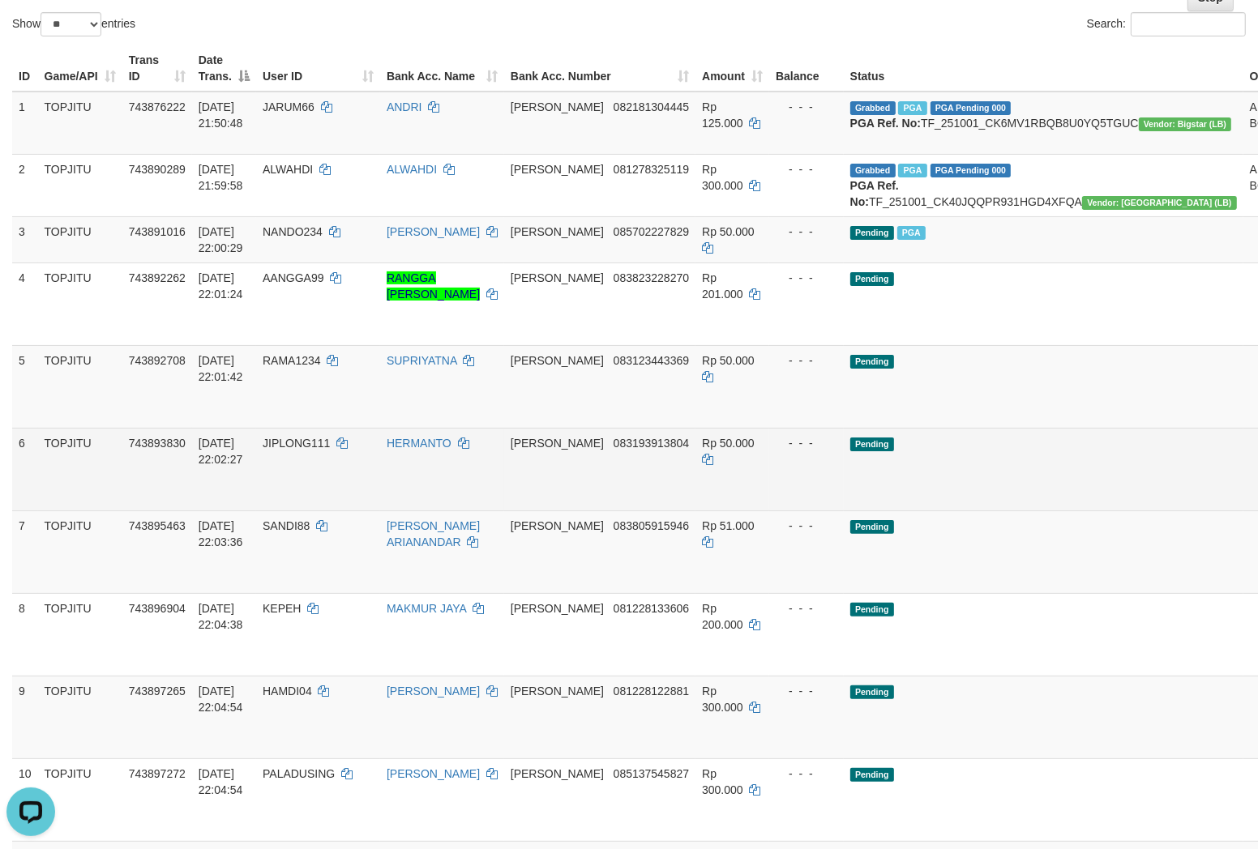
click at [974, 459] on td "Pending" at bounding box center [1044, 469] width 400 height 83
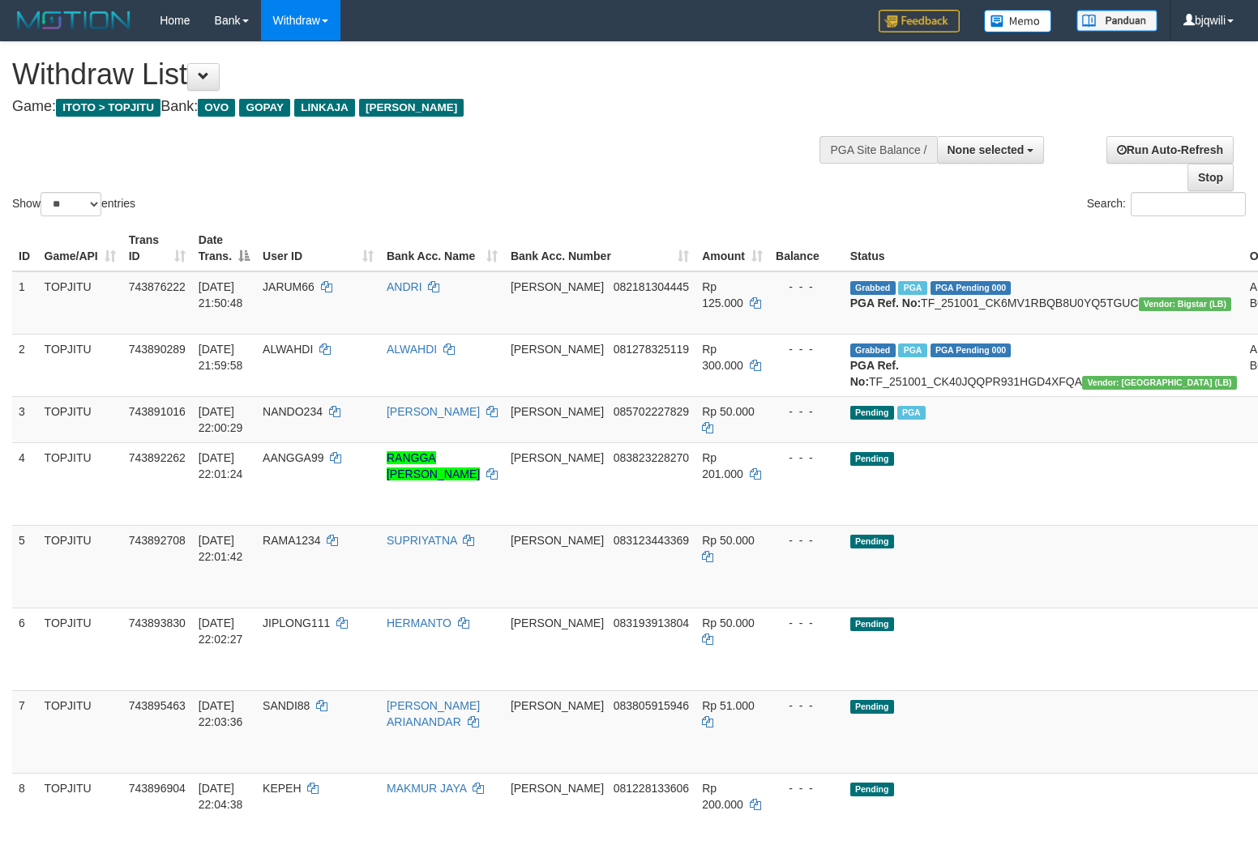
select select
select select "**"
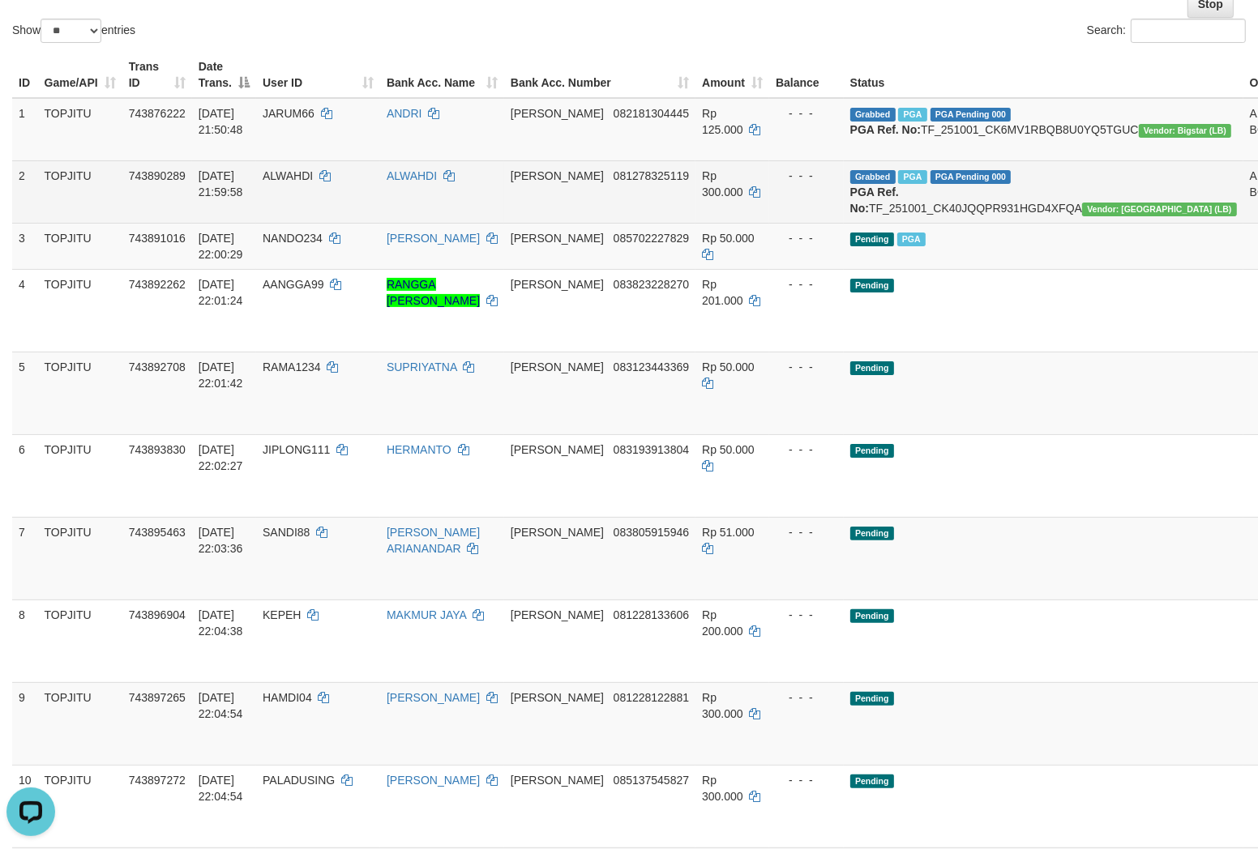
click at [352, 207] on td "ALWAHDI" at bounding box center [318, 191] width 124 height 62
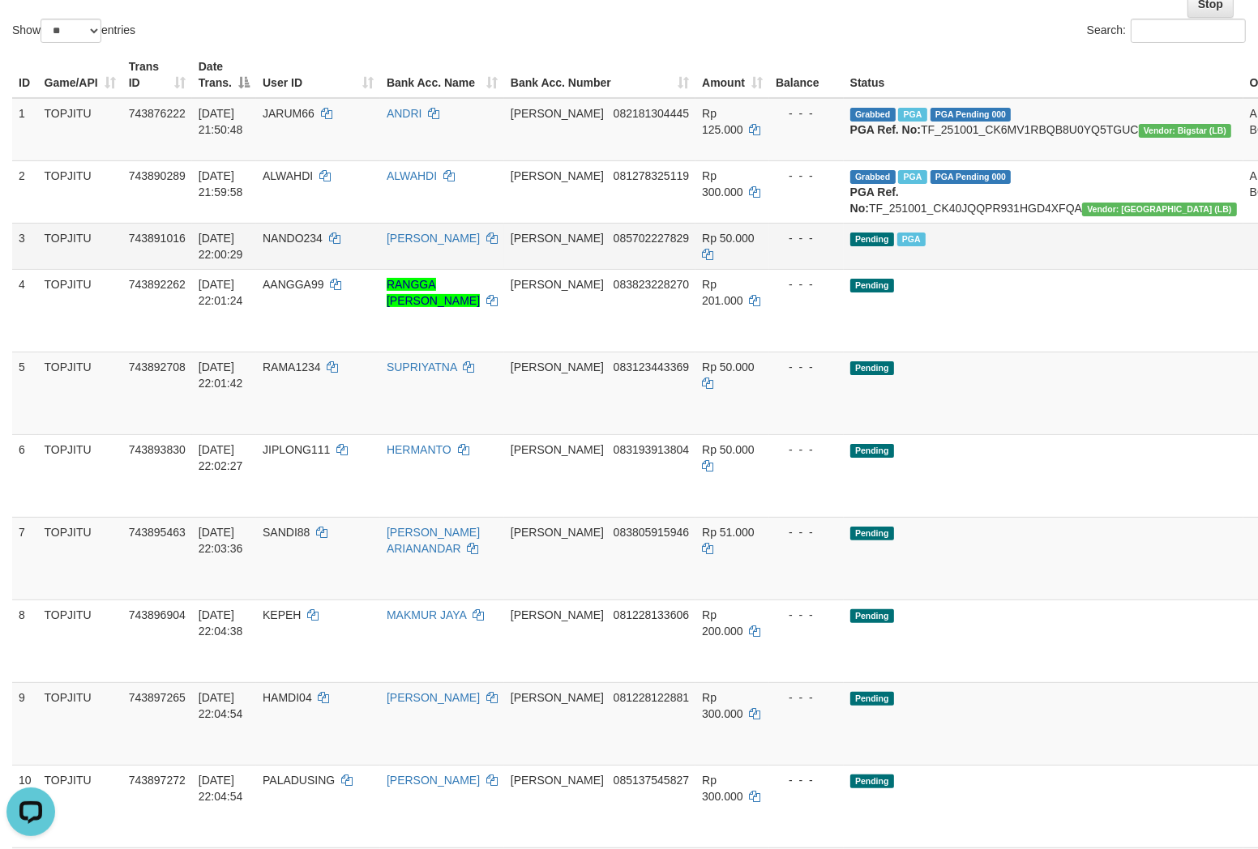
click at [334, 269] on td "NANDO234" at bounding box center [318, 246] width 124 height 46
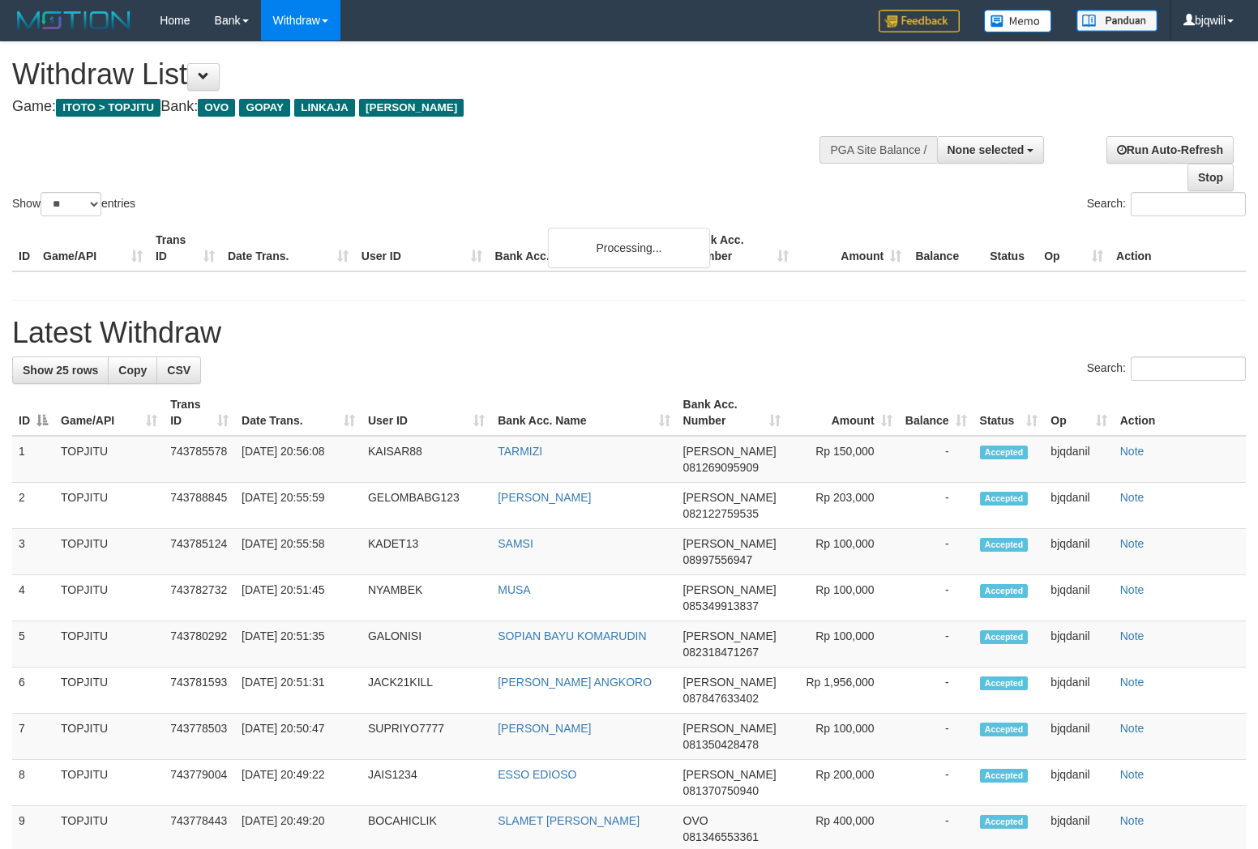
select select
select select "**"
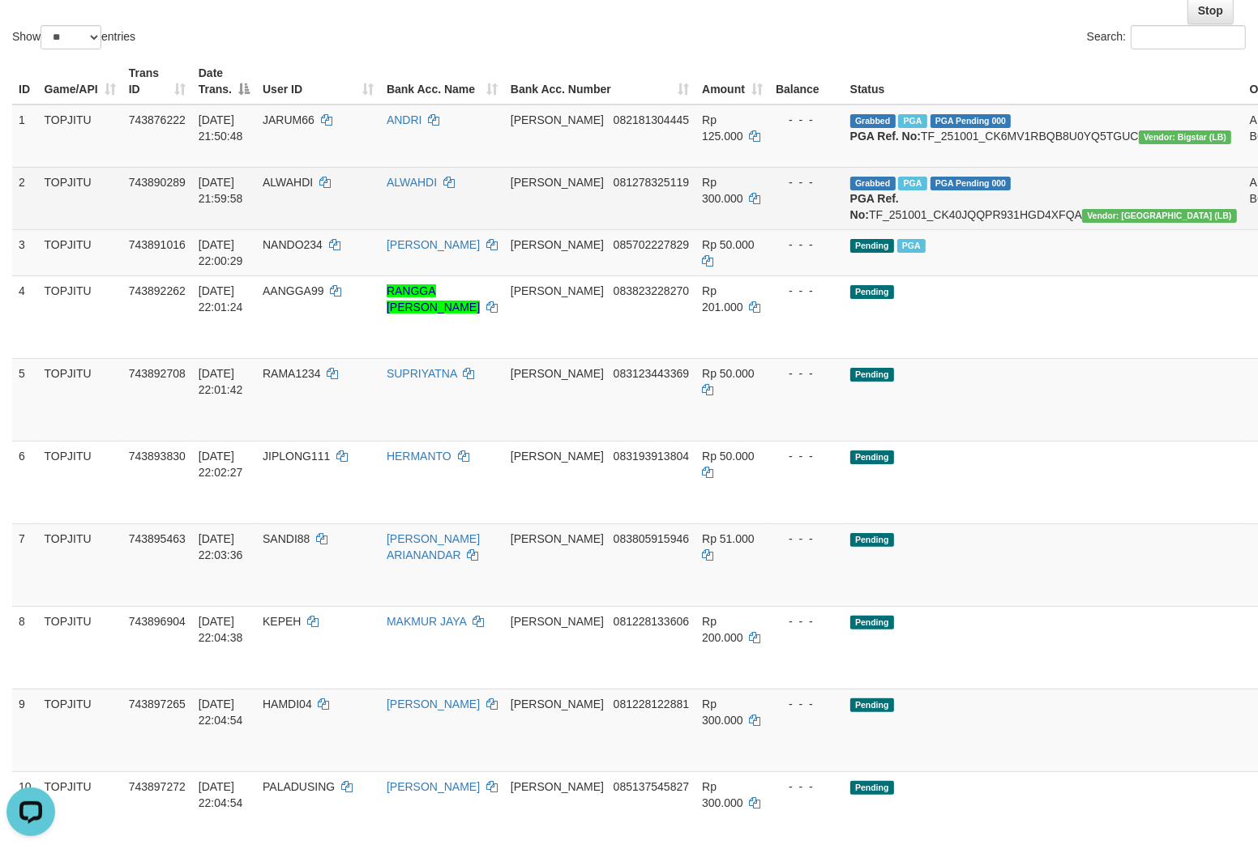
click at [332, 229] on td "ALWAHDI" at bounding box center [318, 198] width 124 height 62
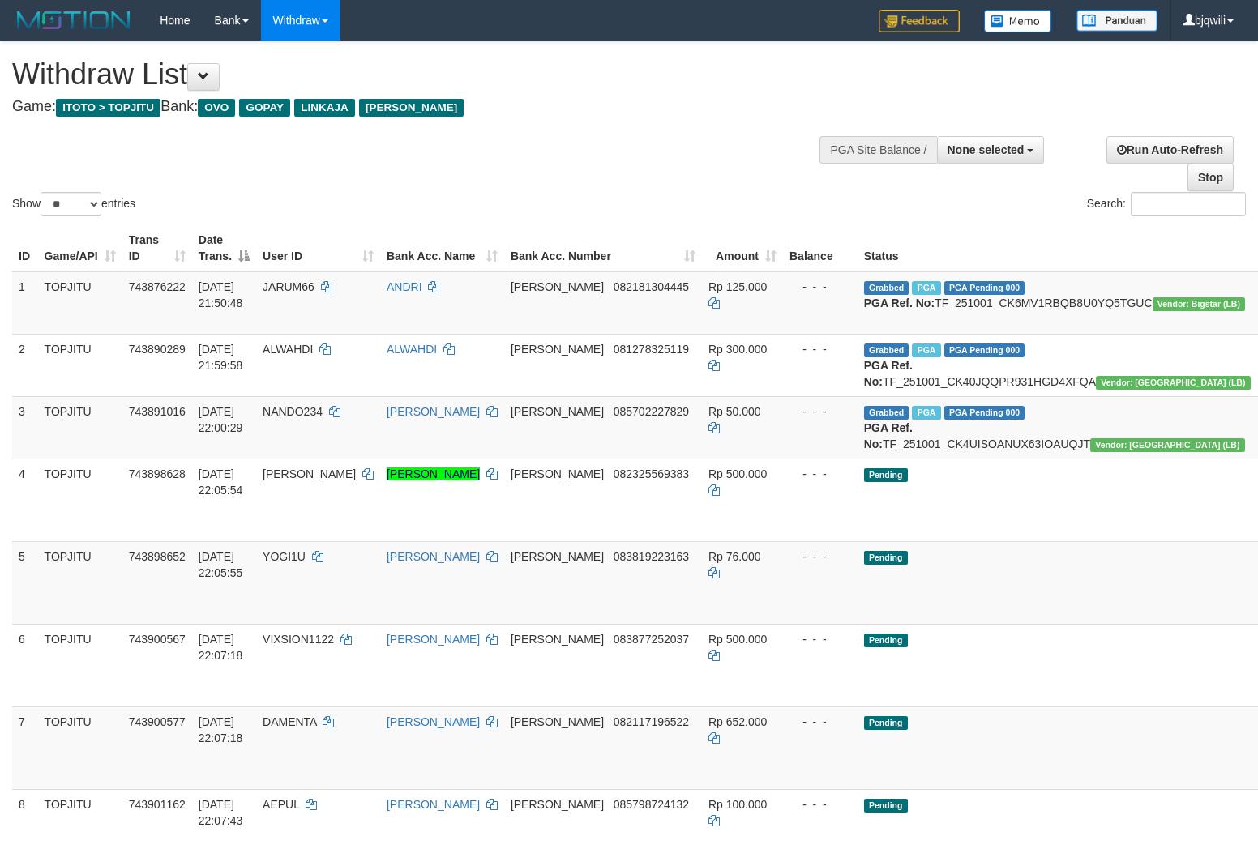
select select
select select "**"
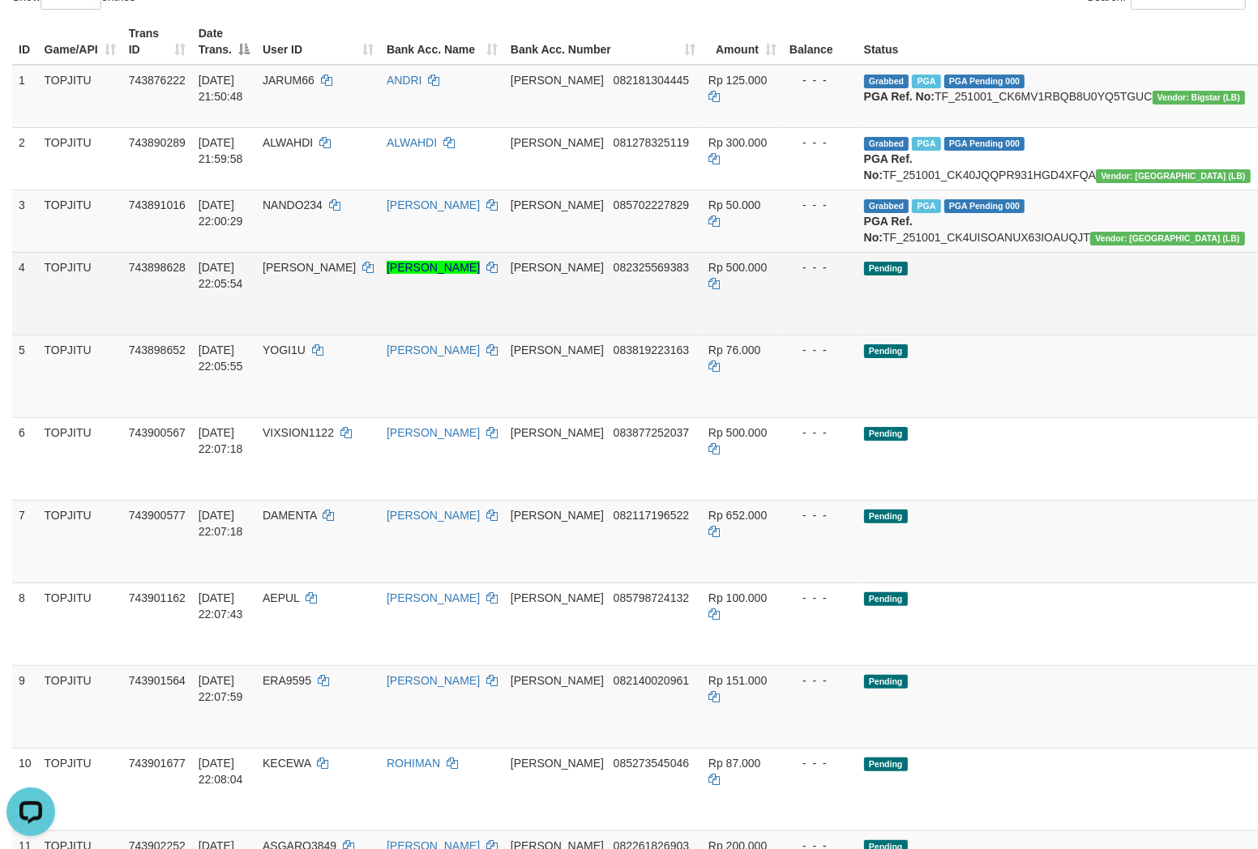
drag, startPoint x: 108, startPoint y: 351, endPoint x: 75, endPoint y: 366, distance: 36.6
click at [106, 335] on td "TOPJITU" at bounding box center [80, 293] width 84 height 83
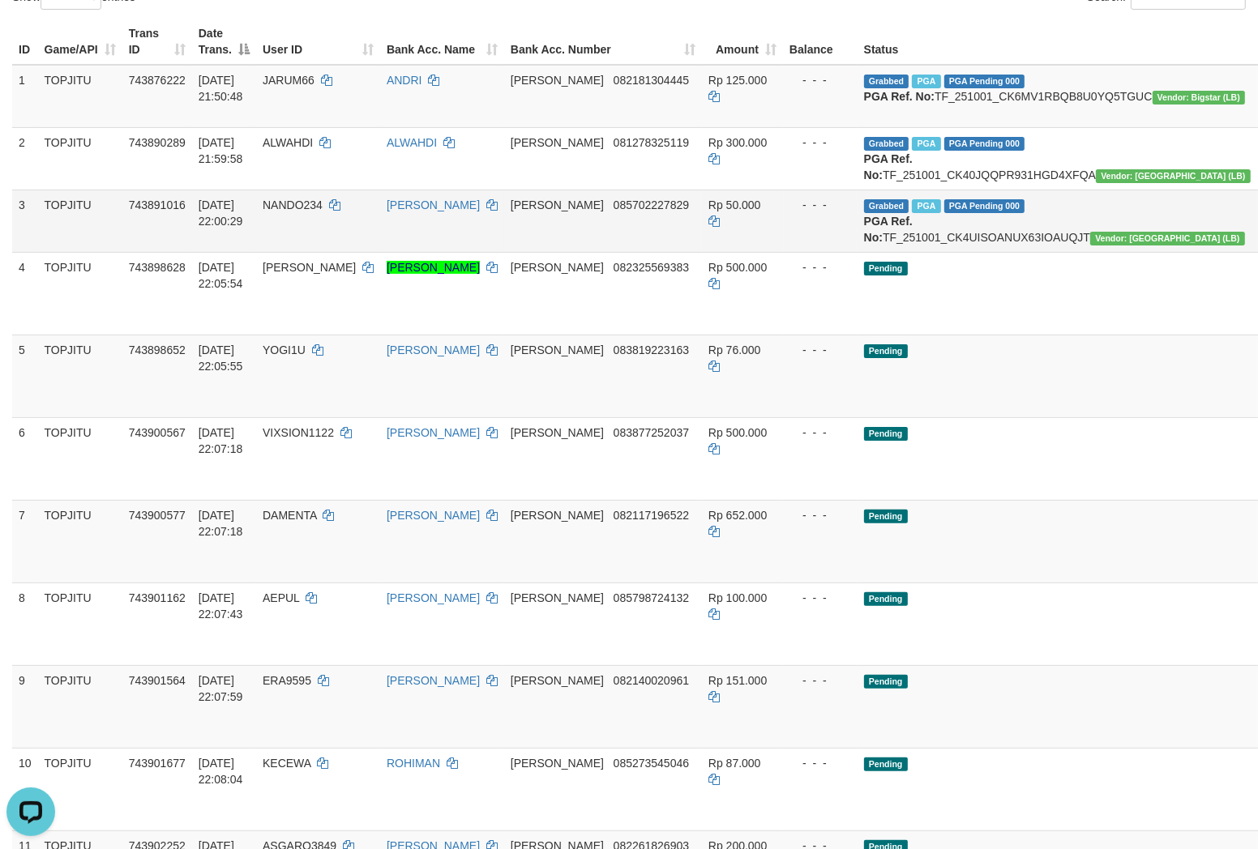
click at [323, 212] on span "NANDO234" at bounding box center [293, 205] width 60 height 13
drag, startPoint x: 330, startPoint y: 239, endPoint x: 340, endPoint y: 237, distance: 10.8
click at [310, 212] on span "NANDO234" at bounding box center [293, 205] width 60 height 13
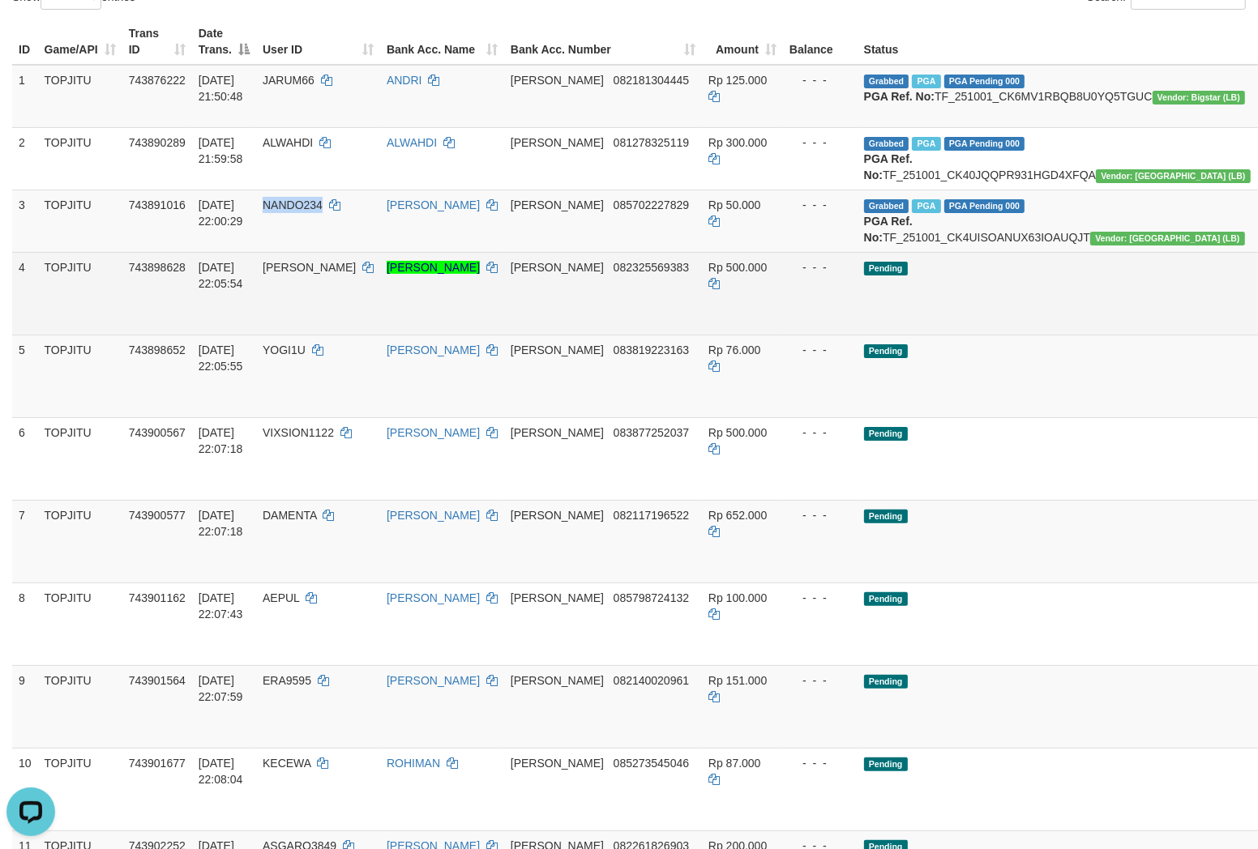
copy span "NANDO234"
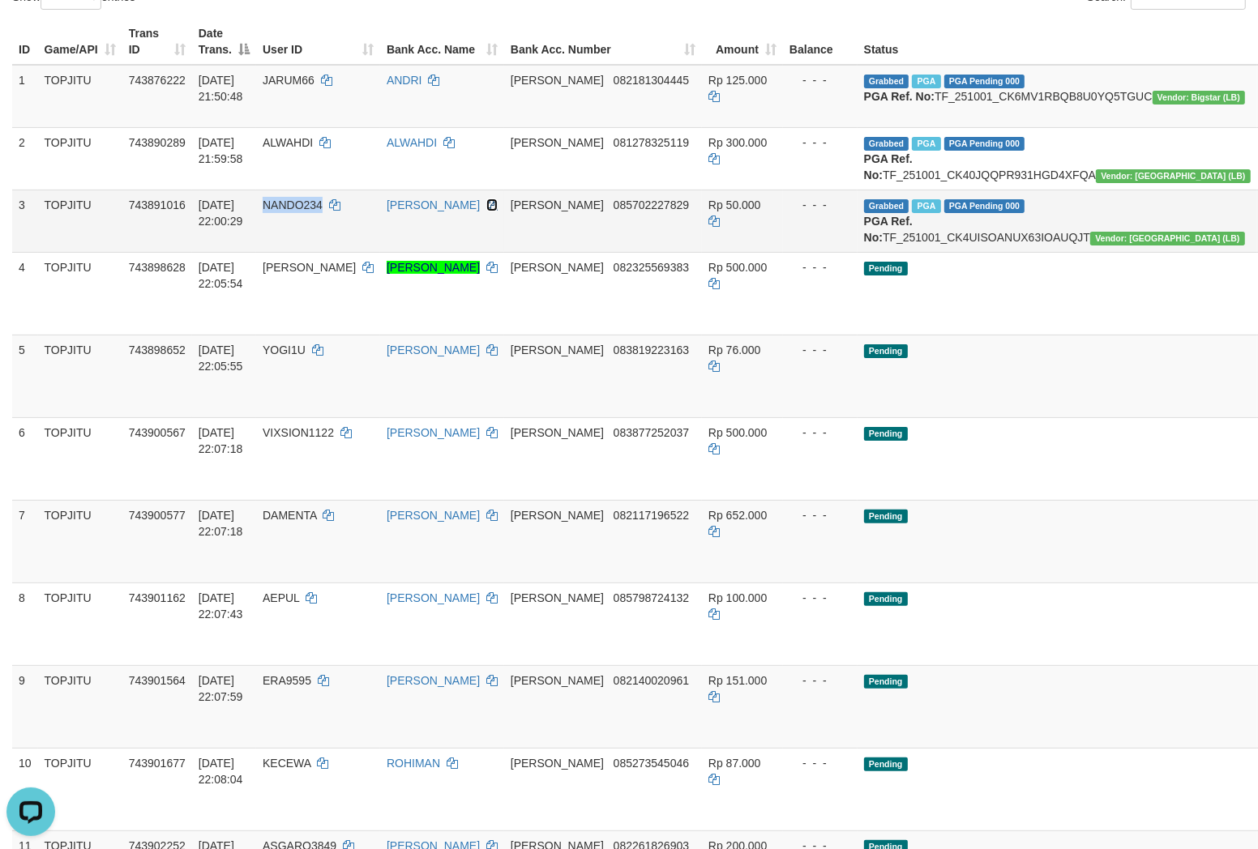
click at [498, 211] on icon at bounding box center [491, 204] width 11 height 11
click at [949, 252] on td "Grabbed PGA PGA Pending 000 PGA Ref. No: TF_251001_CK4UISOANUX63IOAUQJT Vendor:…" at bounding box center [1057, 221] width 400 height 62
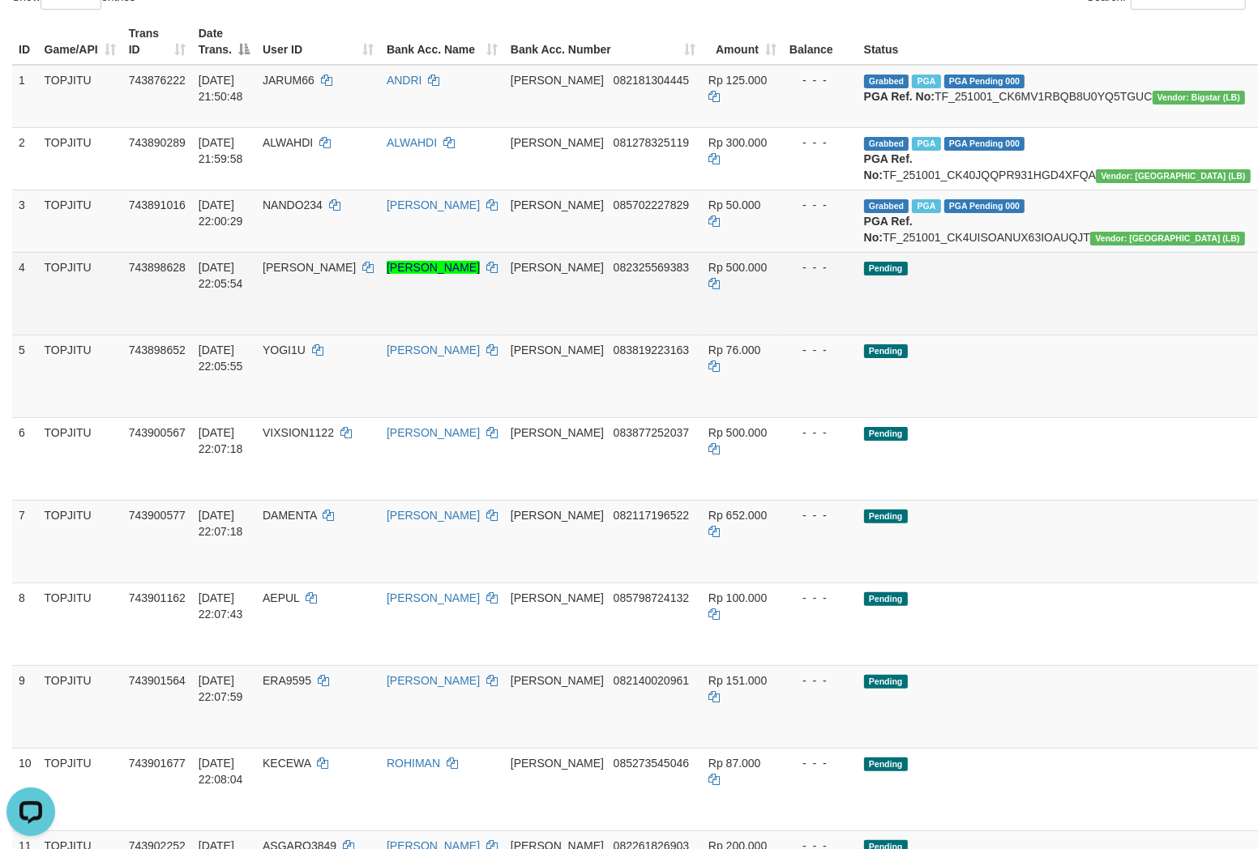
copy td "TF_251001_CK4UISOANUX63IOAUQJT"
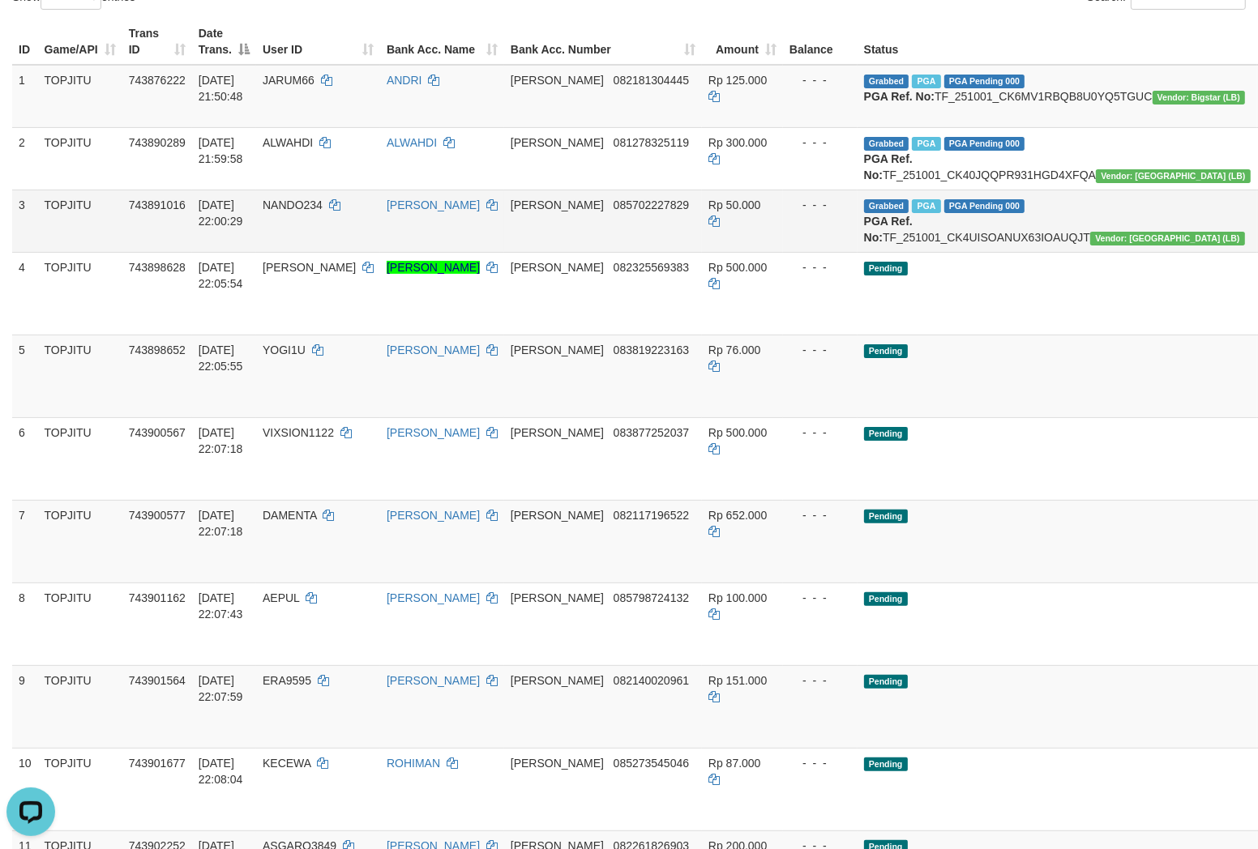
click at [333, 252] on td "NANDO234" at bounding box center [318, 221] width 124 height 62
click at [335, 252] on td "NANDO234" at bounding box center [318, 221] width 124 height 62
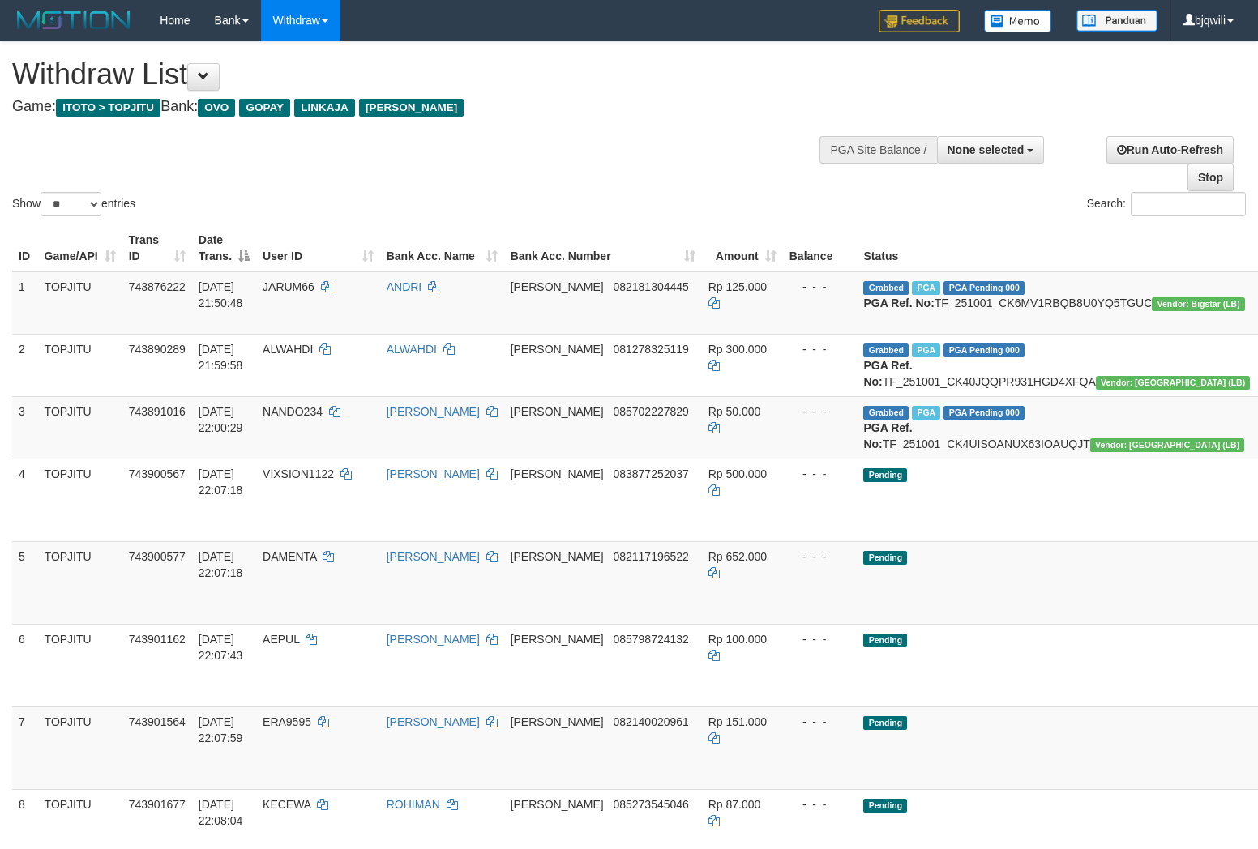
select select
select select "**"
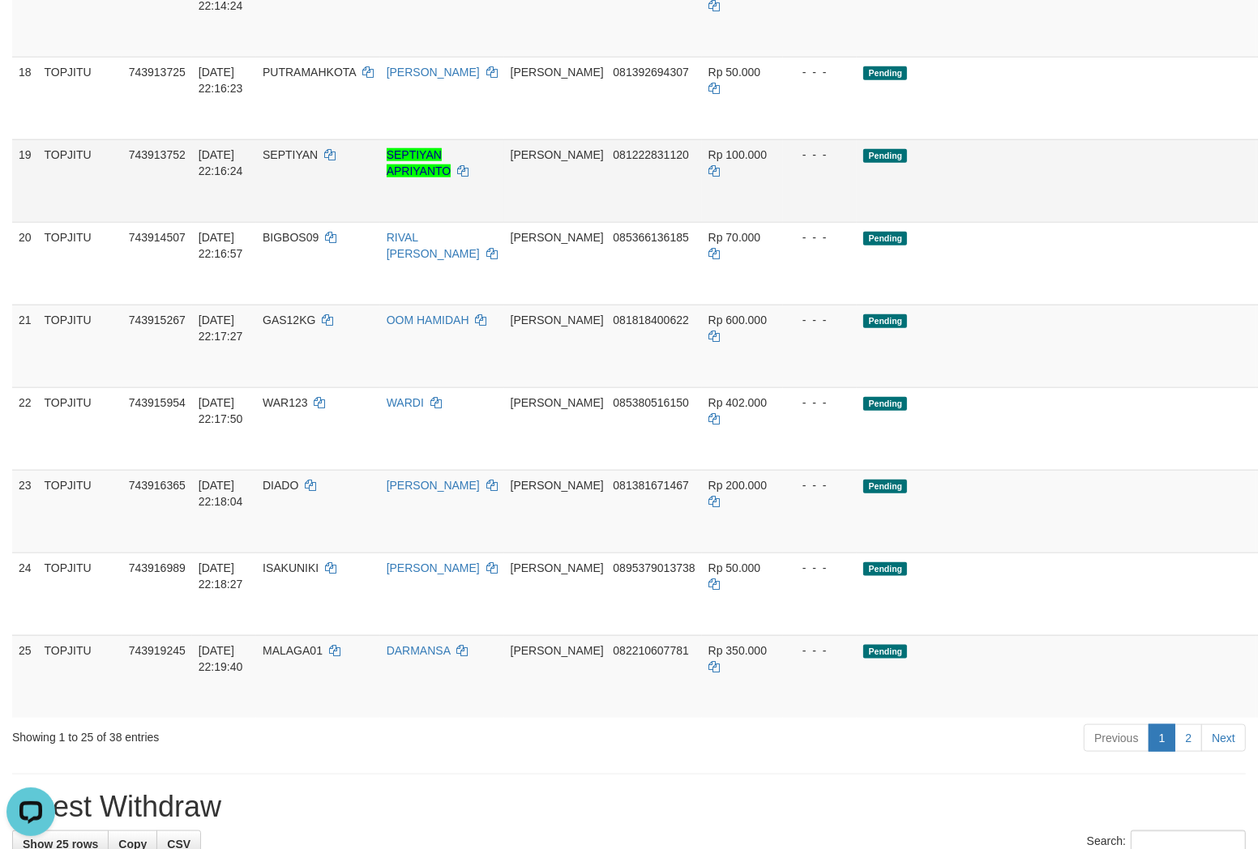
scroll to position [1621, 0]
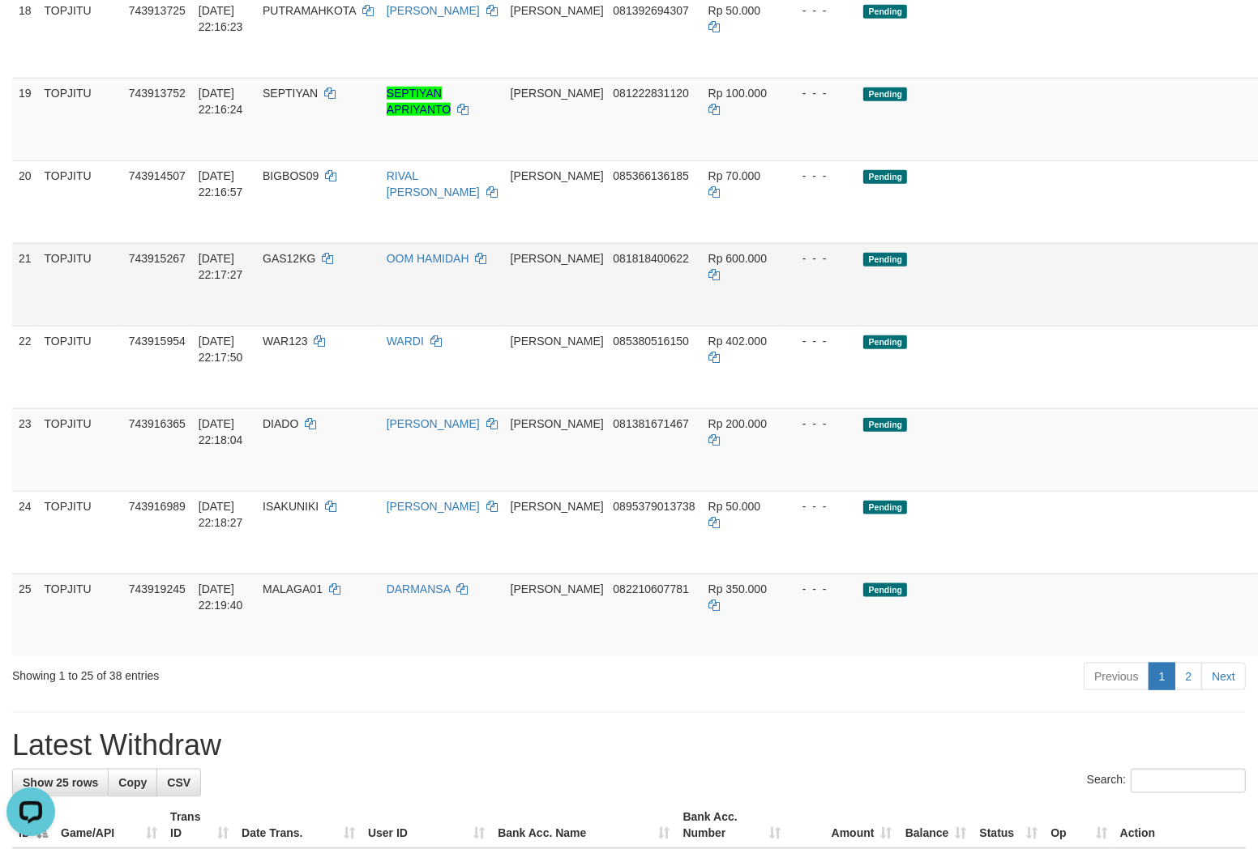
click at [303, 326] on td "GAS12KG" at bounding box center [318, 284] width 124 height 83
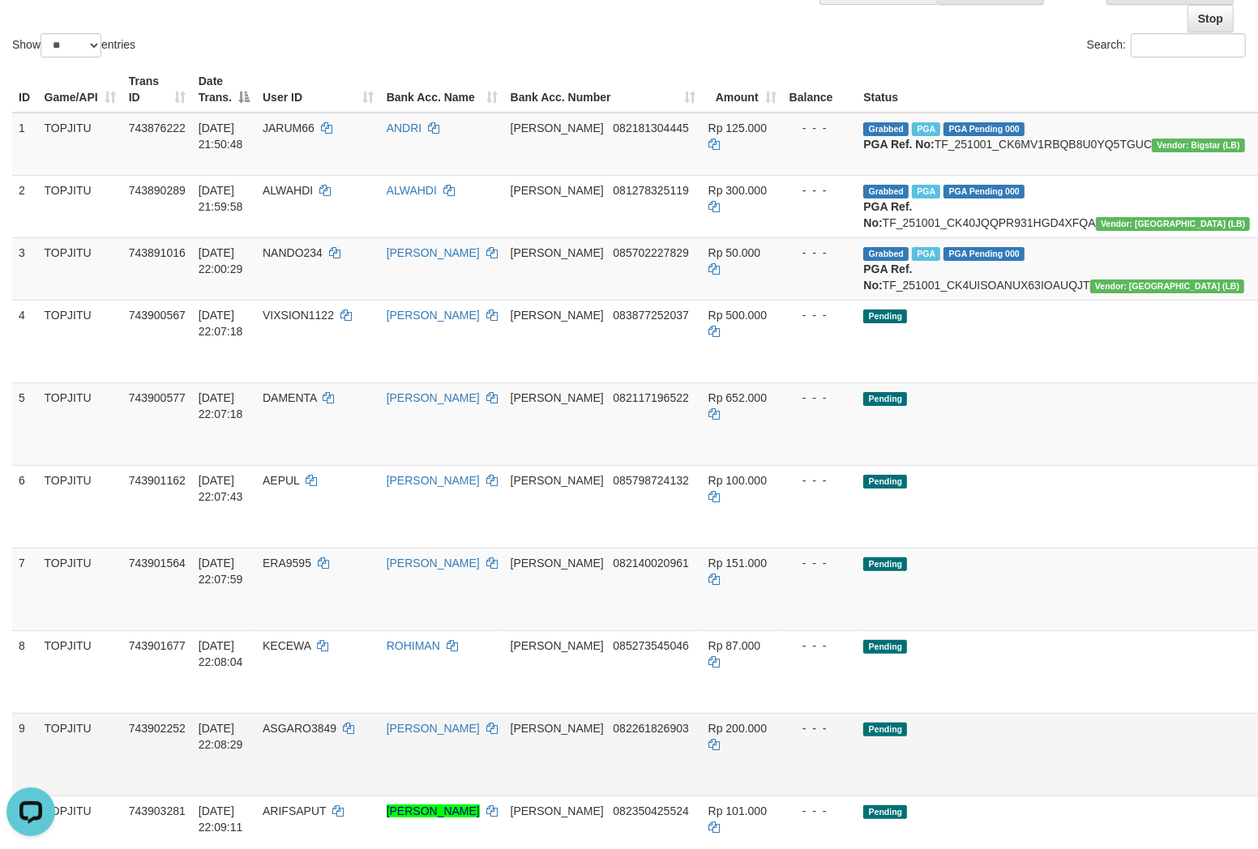
scroll to position [0, 0]
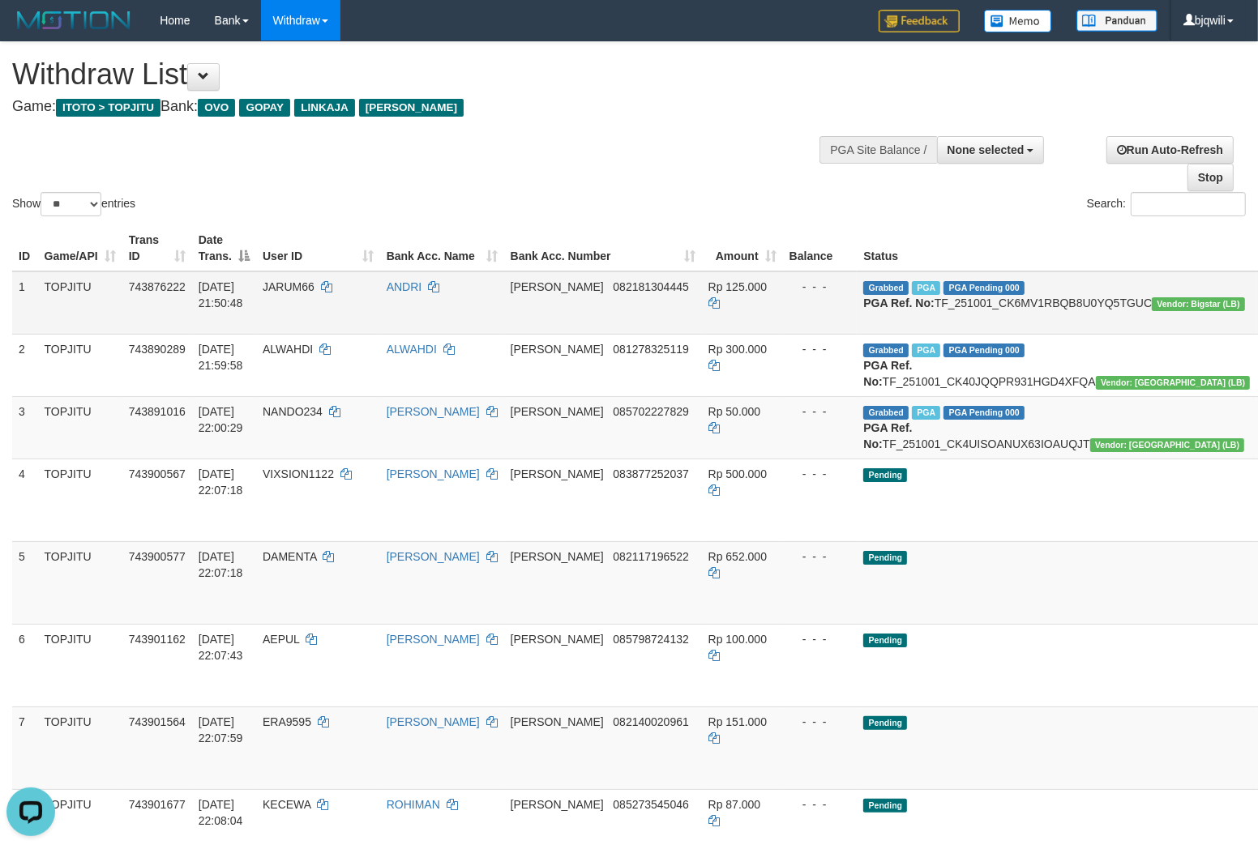
click at [314, 298] on td "JARUM66" at bounding box center [318, 302] width 124 height 63
select select
select select "**"
click at [945, 620] on td "Pending" at bounding box center [1057, 582] width 400 height 83
select select
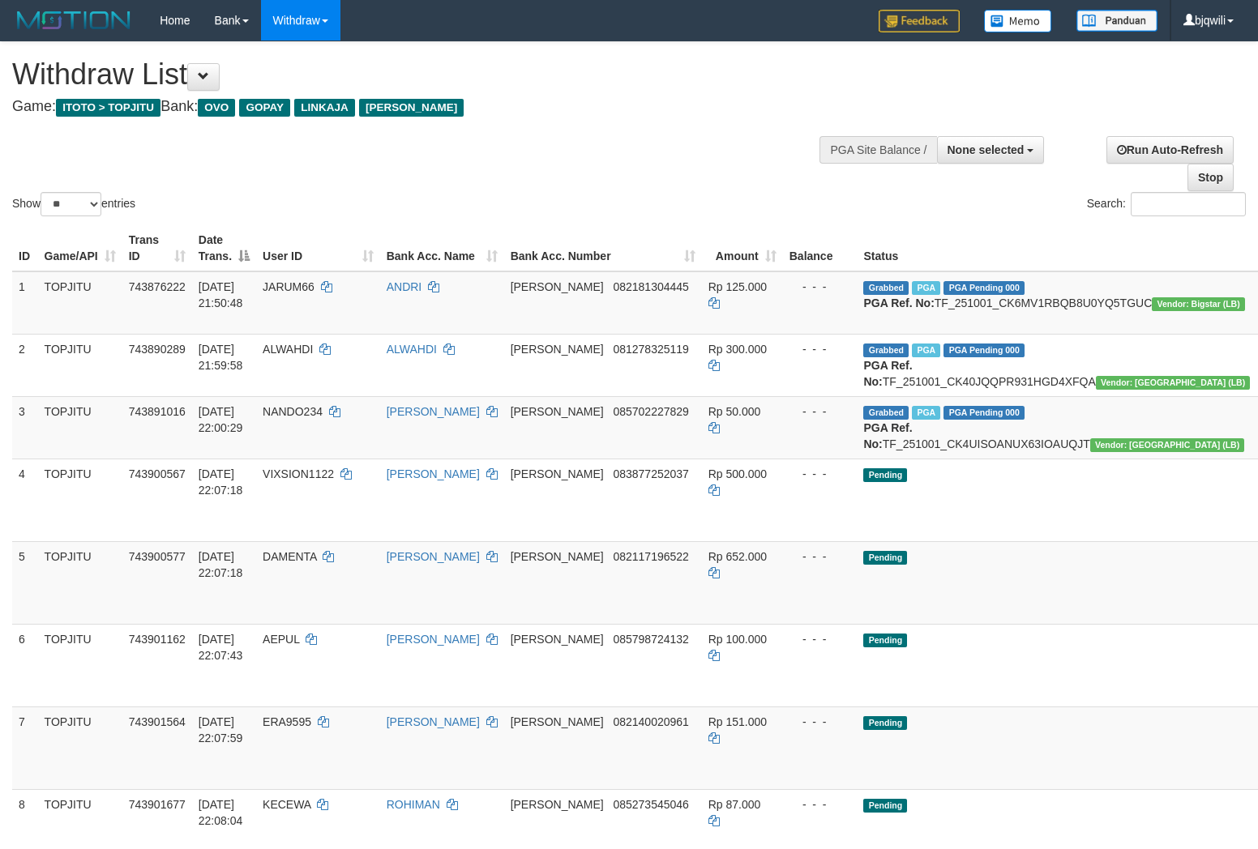
select select "**"
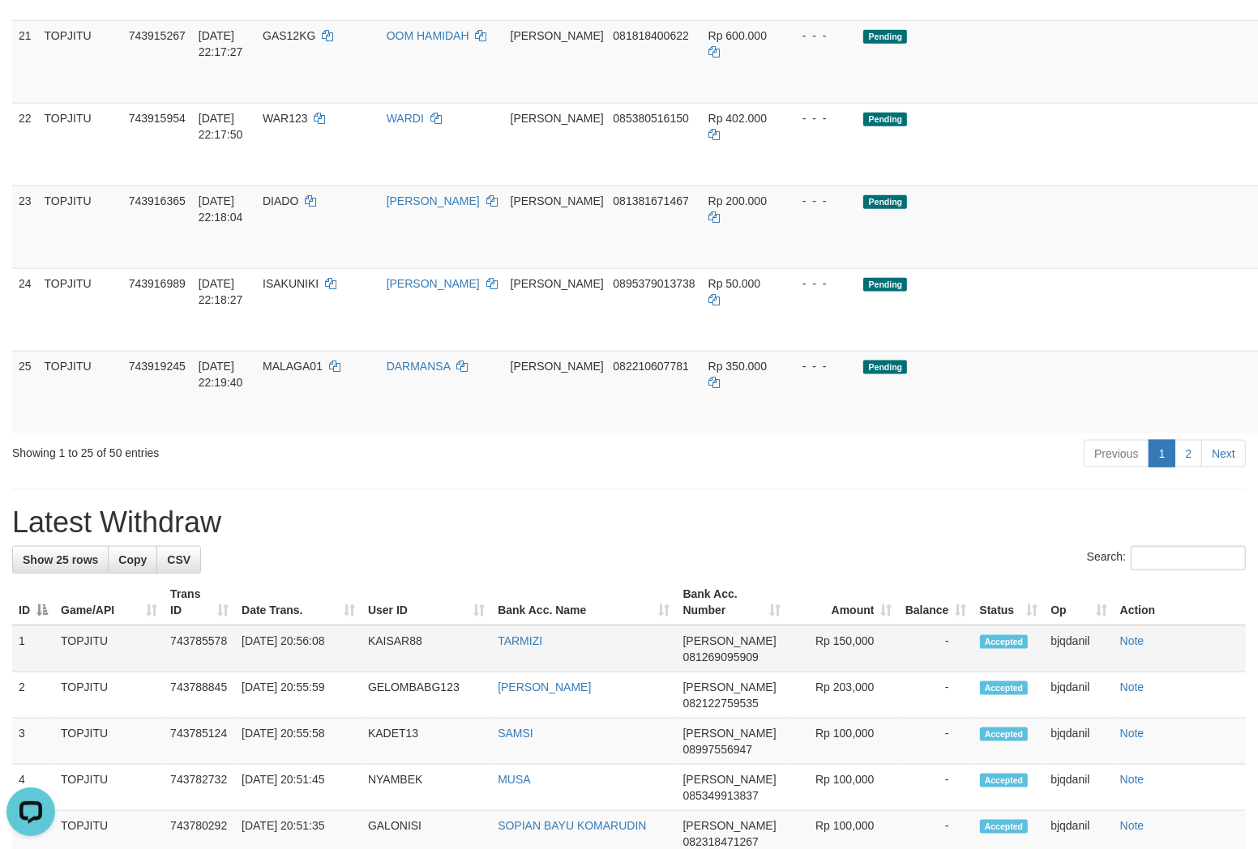
scroll to position [1801, 0]
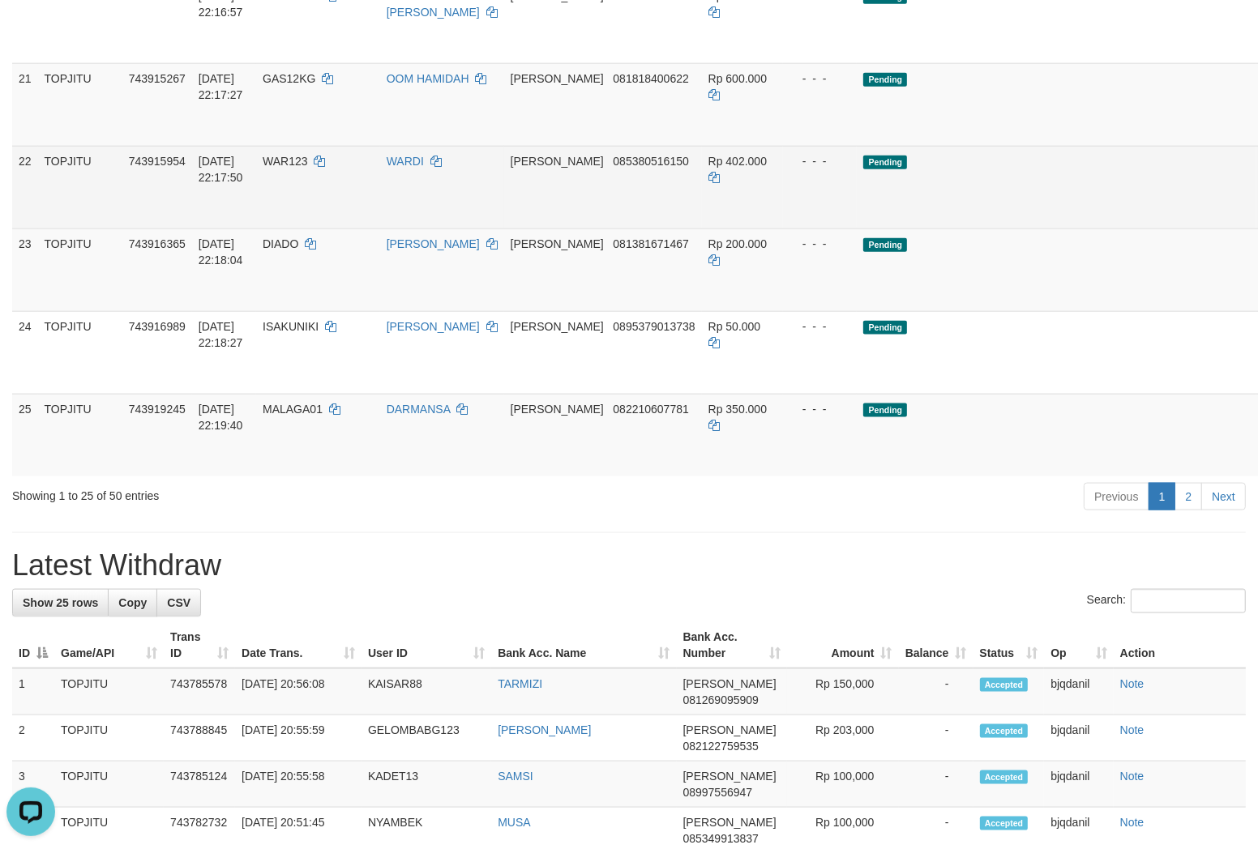
click at [380, 229] on td "WAR123" at bounding box center [318, 187] width 124 height 83
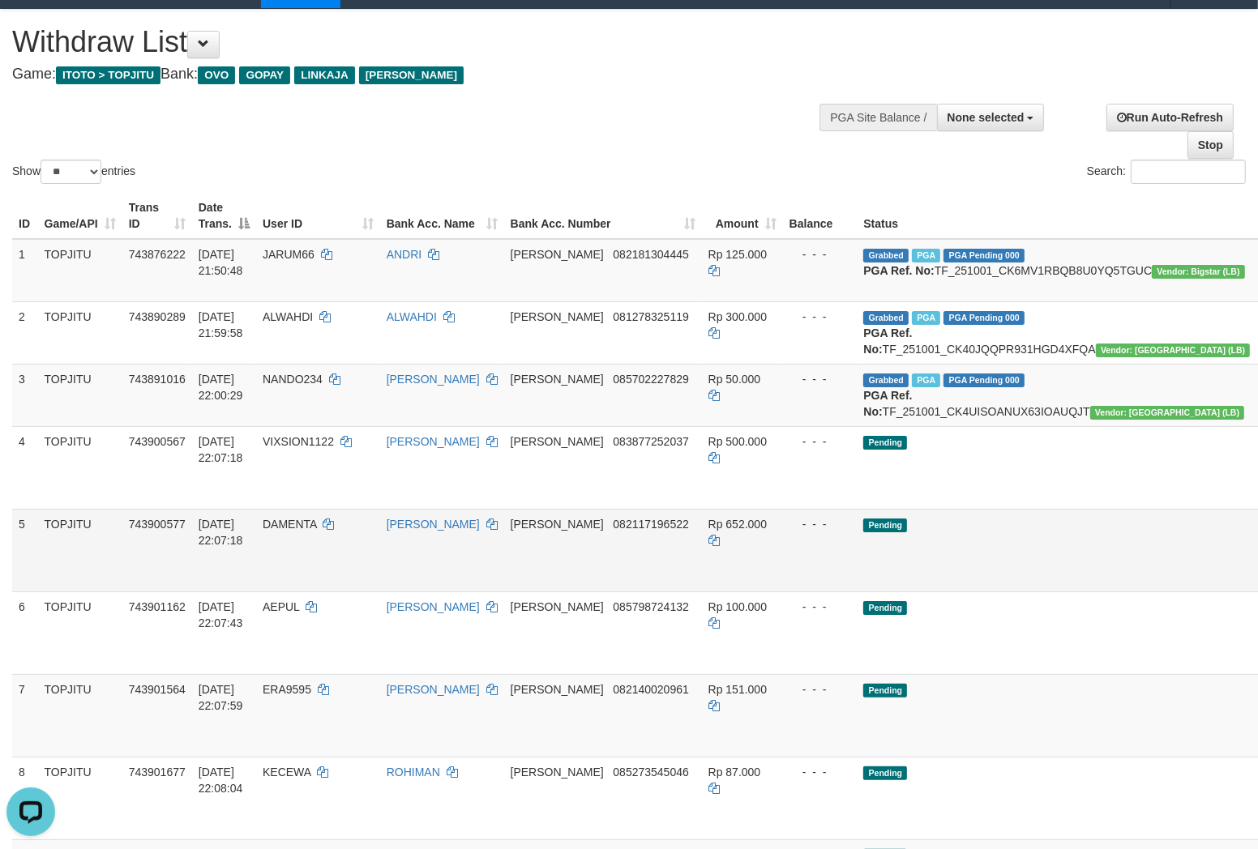
scroll to position [180, 0]
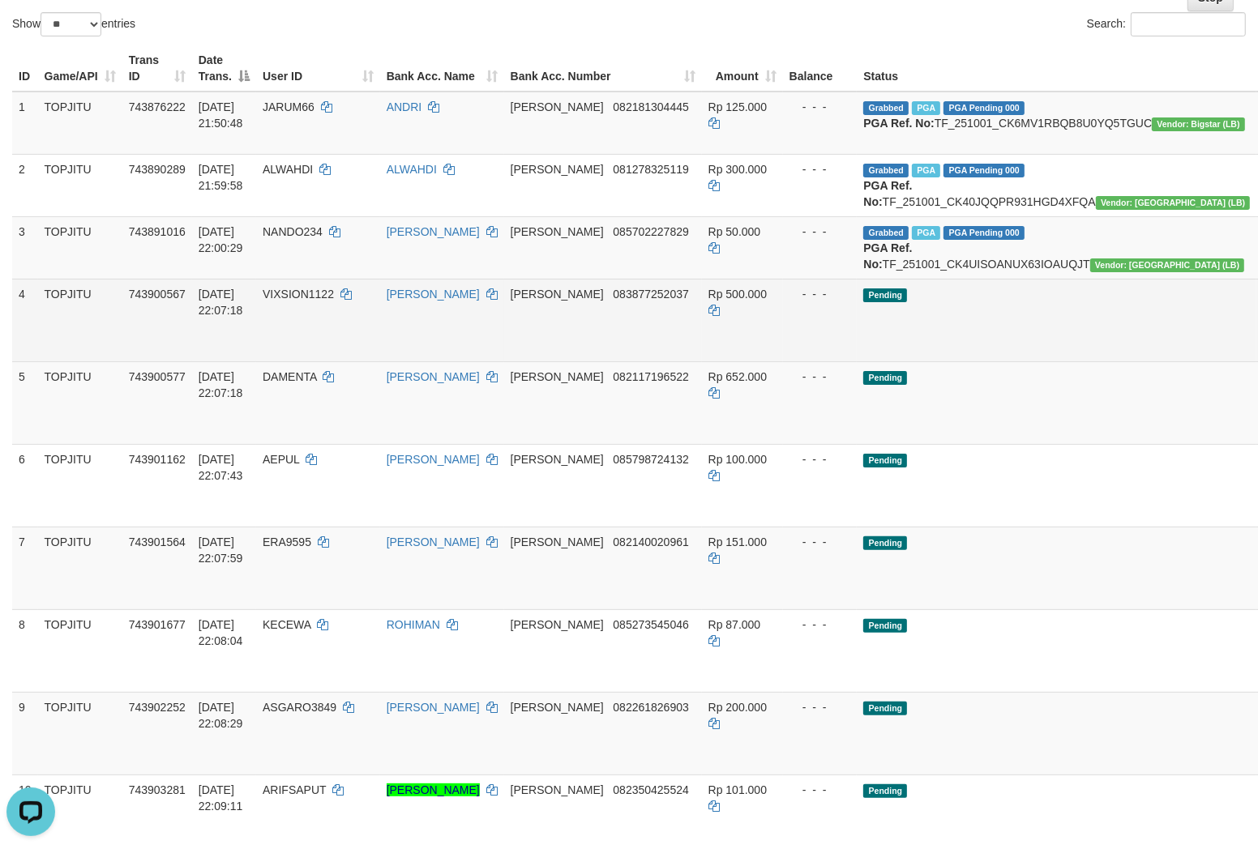
click at [329, 301] on span "VIXSION1122" at bounding box center [298, 294] width 71 height 13
drag, startPoint x: 329, startPoint y: 341, endPoint x: 316, endPoint y: 338, distance: 13.4
click at [321, 301] on span "VIXSION1122" at bounding box center [298, 294] width 71 height 13
copy span "VIXSION1122"
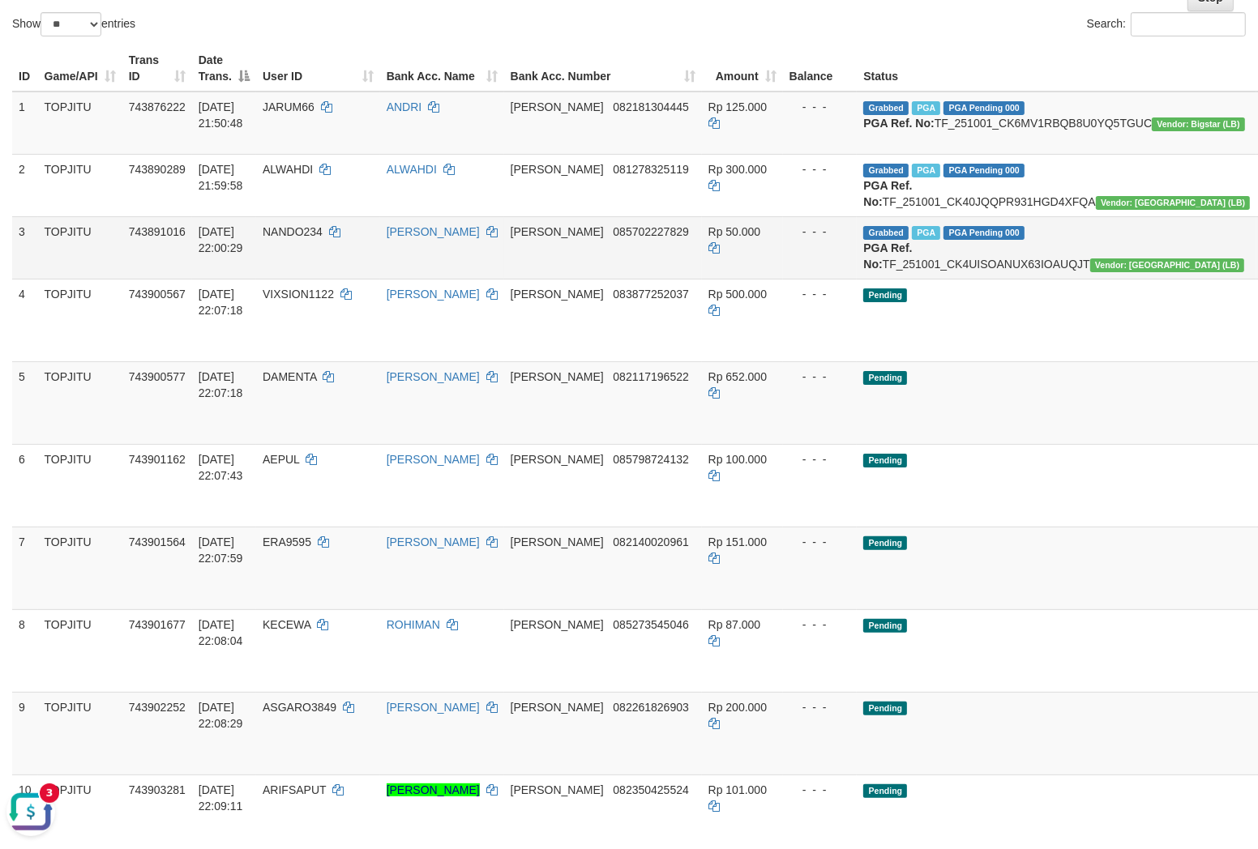
click at [332, 279] on td "NANDO234" at bounding box center [318, 247] width 124 height 62
